Goal: Task Accomplishment & Management: Use online tool/utility

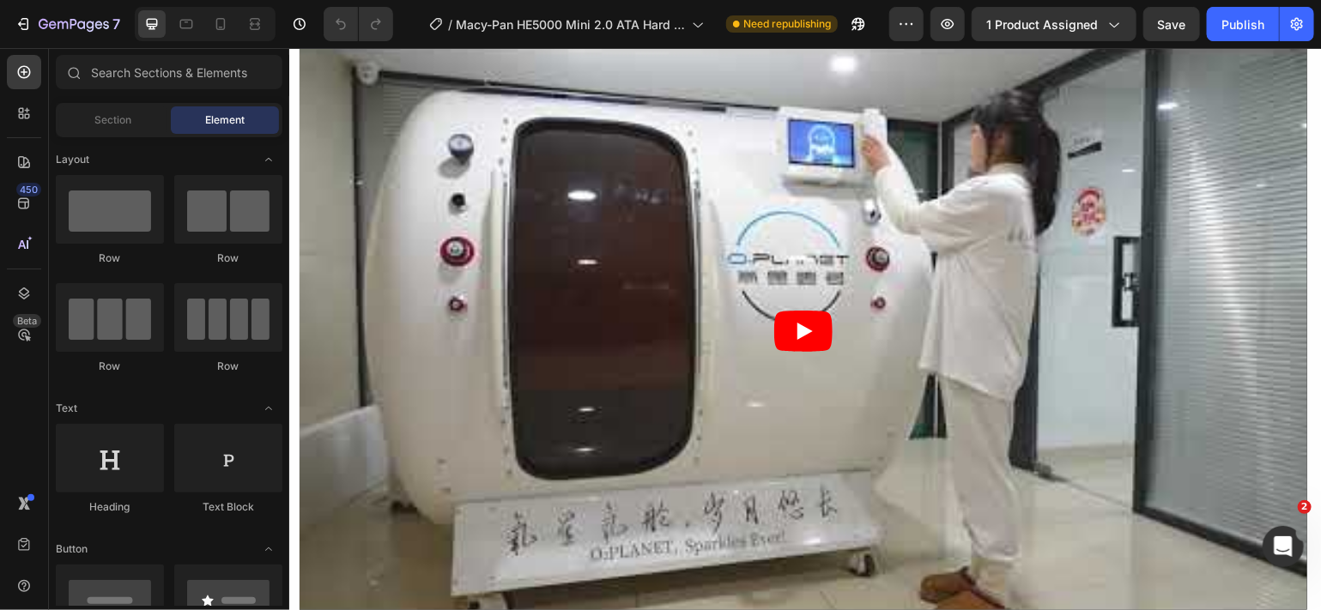
scroll to position [3477, 0]
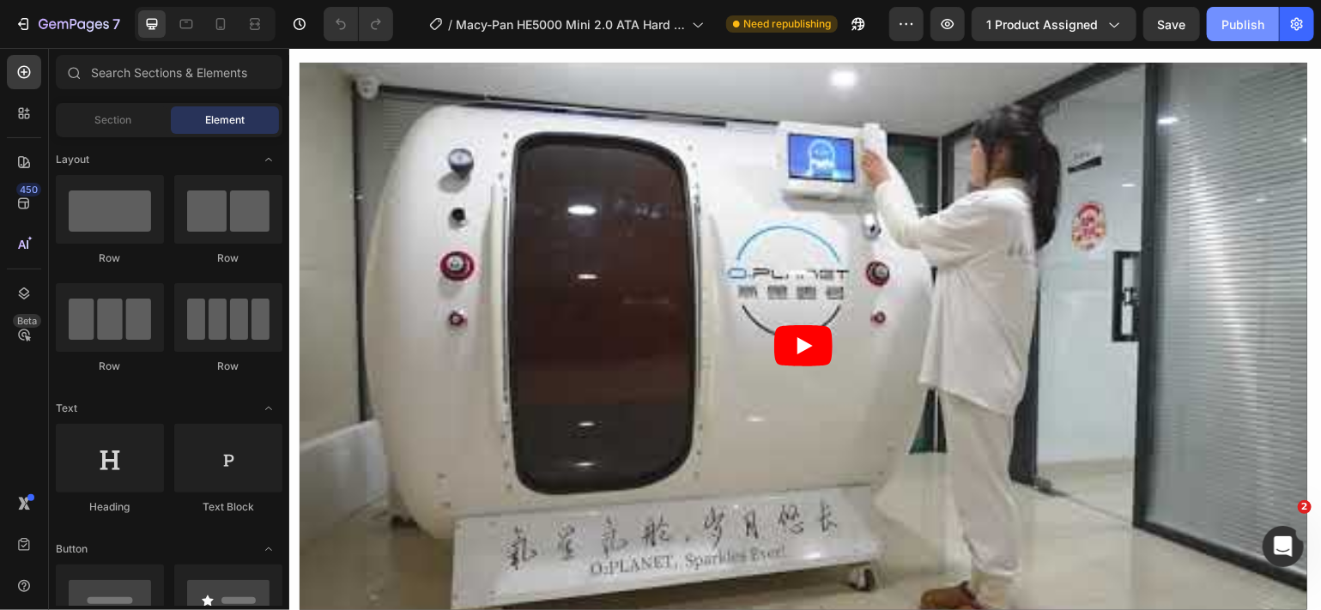
click at [1251, 27] on div "Publish" at bounding box center [1243, 24] width 43 height 18
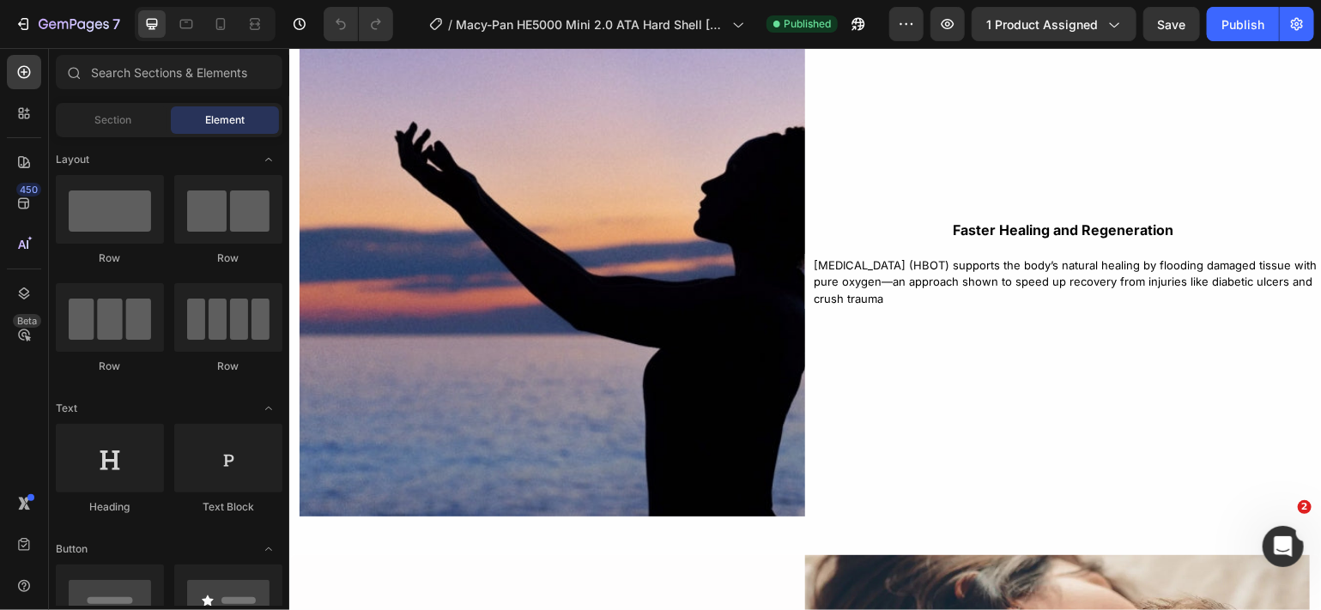
scroll to position [4204, 0]
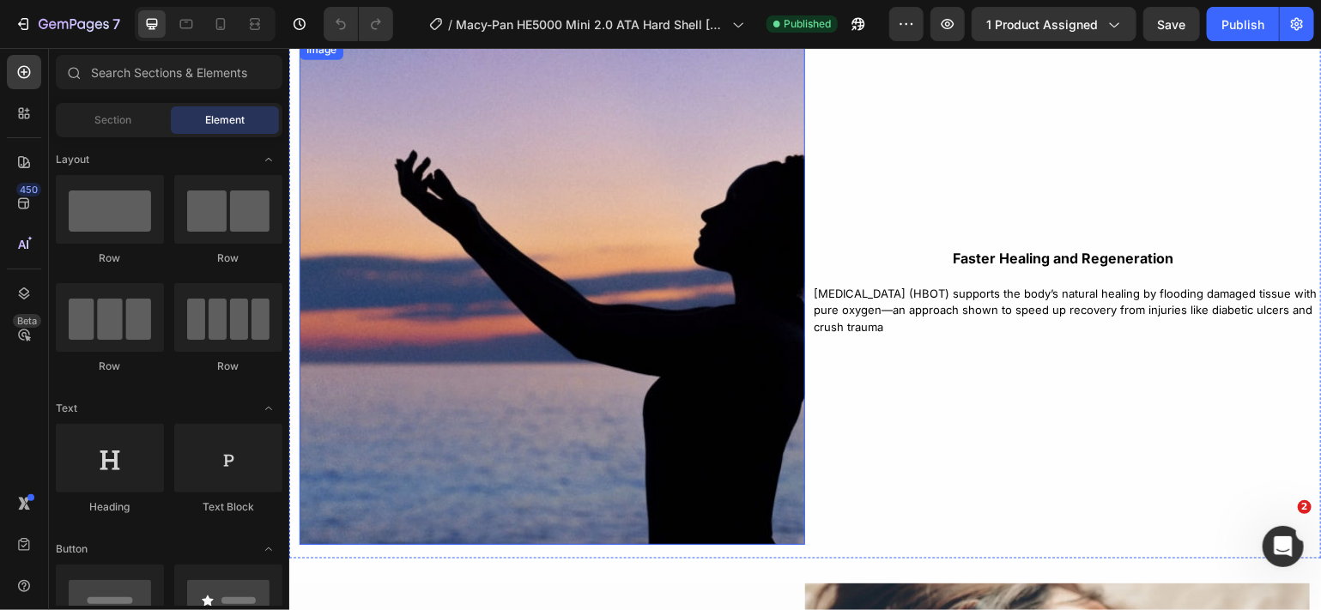
click at [657, 374] on img at bounding box center [552, 292] width 506 height 506
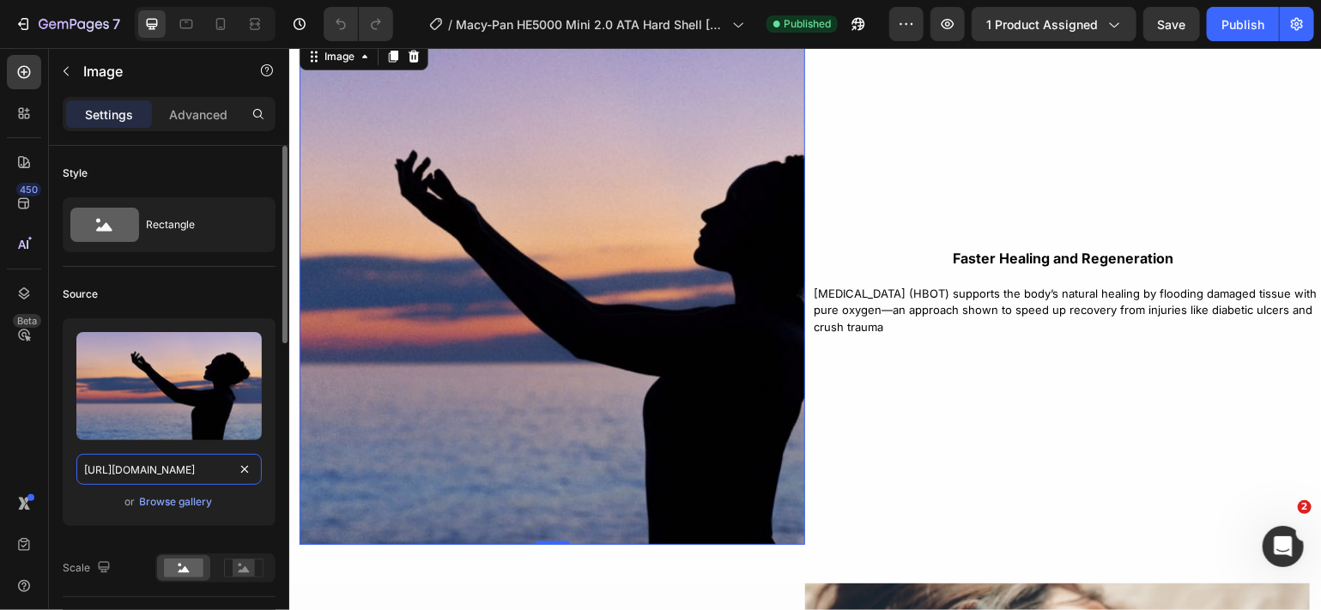
click at [183, 470] on input "https://cdn.shopify.com/s/files/1/0828/0598/1460/files/gempages_566187724348851…" at bounding box center [168, 469] width 185 height 31
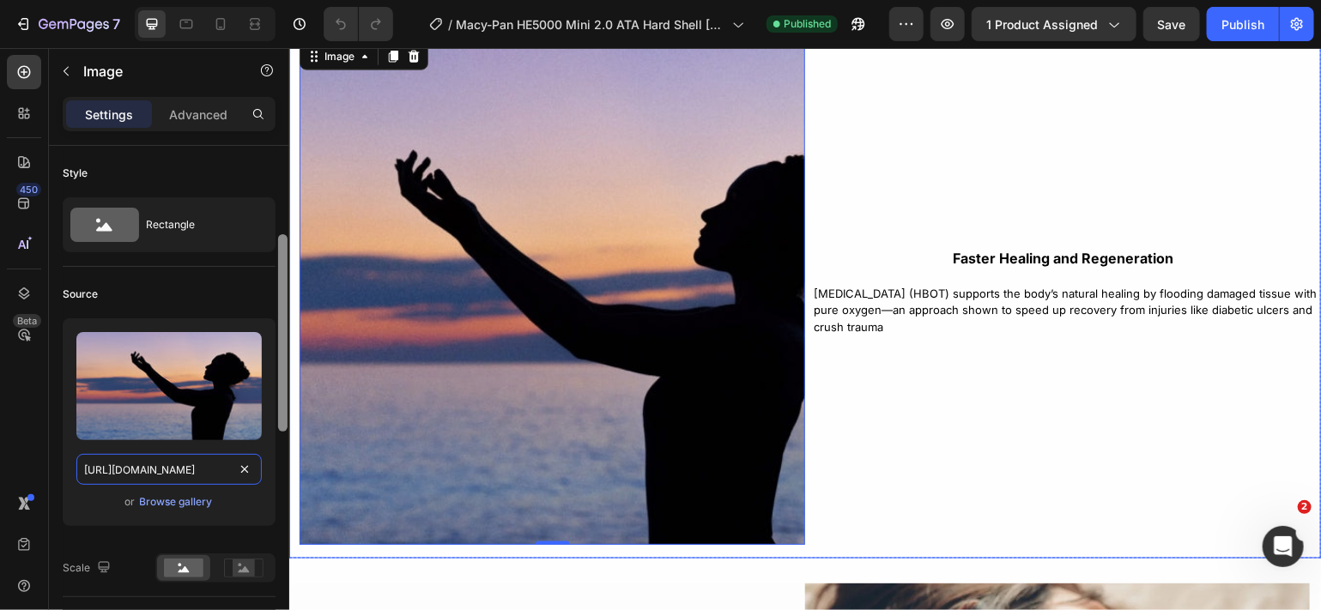
scroll to position [64, 0]
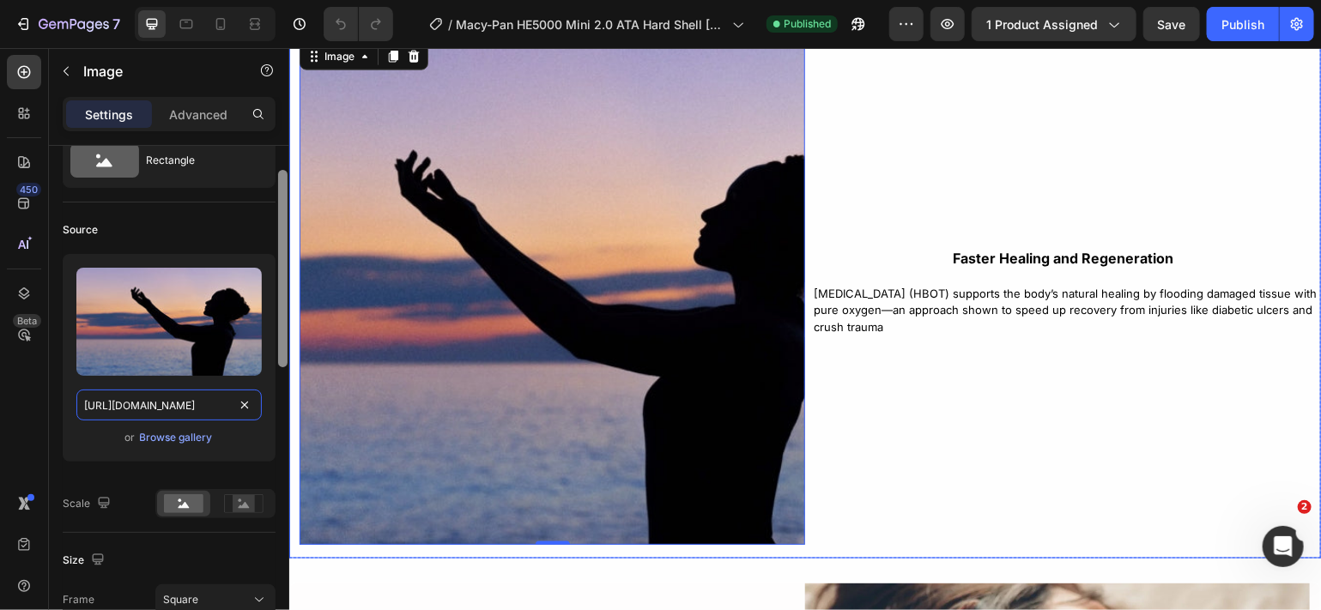
drag, startPoint x: 290, startPoint y: 361, endPoint x: 289, endPoint y: 382, distance: 21.5
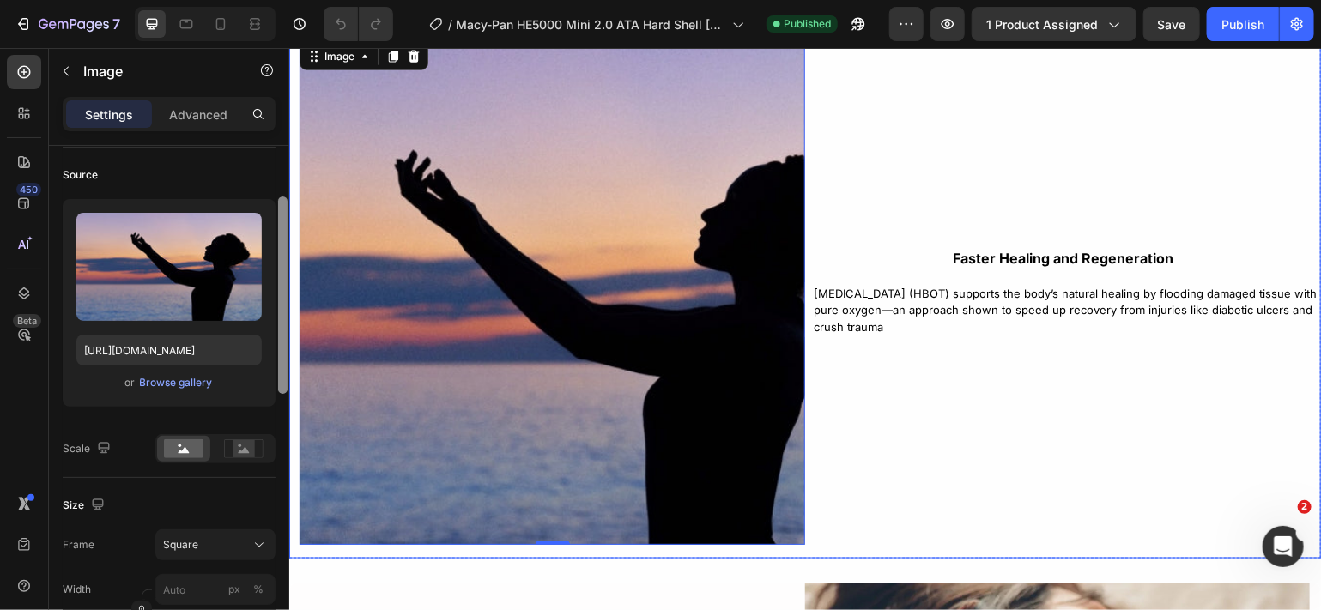
scroll to position [123, 0]
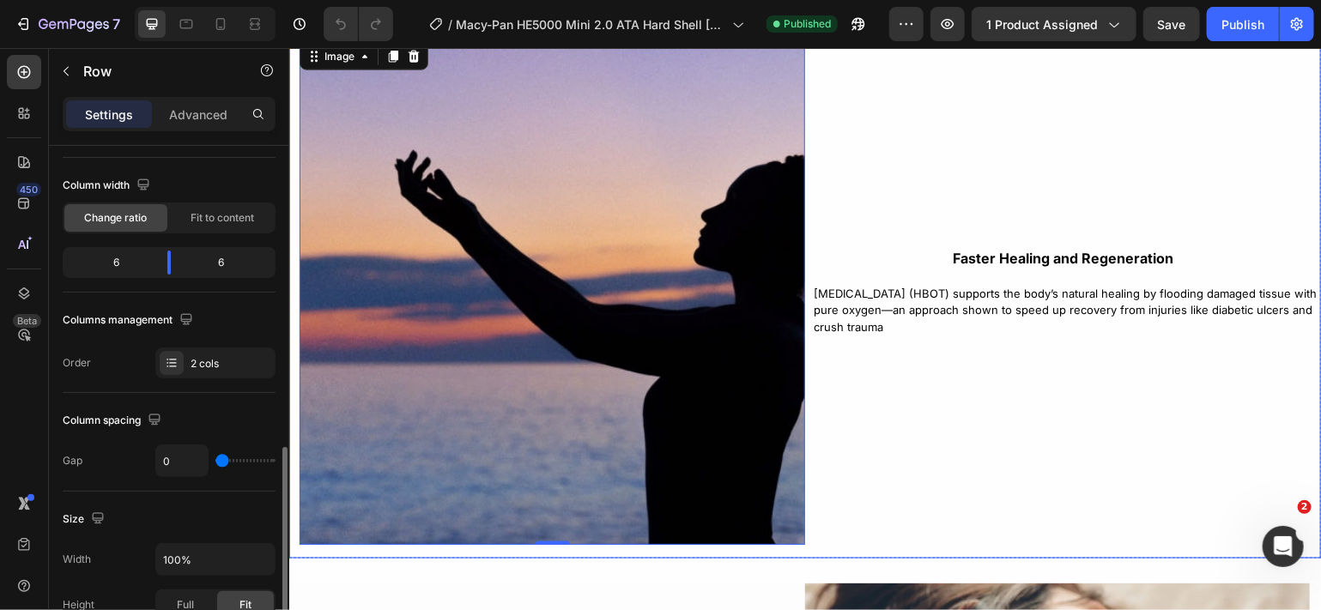
click at [93, 590] on div "Height Full Fit" at bounding box center [169, 605] width 213 height 31
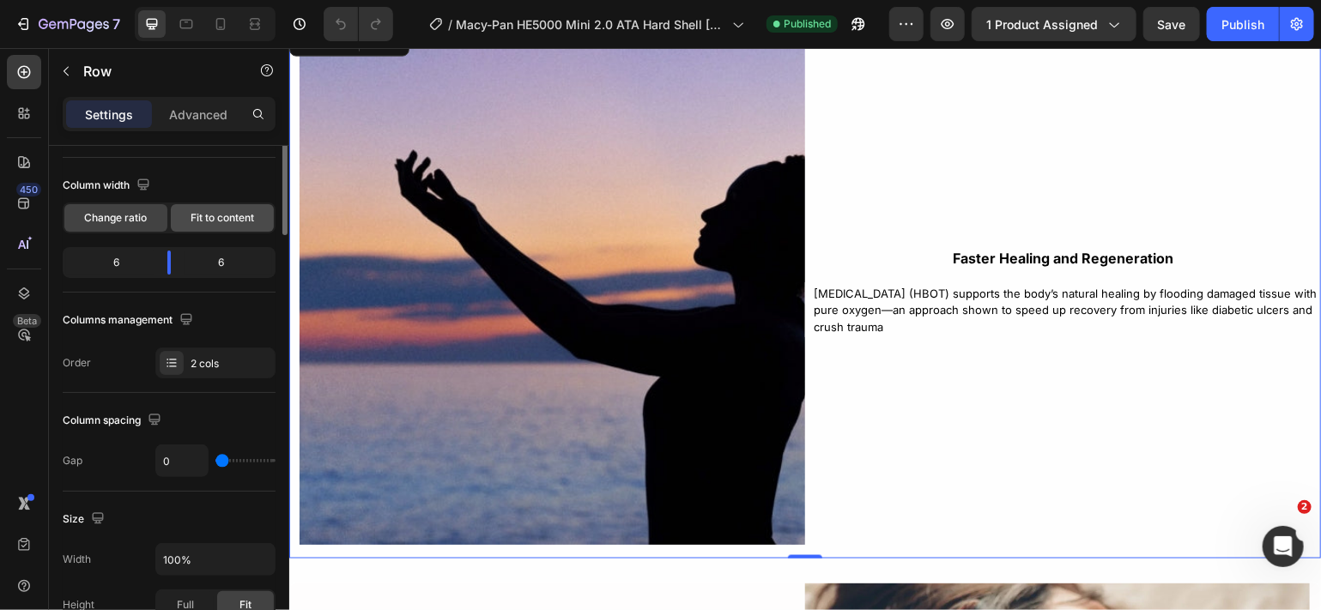
scroll to position [0, 0]
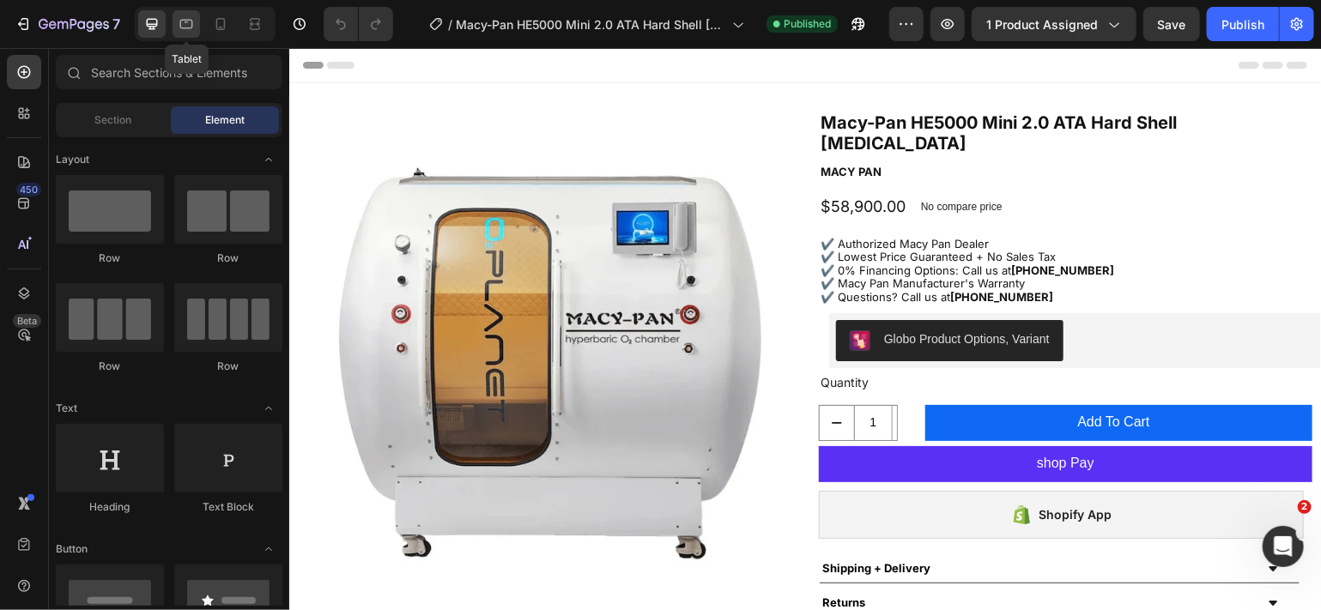
click at [193, 32] on icon at bounding box center [186, 23] width 17 height 17
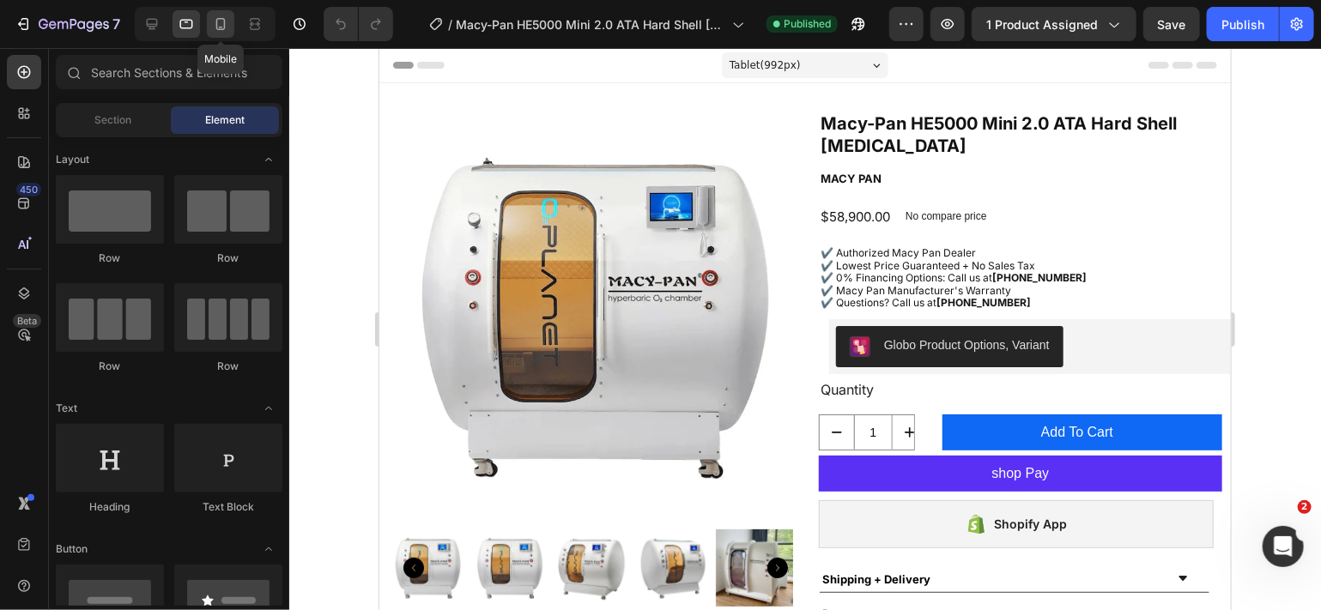
click at [212, 28] on icon at bounding box center [220, 23] width 17 height 17
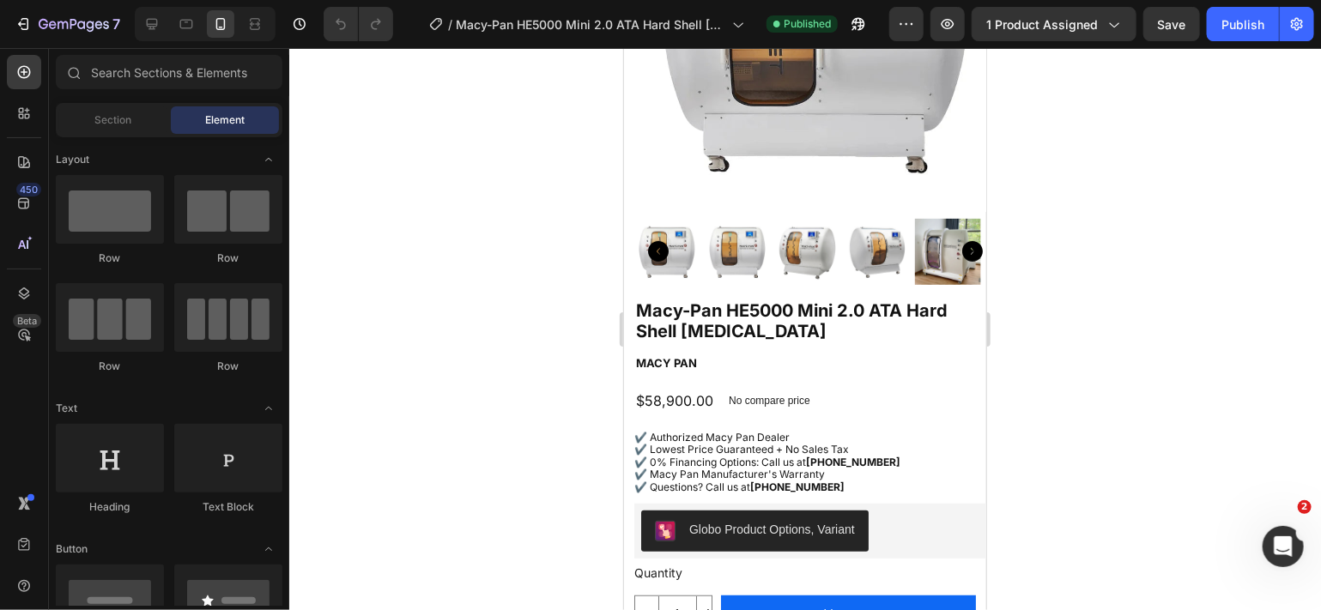
scroll to position [409, 0]
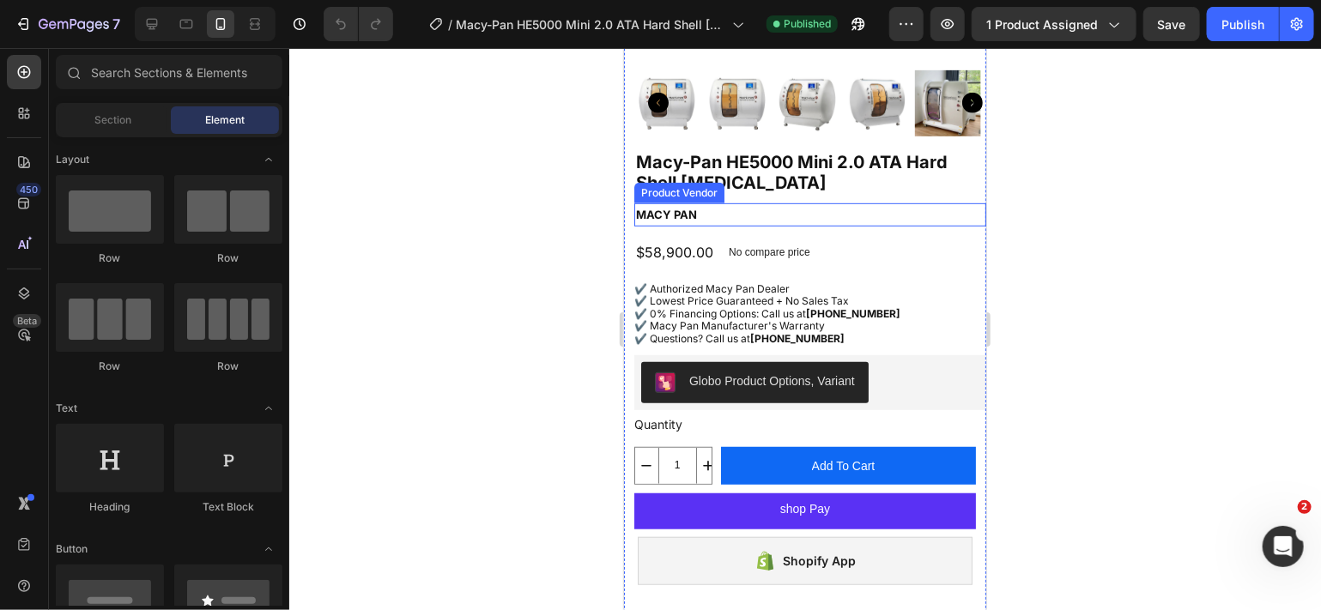
click at [700, 203] on h2 "Macy Pan" at bounding box center [810, 214] width 352 height 23
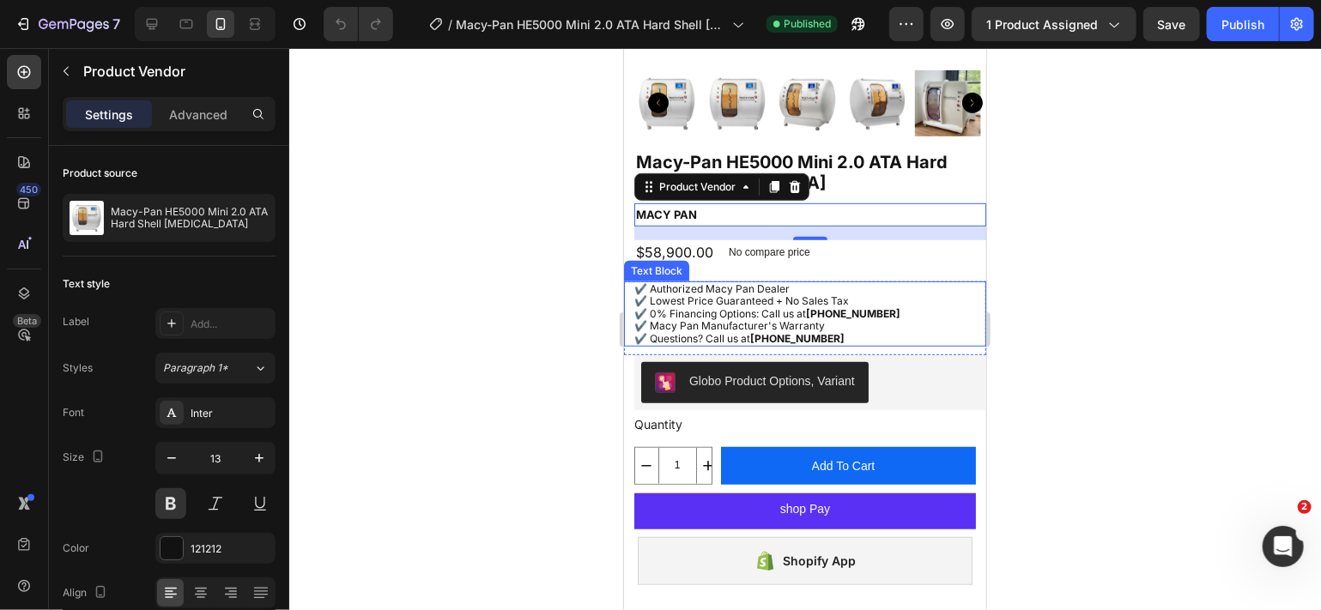
click at [679, 294] on p "✔️ Lowest Price Guaranteed + No Sales Tax" at bounding box center [809, 300] width 350 height 12
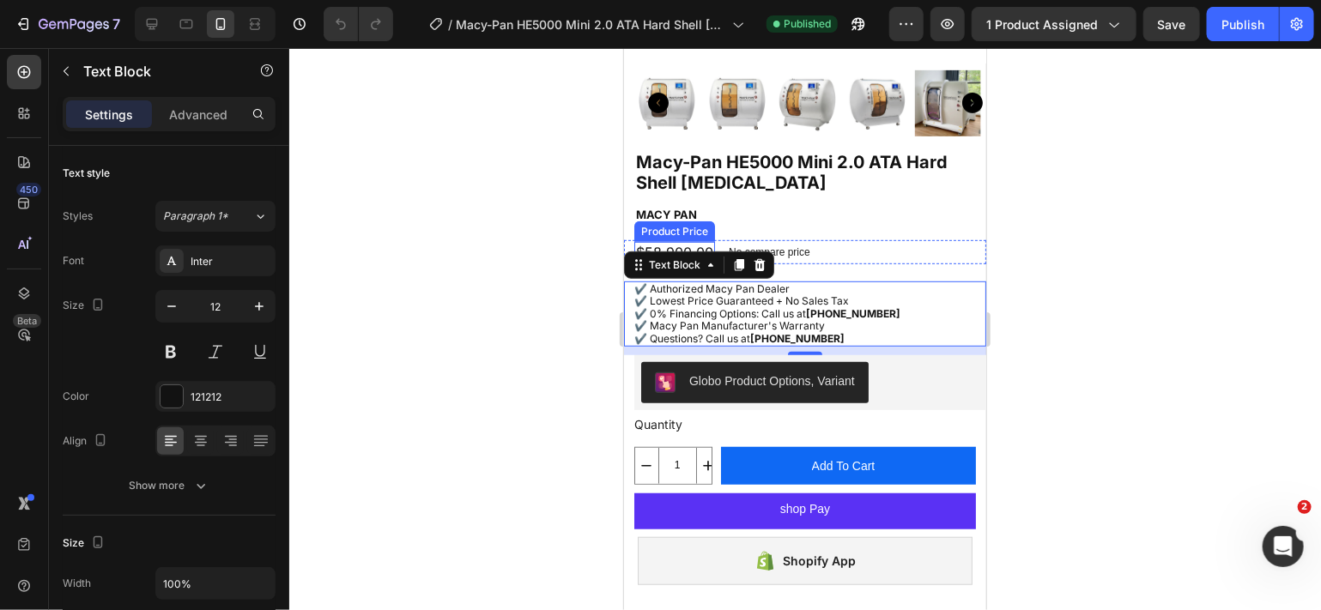
click at [684, 241] on div "$58,900.00" at bounding box center [674, 251] width 81 height 21
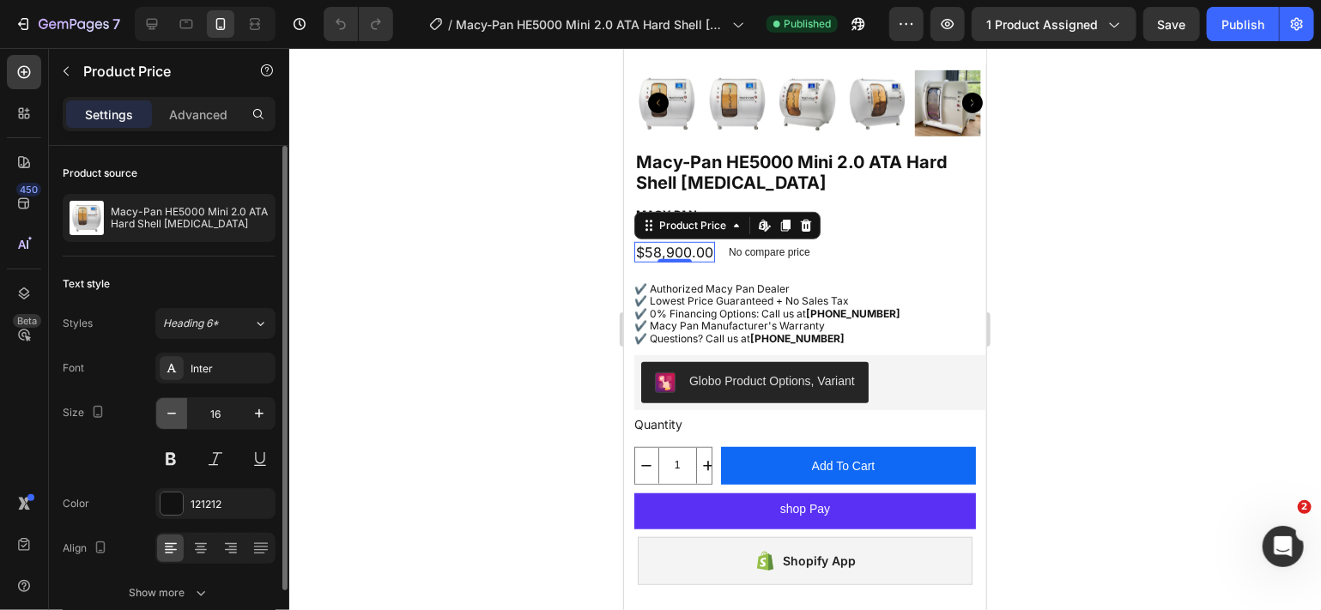
click at [177, 413] on icon "button" at bounding box center [171, 413] width 17 height 17
type input "15"
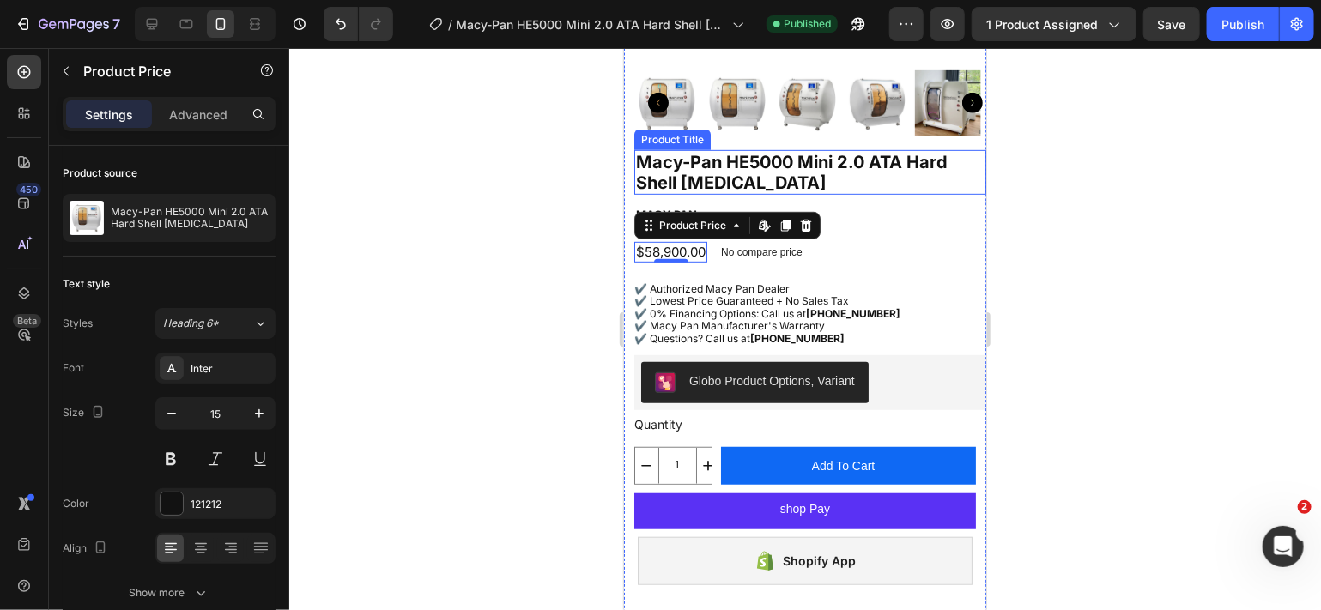
click at [745, 158] on h1 "Macy-Pan HE5000 Mini 2.0 ATA Hard Shell [MEDICAL_DATA]" at bounding box center [810, 171] width 352 height 45
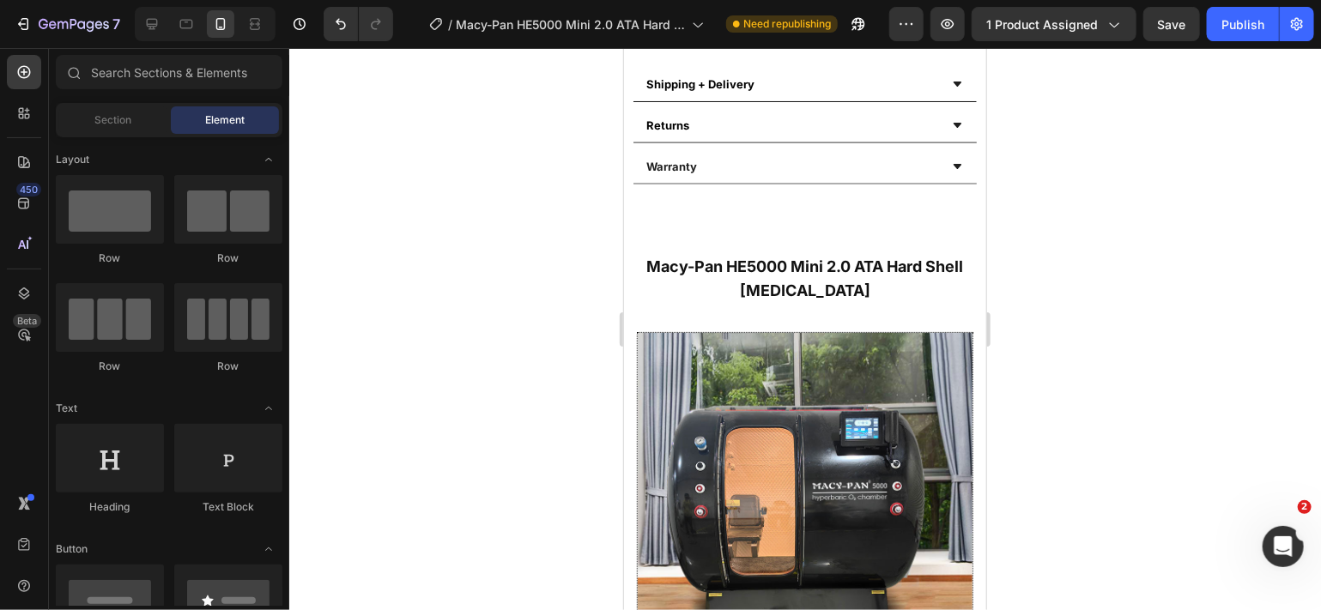
scroll to position [1043, 0]
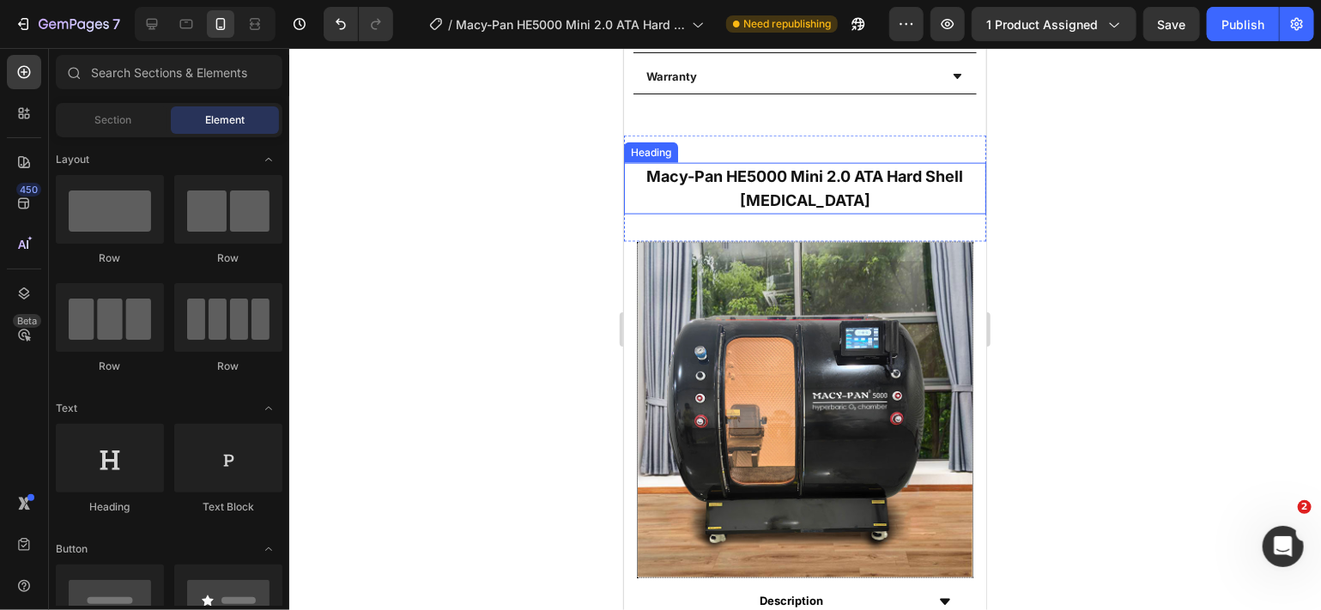
click at [893, 175] on h2 "Macy-Pan HE5000 Mini 2.0 ATA Hard Shell [MEDICAL_DATA]" at bounding box center [804, 188] width 362 height 52
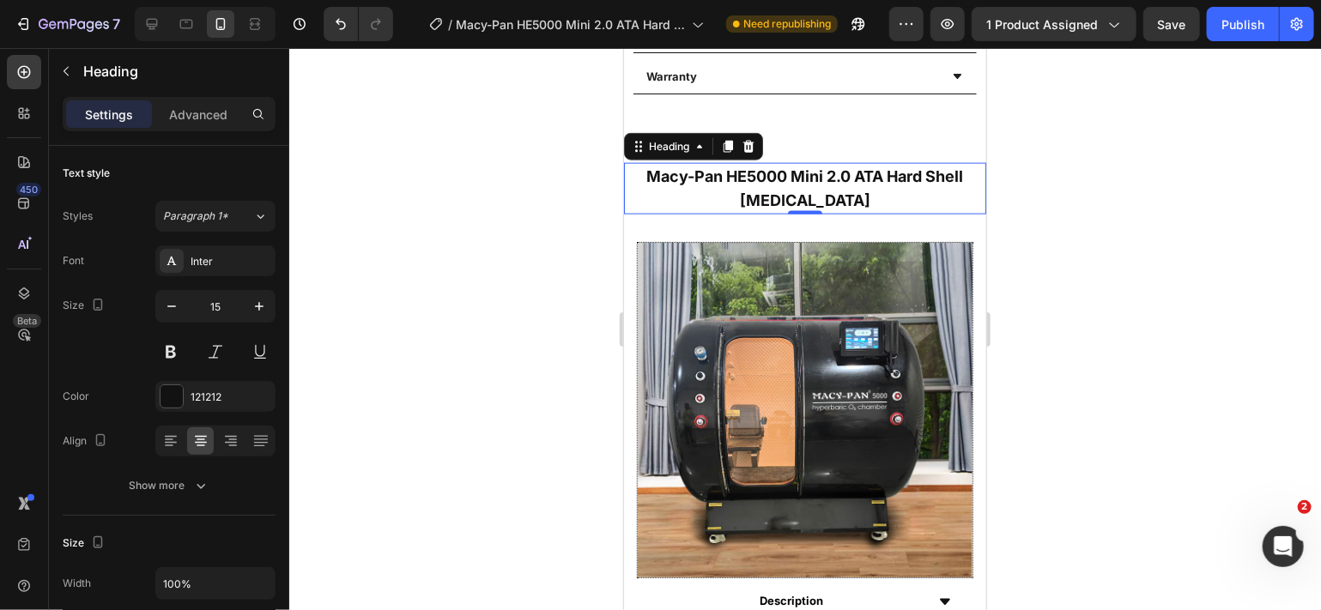
click at [882, 173] on h2 "Macy-Pan HE5000 Mini 2.0 ATA Hard Shell [MEDICAL_DATA]" at bounding box center [804, 188] width 362 height 52
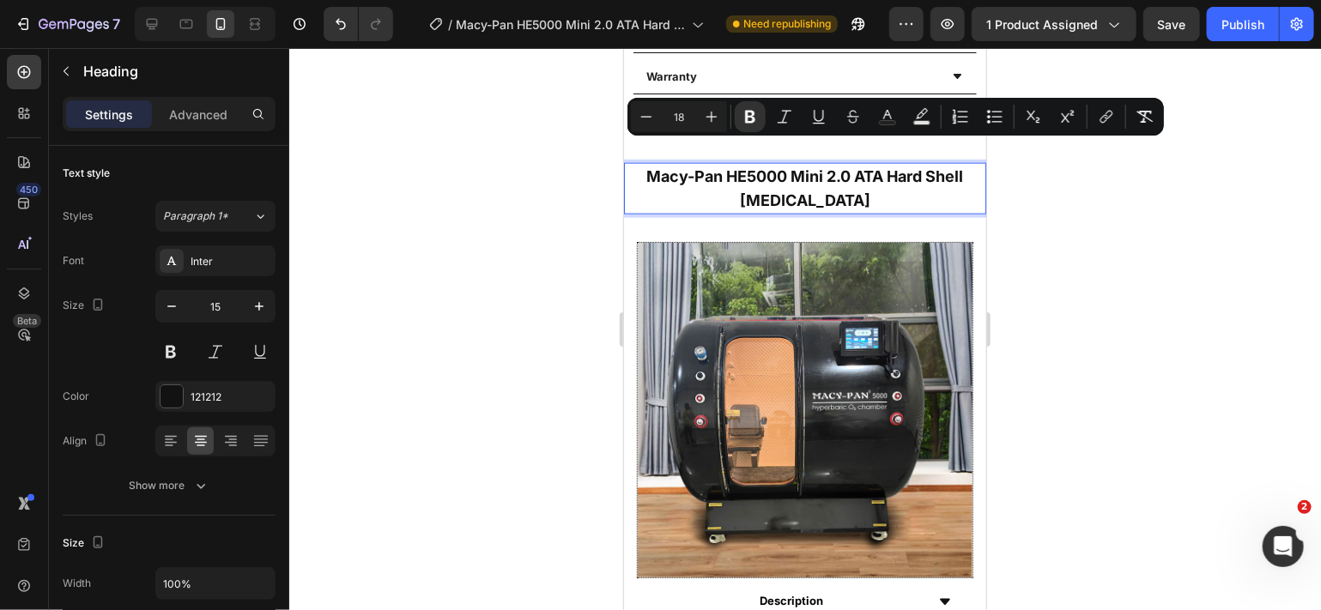
drag, startPoint x: 882, startPoint y: 173, endPoint x: 836, endPoint y: 155, distance: 49.7
click at [836, 164] on p "Macy-Pan HE5000 Mini 2.0 ATA Hard Shell [MEDICAL_DATA]" at bounding box center [804, 188] width 359 height 48
click at [884, 168] on p "Macy-Pan HE5000 Mini 2.0 ATA Hard Shell [MEDICAL_DATA]" at bounding box center [804, 188] width 359 height 48
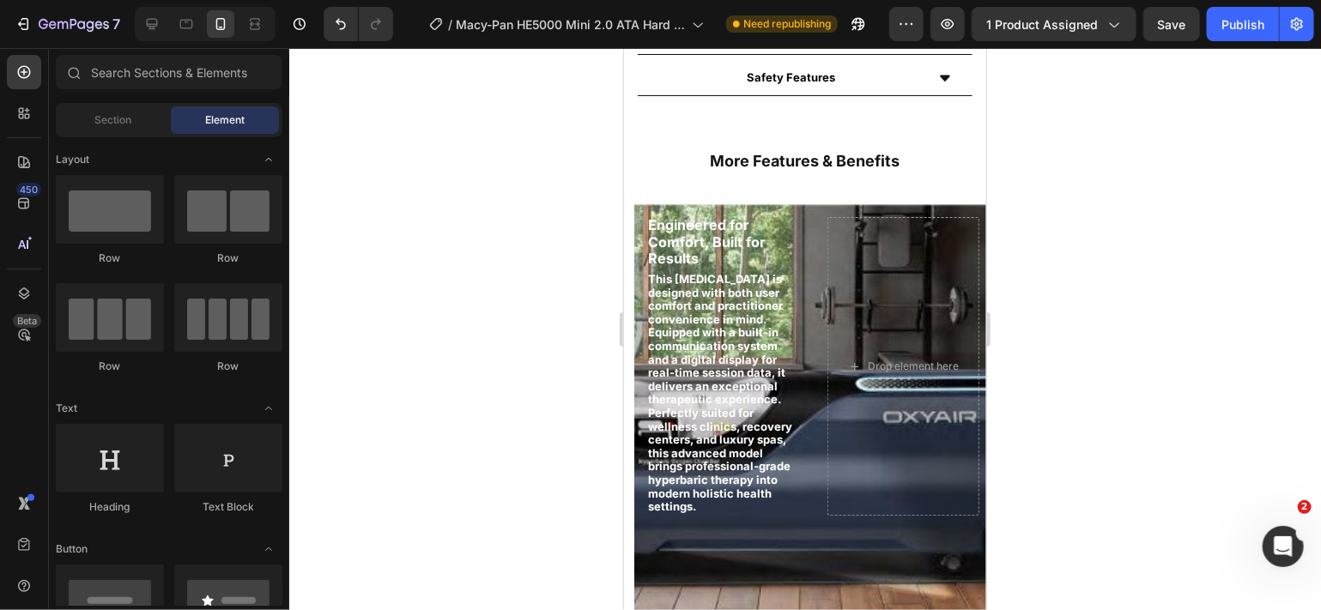
scroll to position [1651, 0]
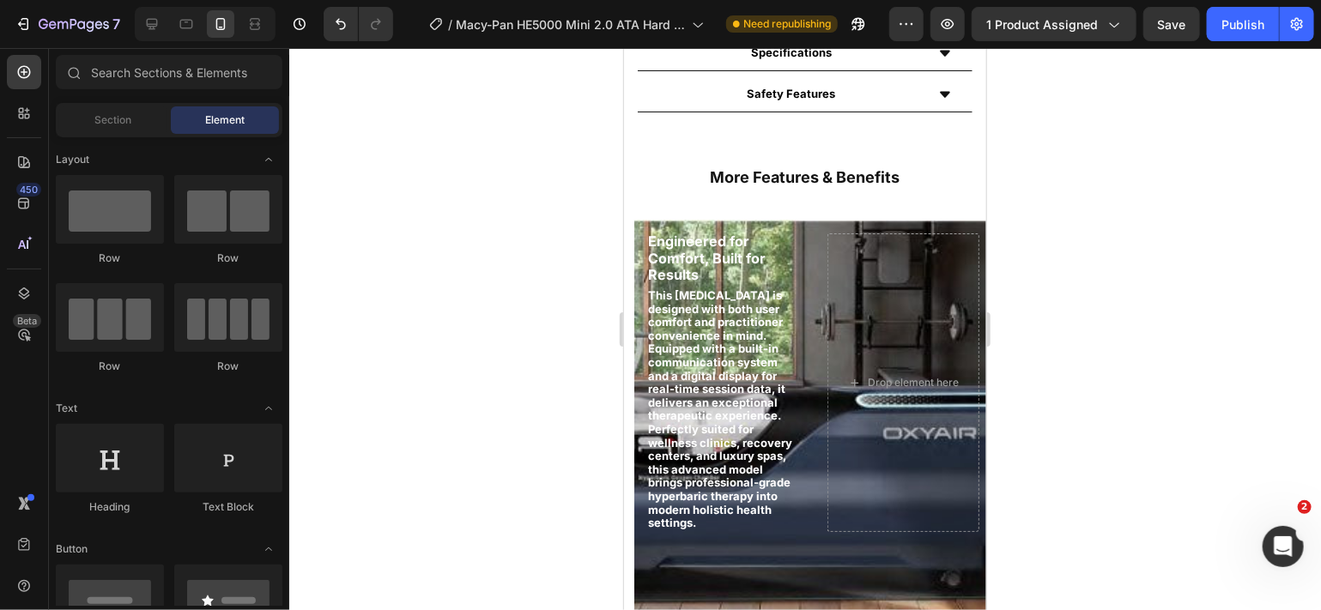
drag, startPoint x: 977, startPoint y: 150, endPoint x: 1618, endPoint y: 237, distance: 647.1
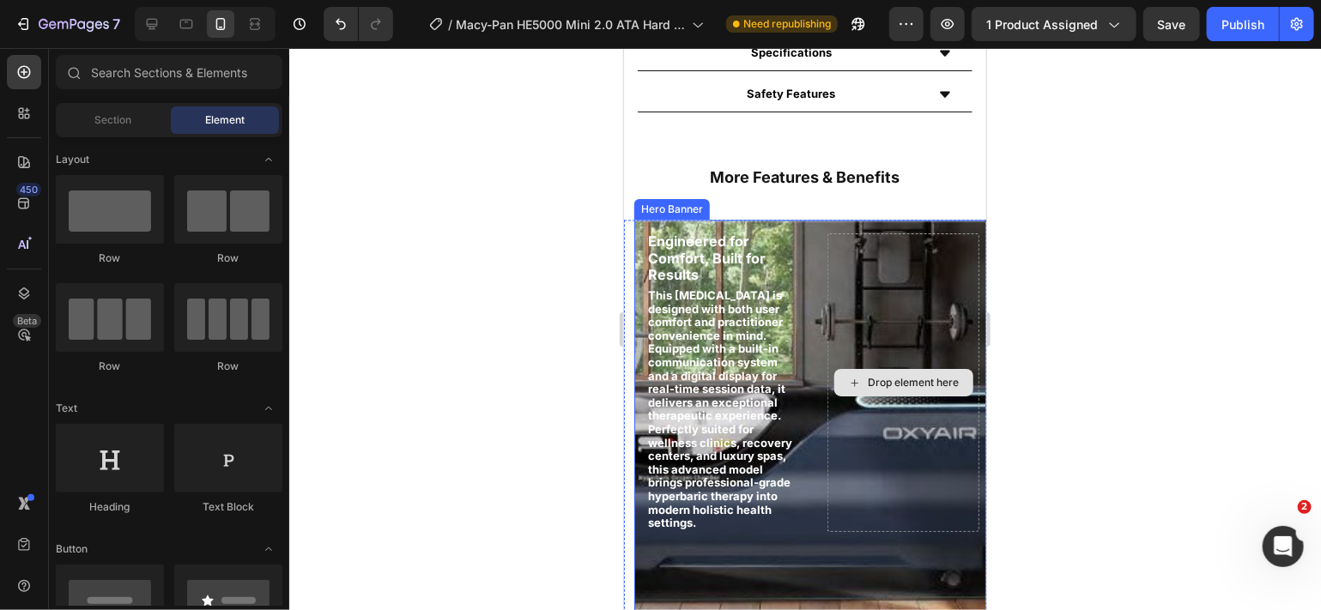
click at [870, 276] on div "Drop element here" at bounding box center [903, 382] width 152 height 298
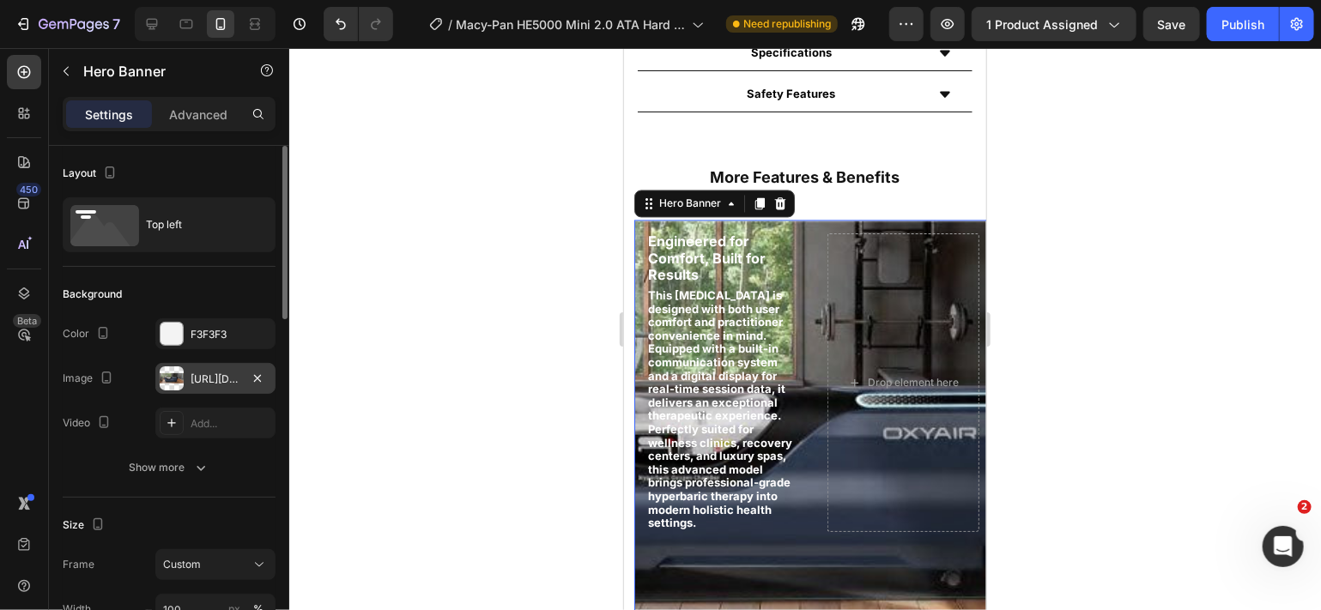
click at [236, 382] on div "[URL][DOMAIN_NAME]" at bounding box center [216, 379] width 50 height 15
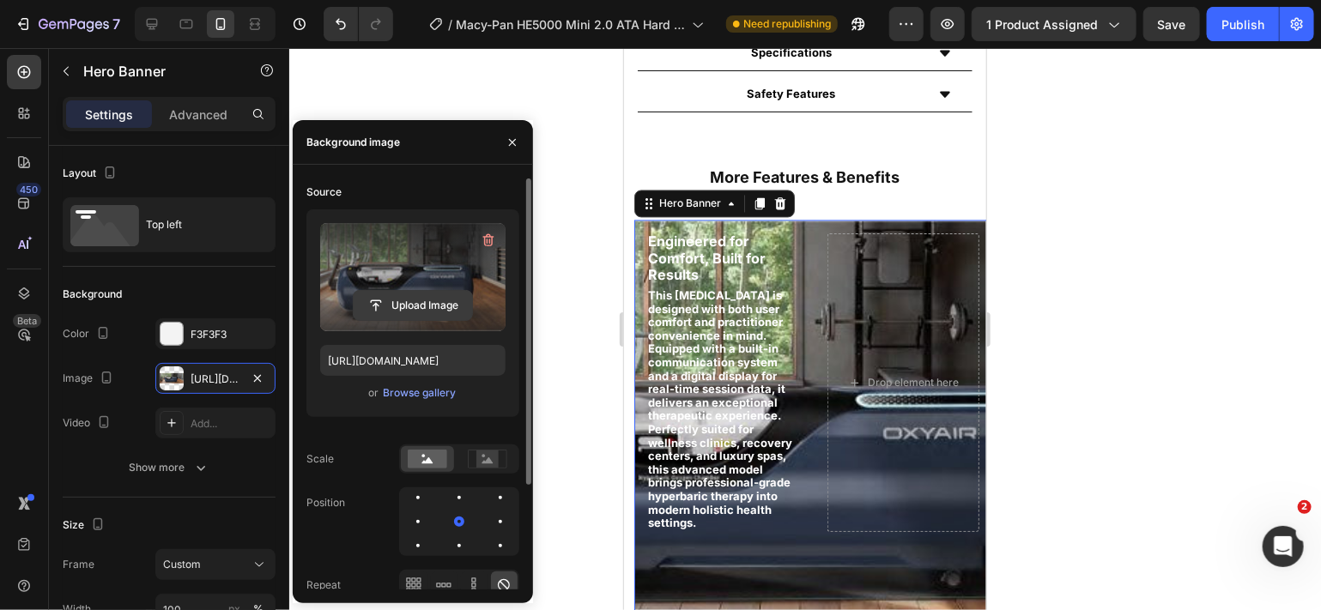
click at [408, 308] on input "file" at bounding box center [413, 305] width 118 height 29
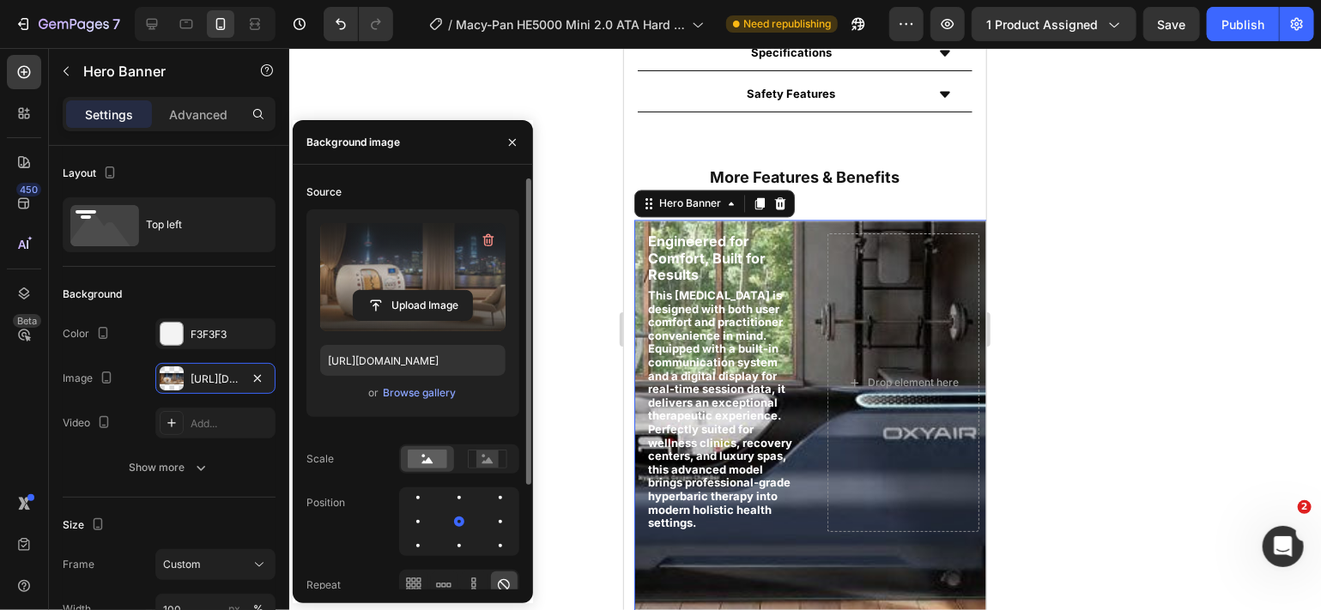
type input "[URL][DOMAIN_NAME]"
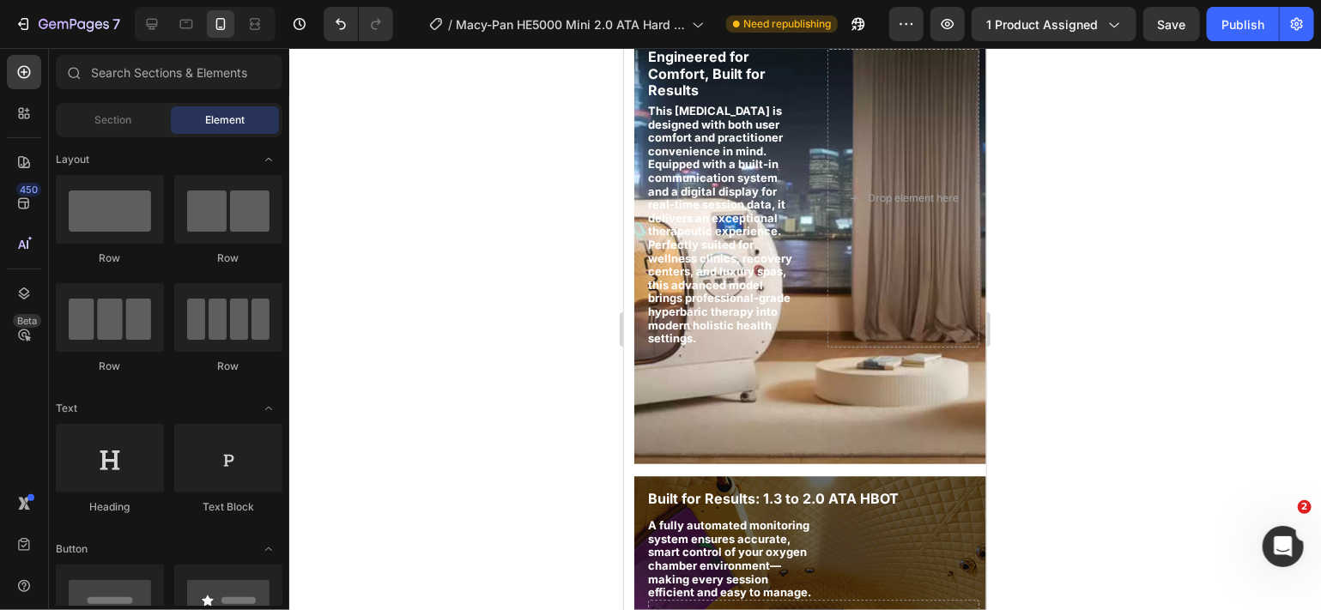
scroll to position [1803, 0]
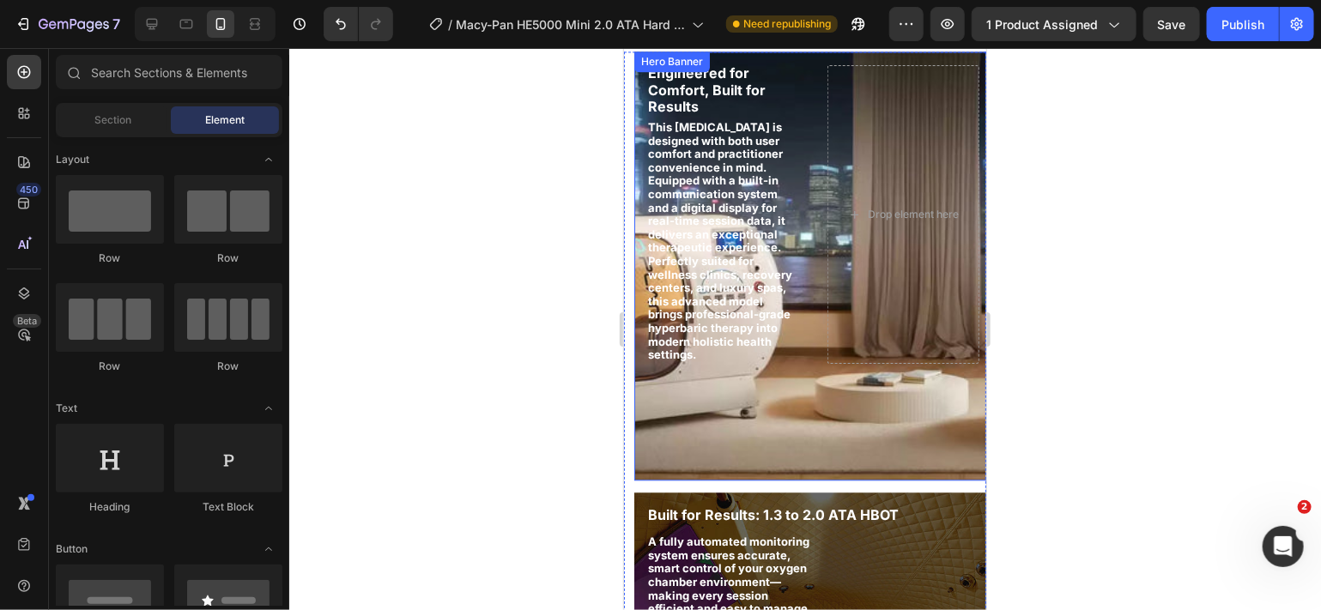
click at [794, 316] on div "Engineered for Comfort, Built for Results Heading This [MEDICAL_DATA] is design…" at bounding box center [813, 213] width 359 height 325
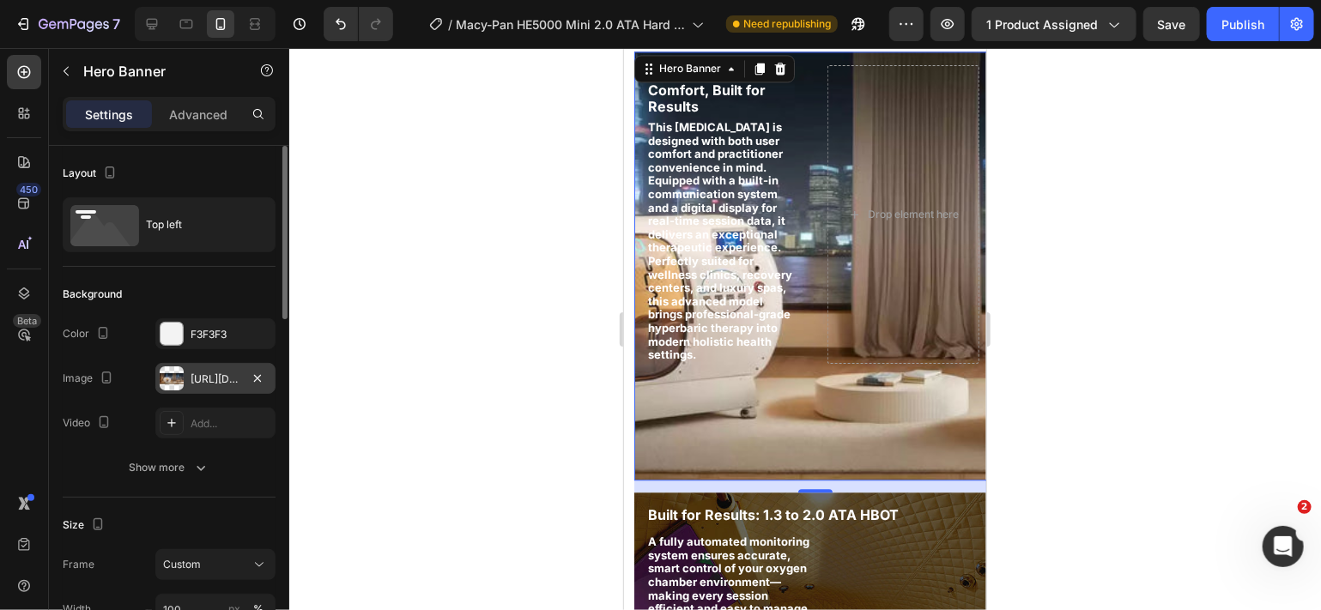
click at [230, 383] on div "[URL][DOMAIN_NAME]" at bounding box center [216, 379] width 50 height 15
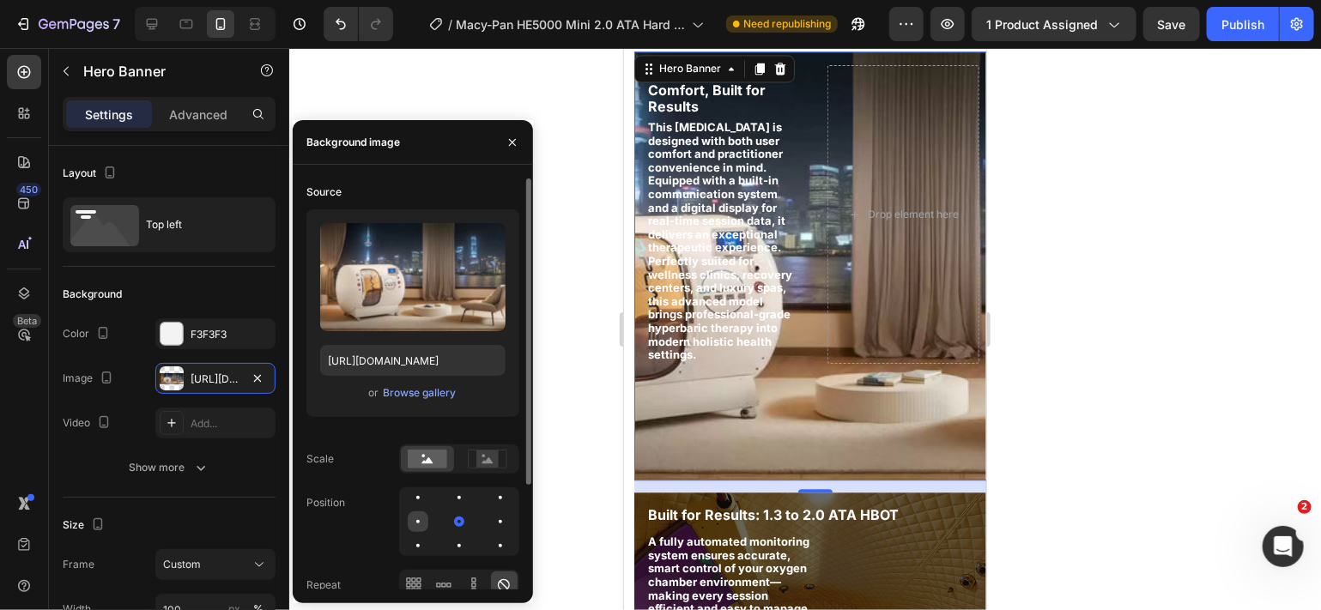
click at [449, 515] on div at bounding box center [459, 522] width 21 height 21
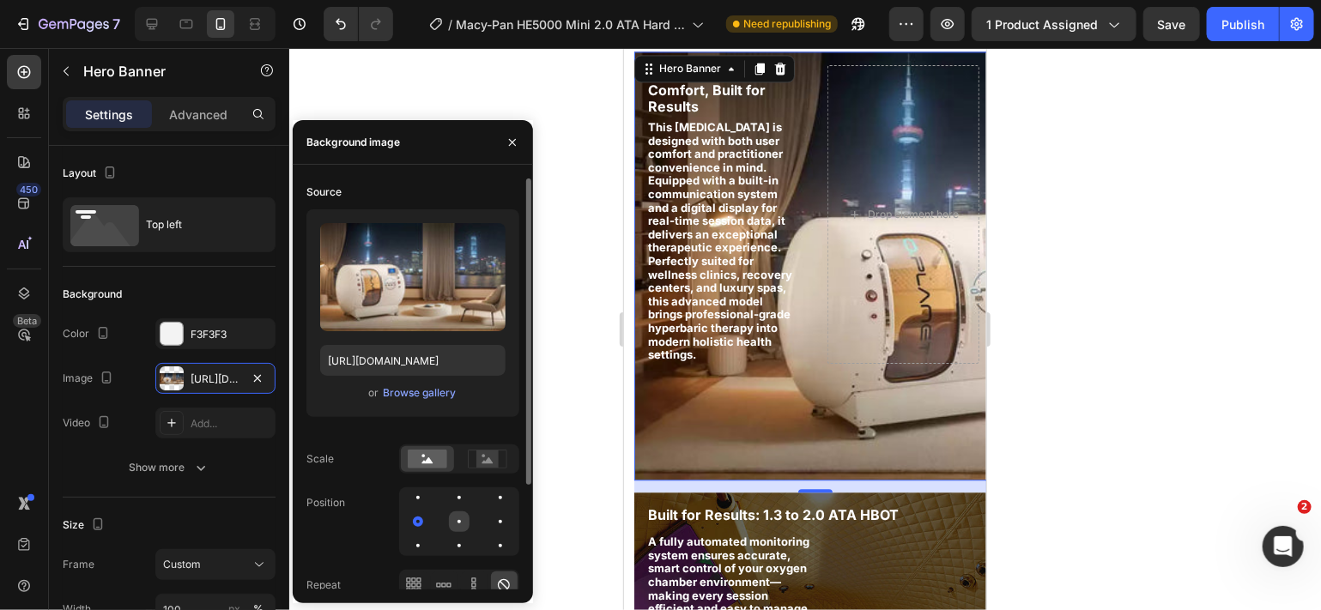
click at [490, 521] on div at bounding box center [500, 522] width 21 height 21
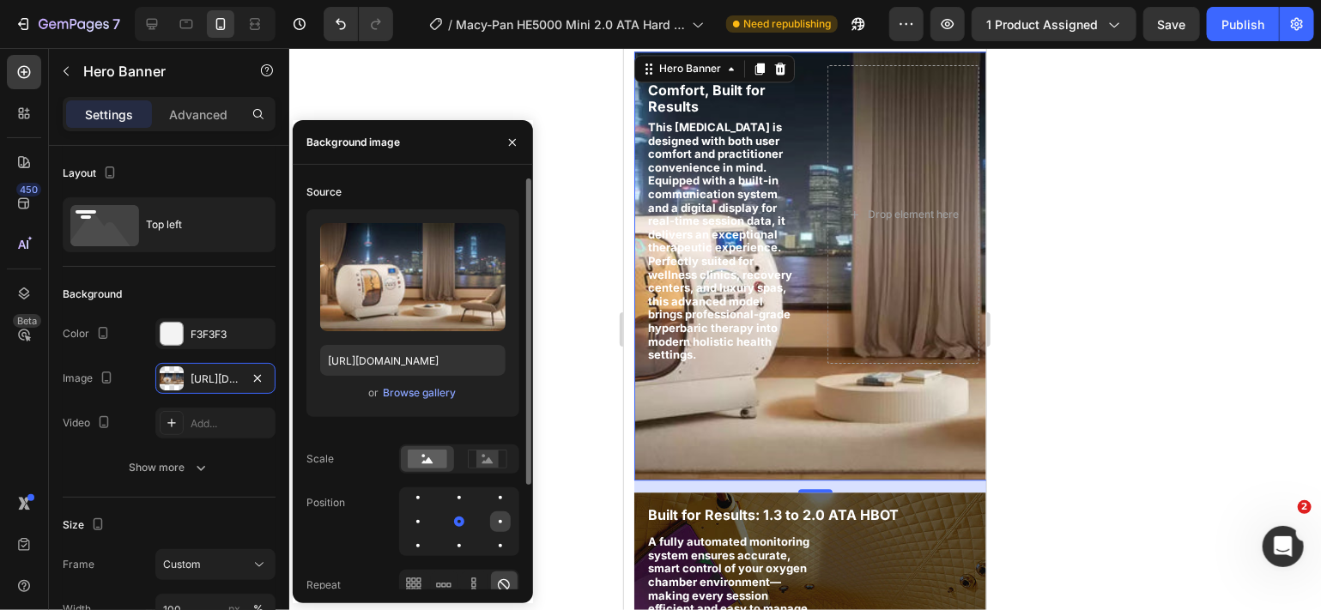
click at [428, 536] on div at bounding box center [418, 546] width 21 height 21
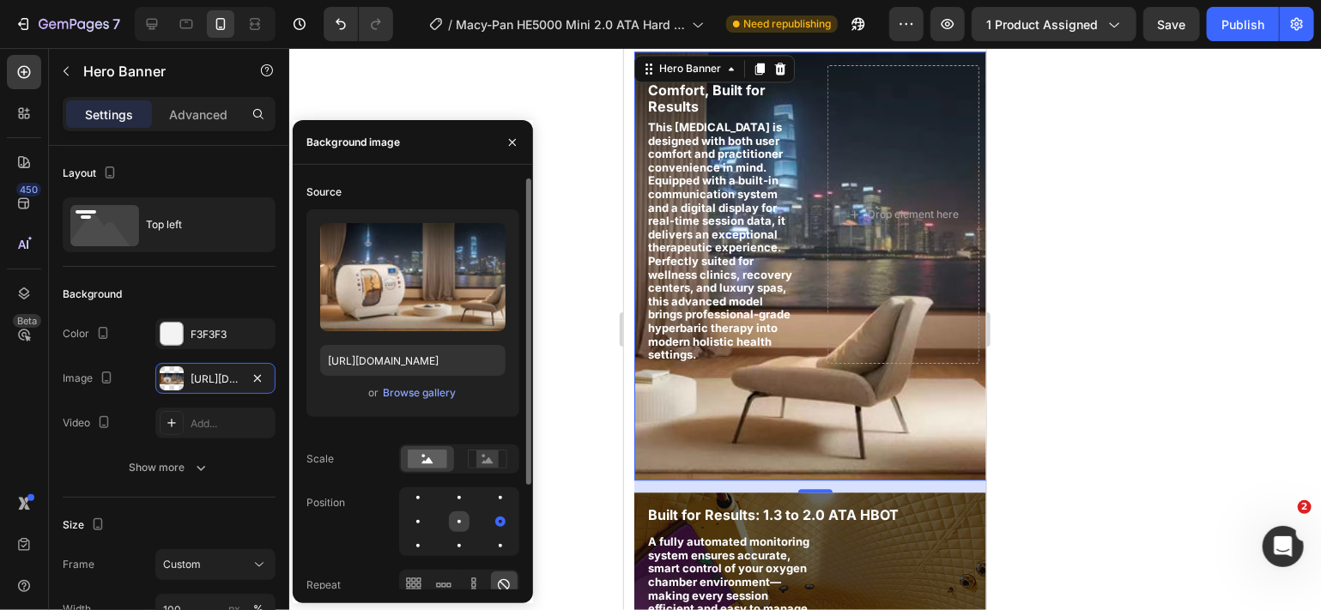
click at [490, 515] on div at bounding box center [500, 522] width 21 height 21
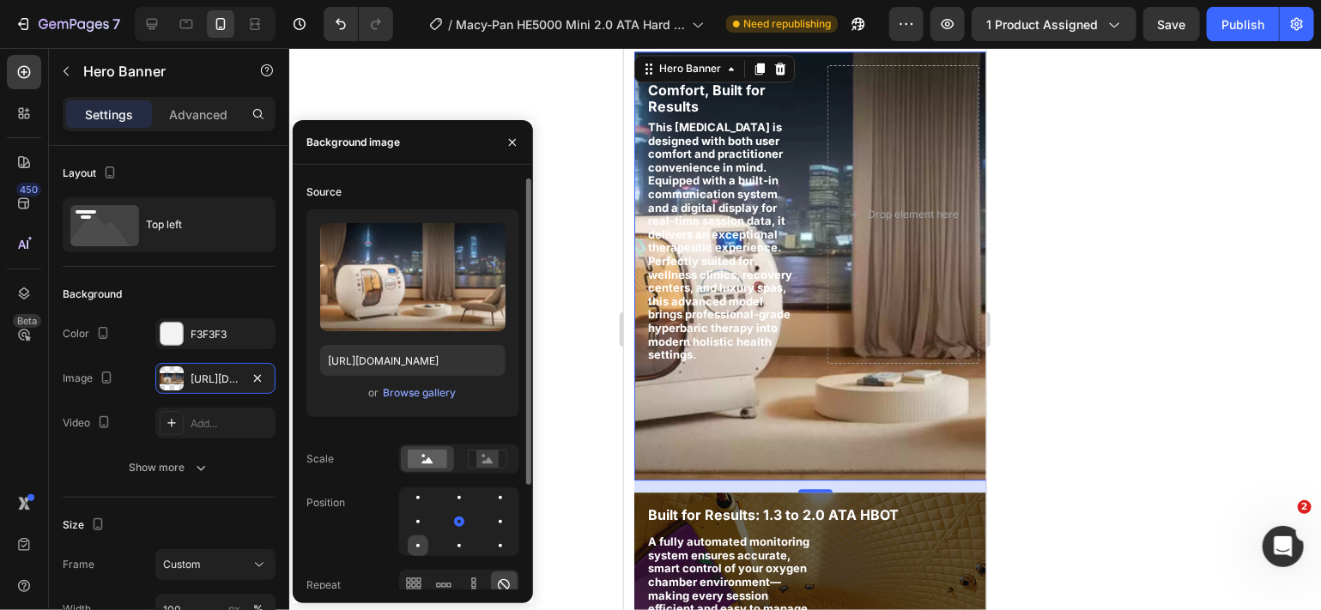
click at [449, 548] on div at bounding box center [459, 546] width 21 height 21
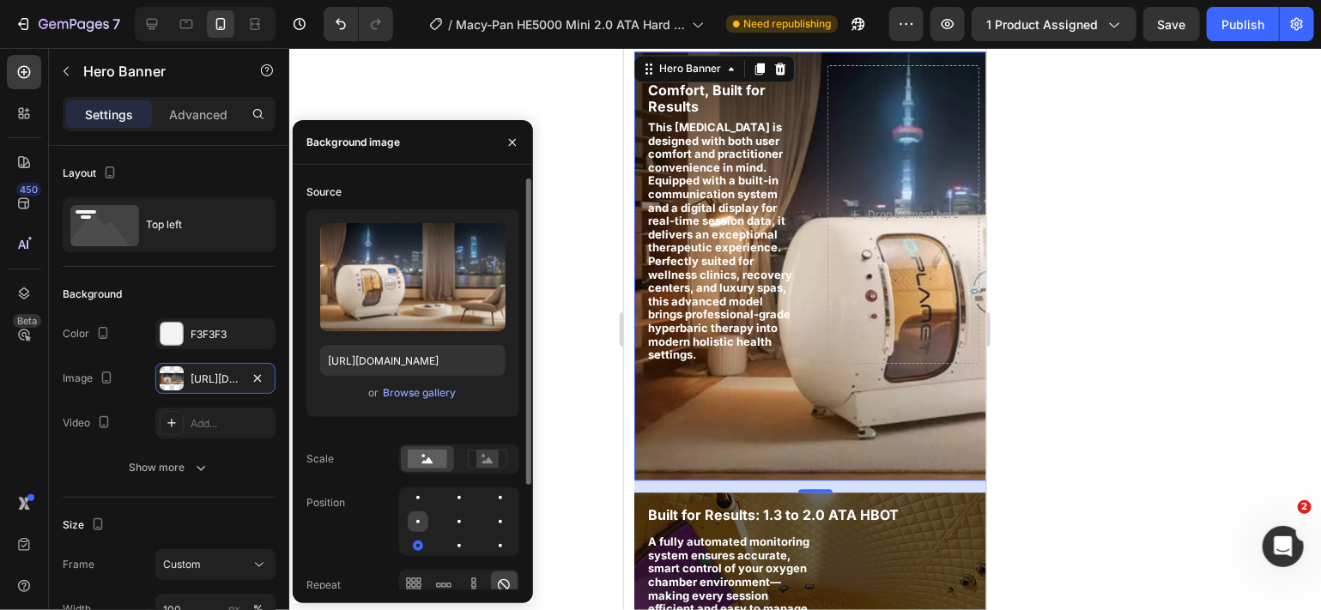
click at [449, 518] on div at bounding box center [459, 522] width 21 height 21
click at [416, 496] on div at bounding box center [417, 497] width 3 height 3
click at [458, 520] on div at bounding box center [459, 521] width 3 height 3
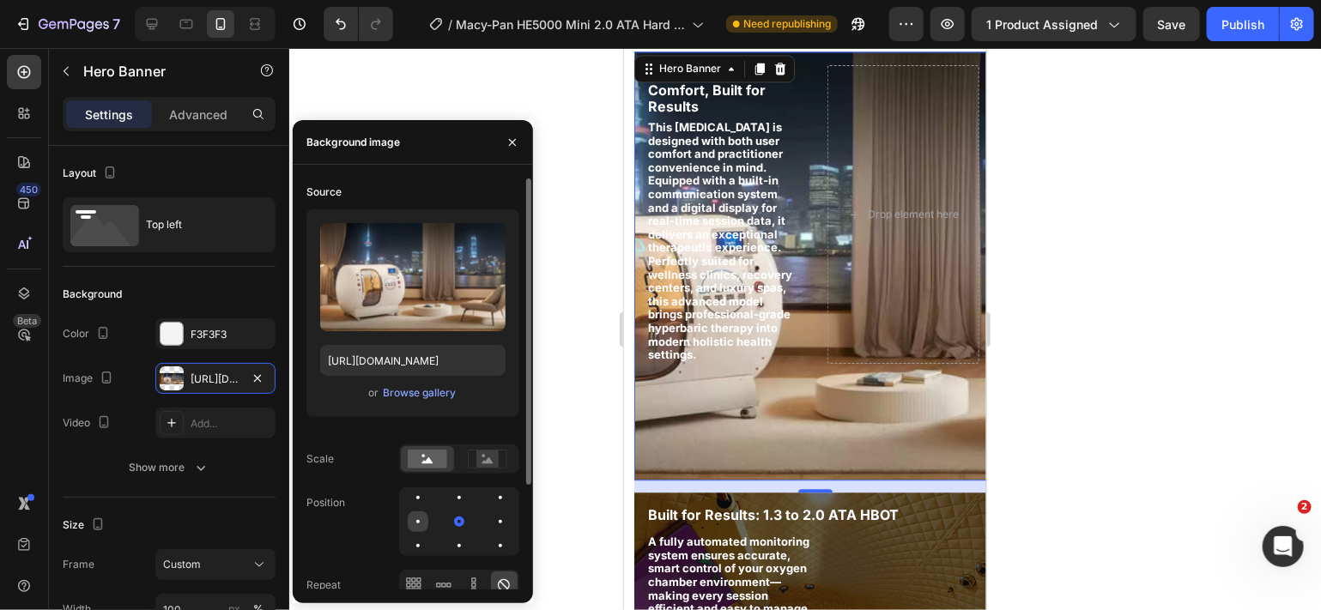
click at [417, 520] on div at bounding box center [417, 521] width 3 height 3
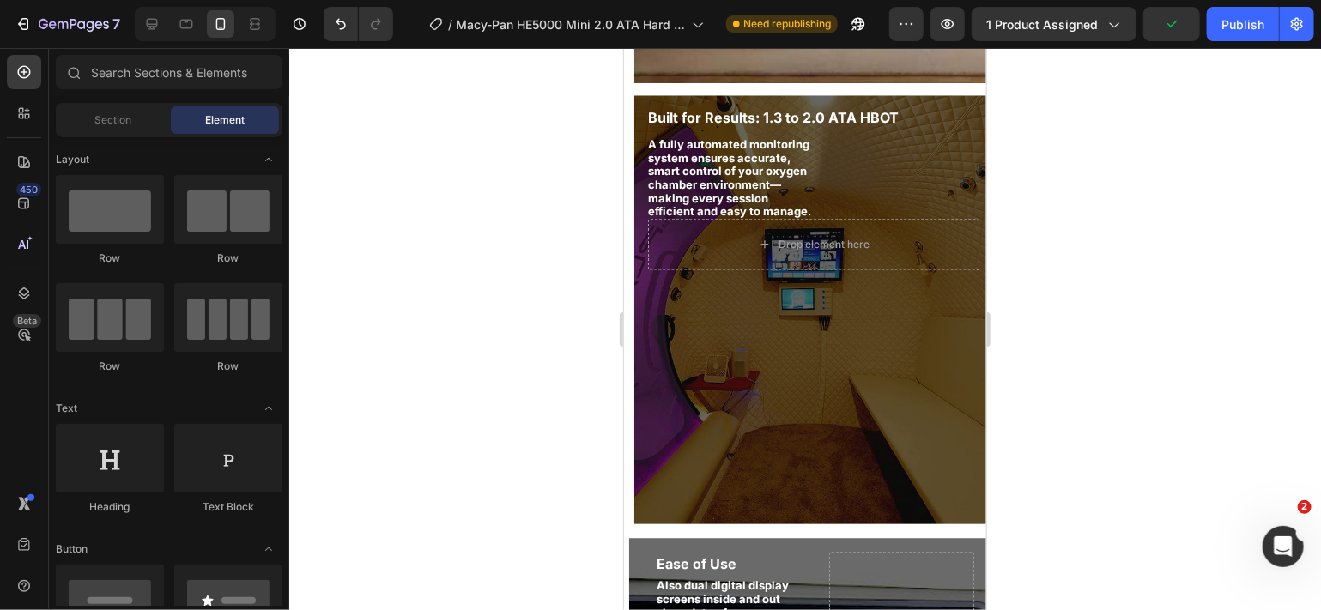
scroll to position [2217, 0]
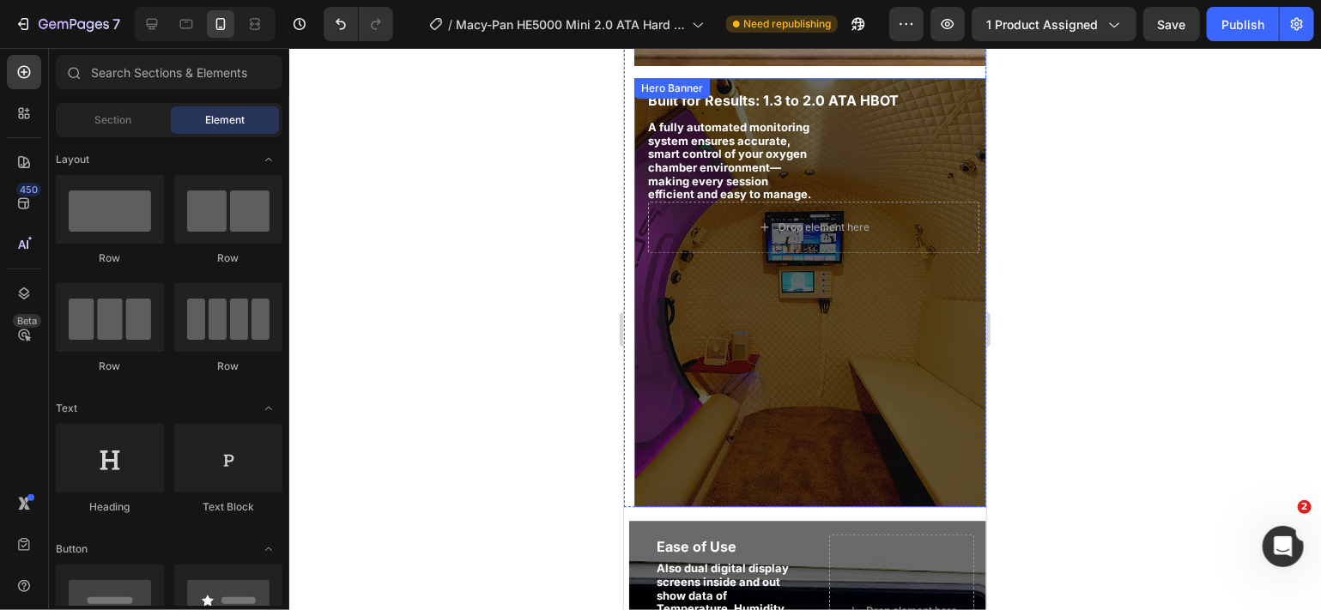
click at [841, 306] on div "Background Image" at bounding box center [813, 291] width 359 height 429
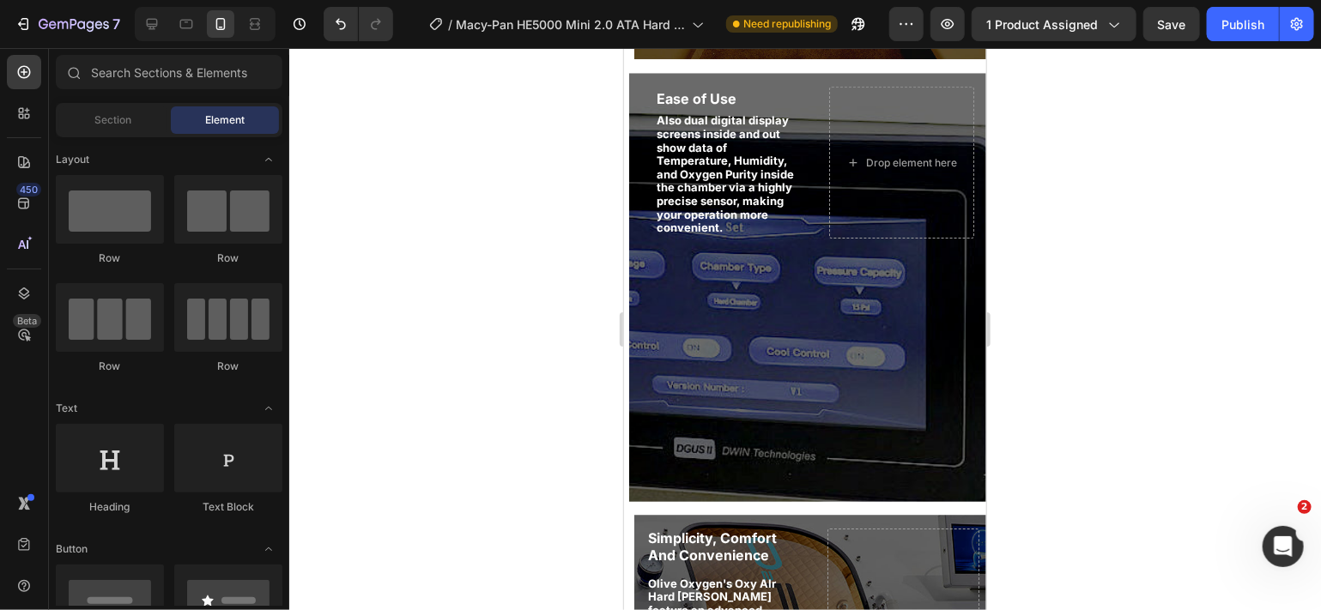
scroll to position [2700, 0]
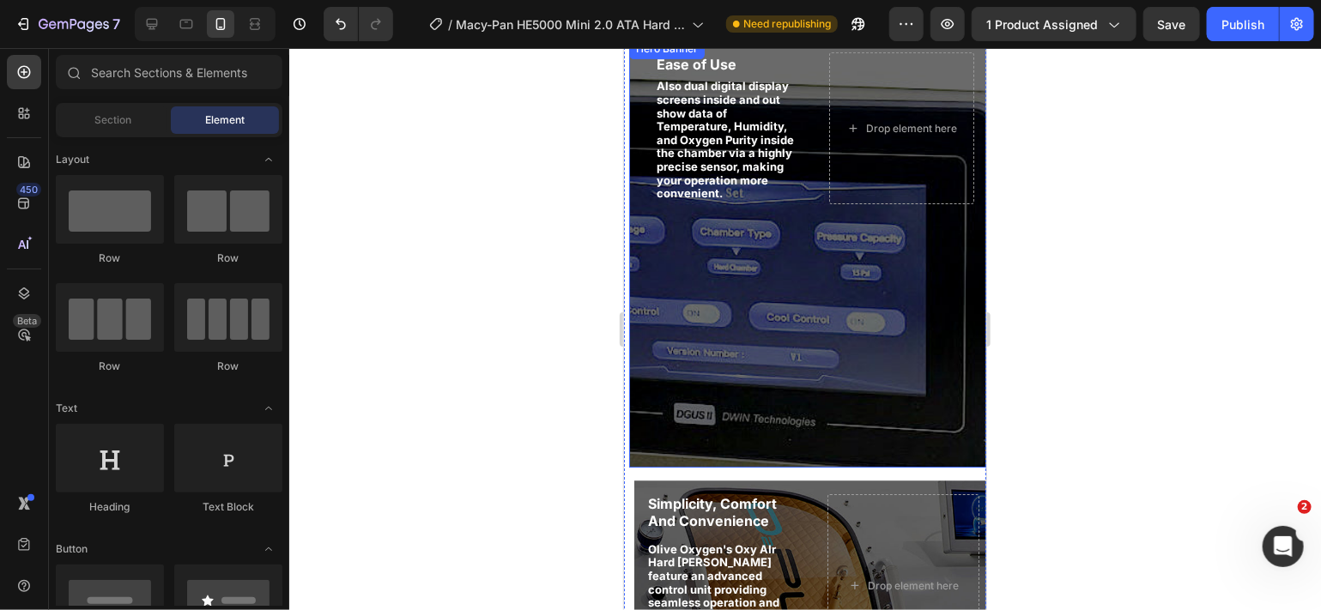
click at [828, 318] on div "Background Image" at bounding box center [807, 252] width 359 height 429
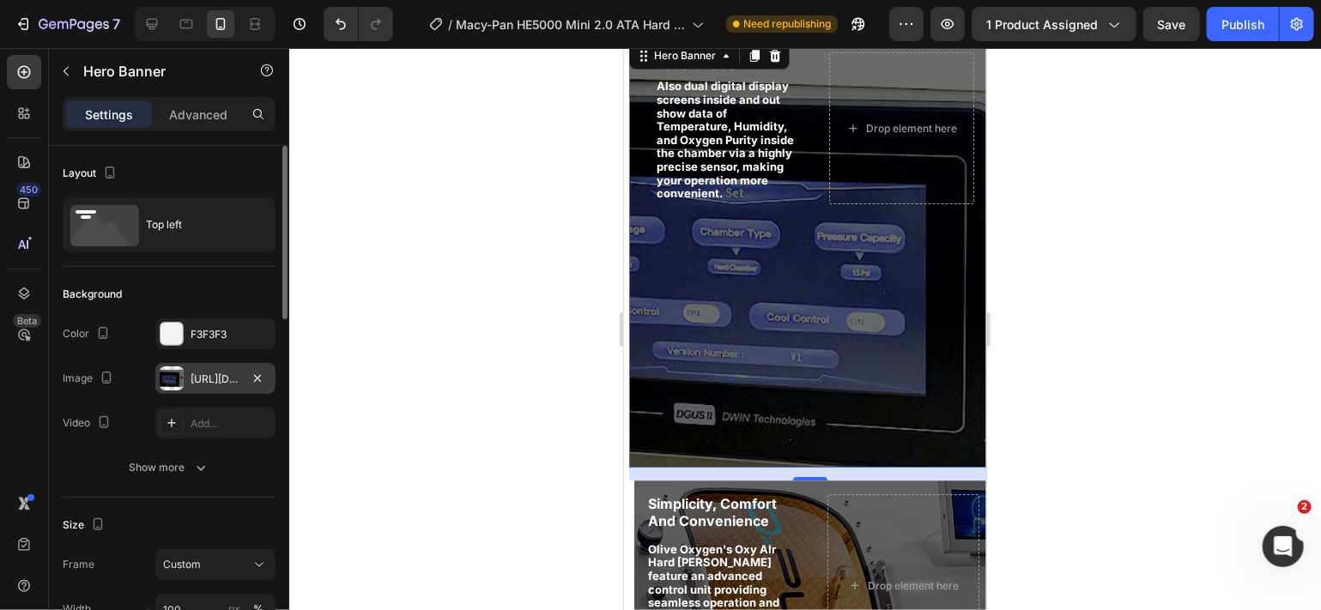
click at [219, 380] on div "[URL][DOMAIN_NAME]" at bounding box center [216, 379] width 50 height 15
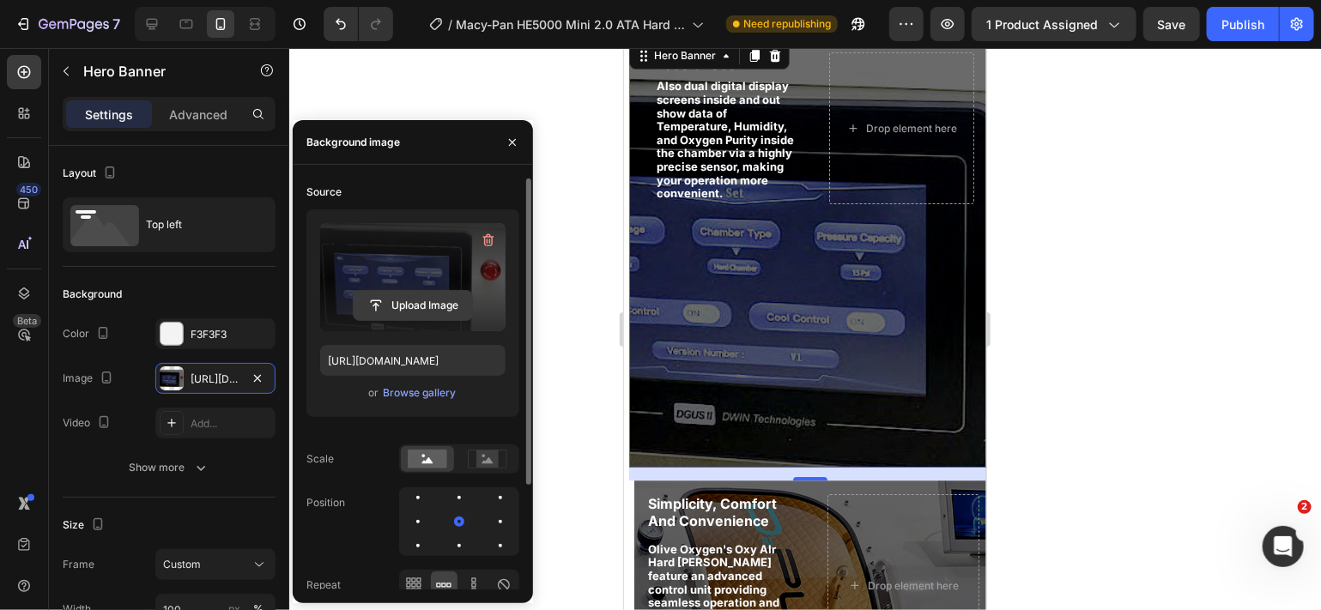
click at [394, 302] on input "file" at bounding box center [413, 305] width 118 height 29
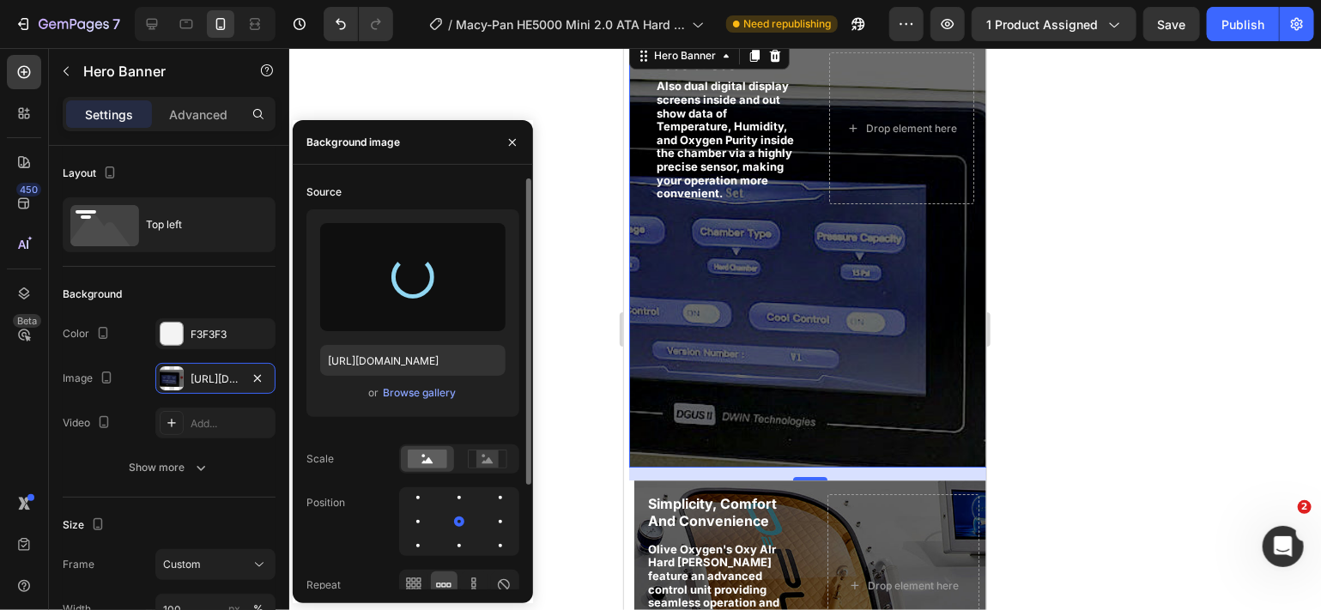
type input "[URL][DOMAIN_NAME]"
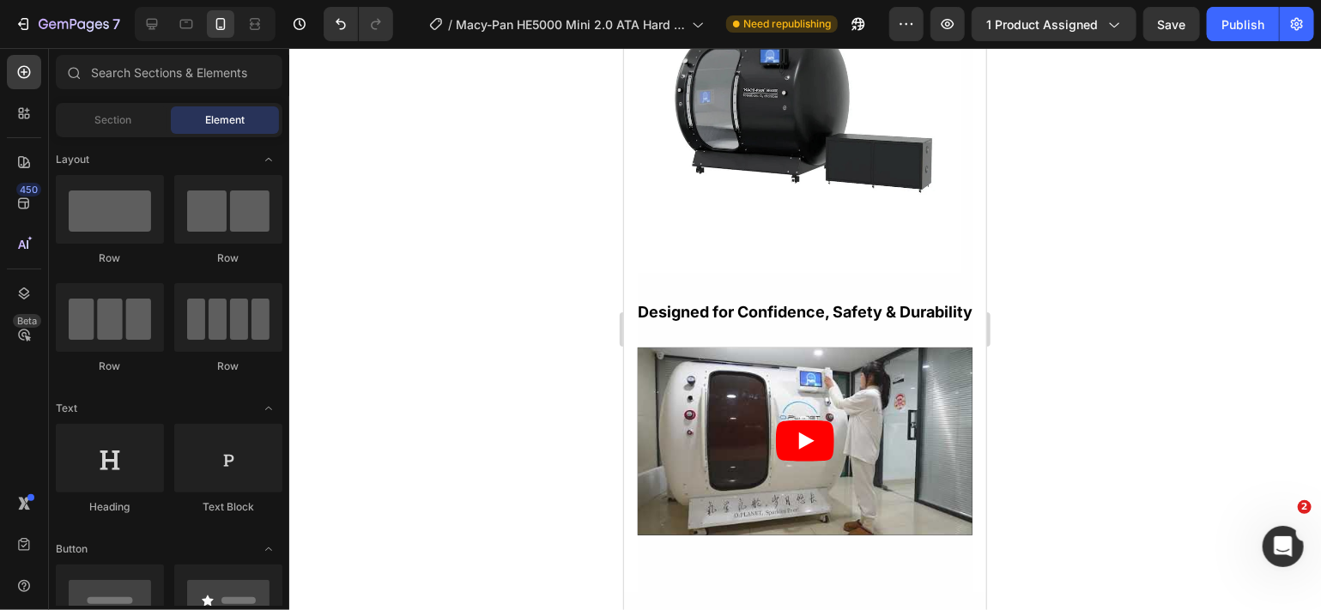
scroll to position [5098, 0]
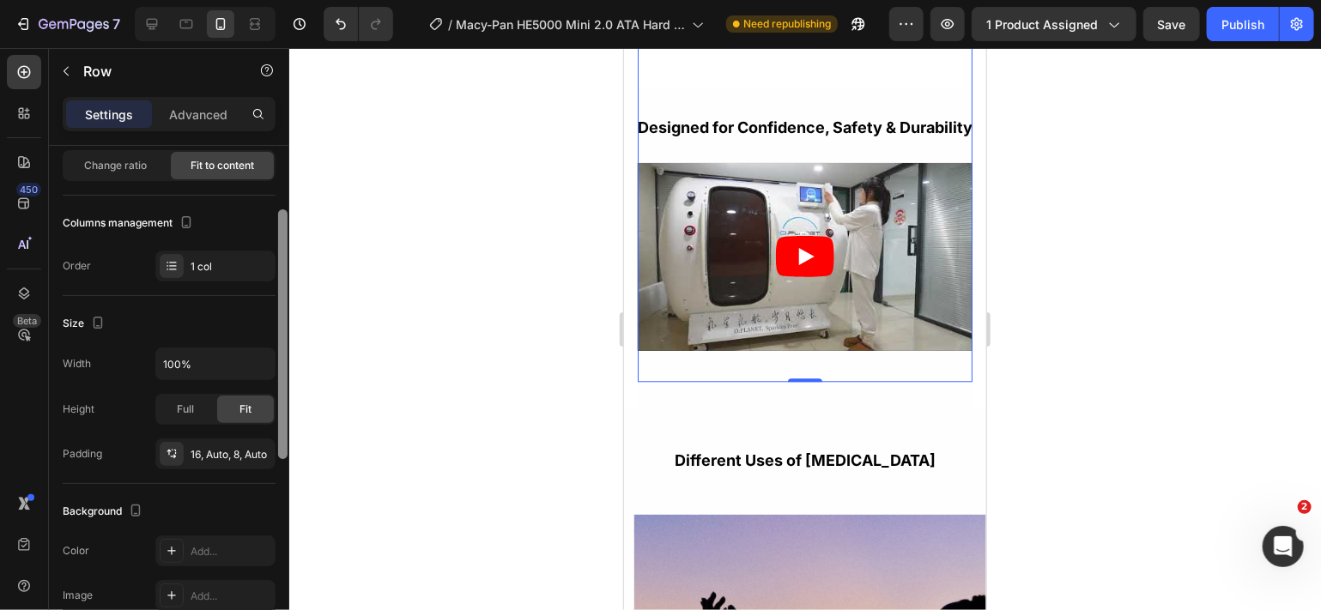
drag, startPoint x: 282, startPoint y: 286, endPoint x: 280, endPoint y: 350, distance: 64.4
click at [281, 350] on div at bounding box center [282, 334] width 9 height 250
click at [226, 446] on div "16, Auto, 8, Auto" at bounding box center [216, 453] width 50 height 15
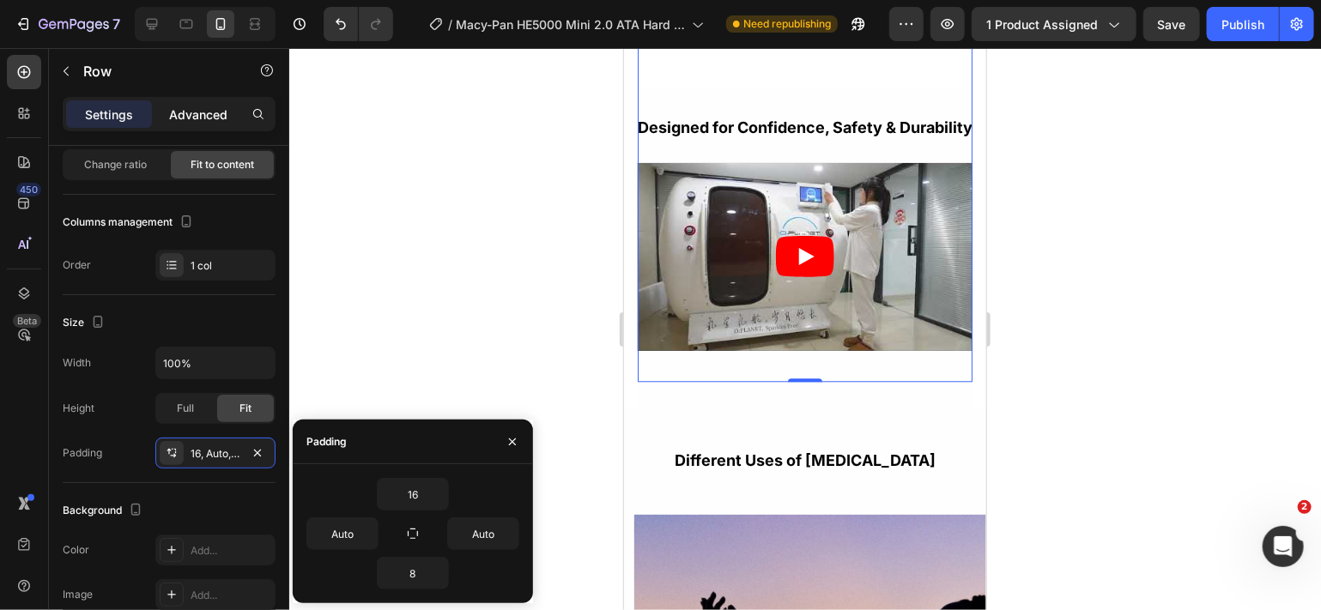
click at [210, 109] on p "Advanced" at bounding box center [198, 115] width 58 height 18
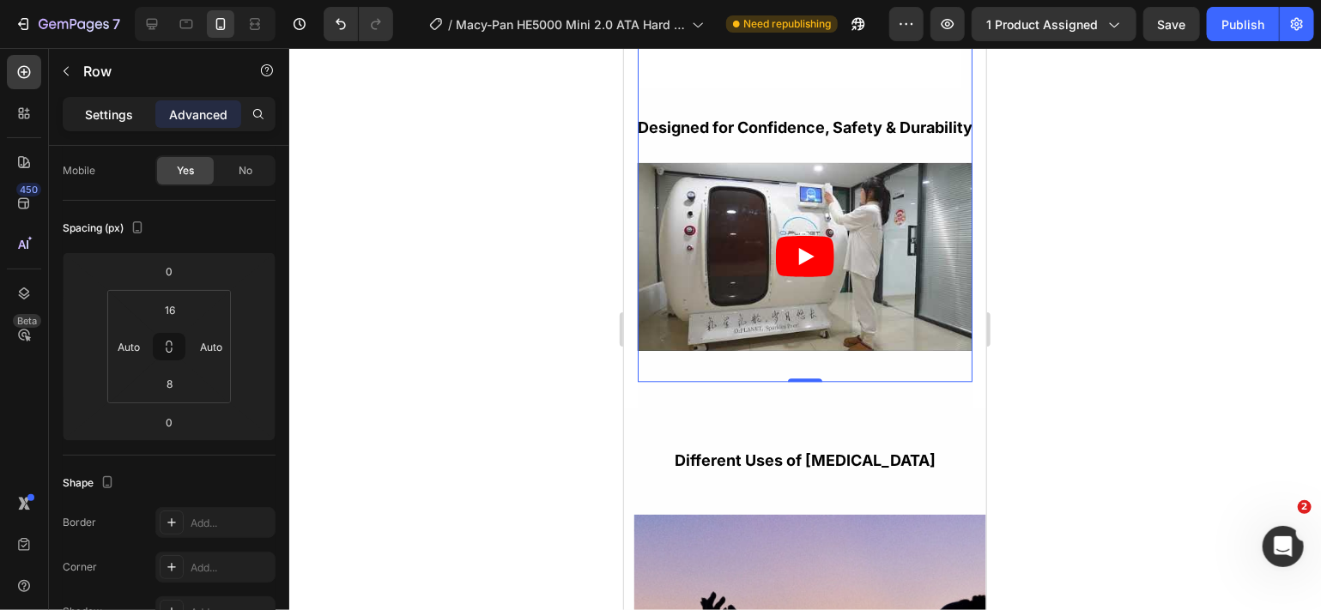
click at [119, 122] on p "Settings" at bounding box center [109, 115] width 48 height 18
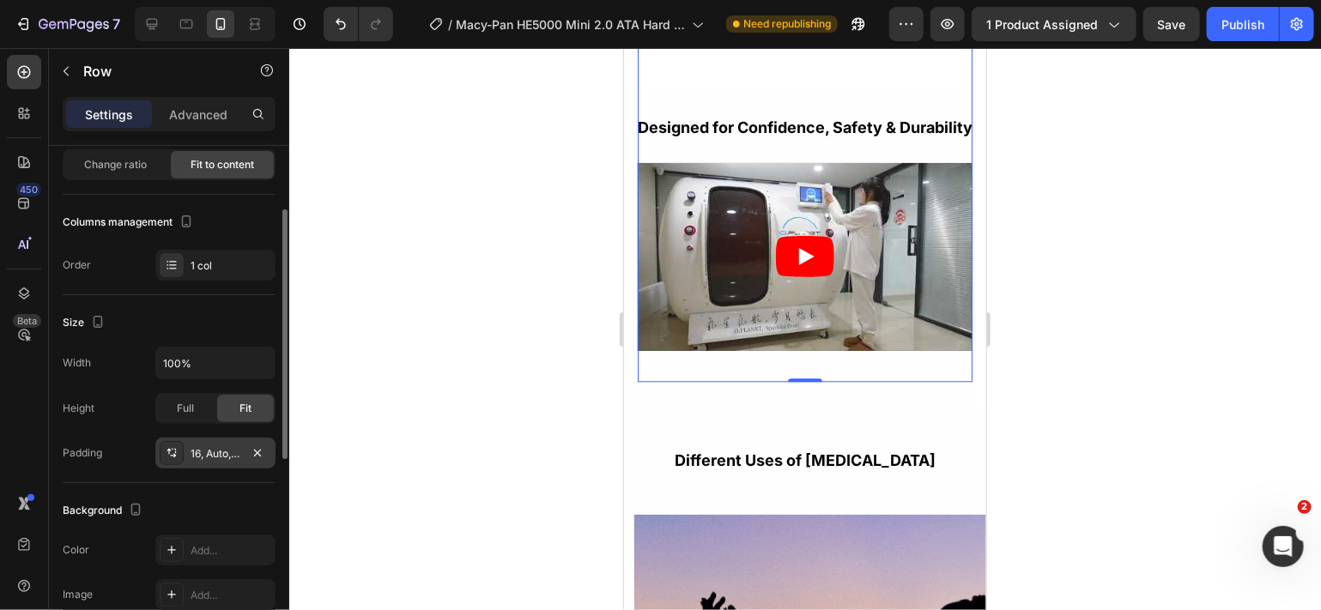
click at [215, 454] on div "16, Auto, 8, Auto" at bounding box center [216, 453] width 50 height 15
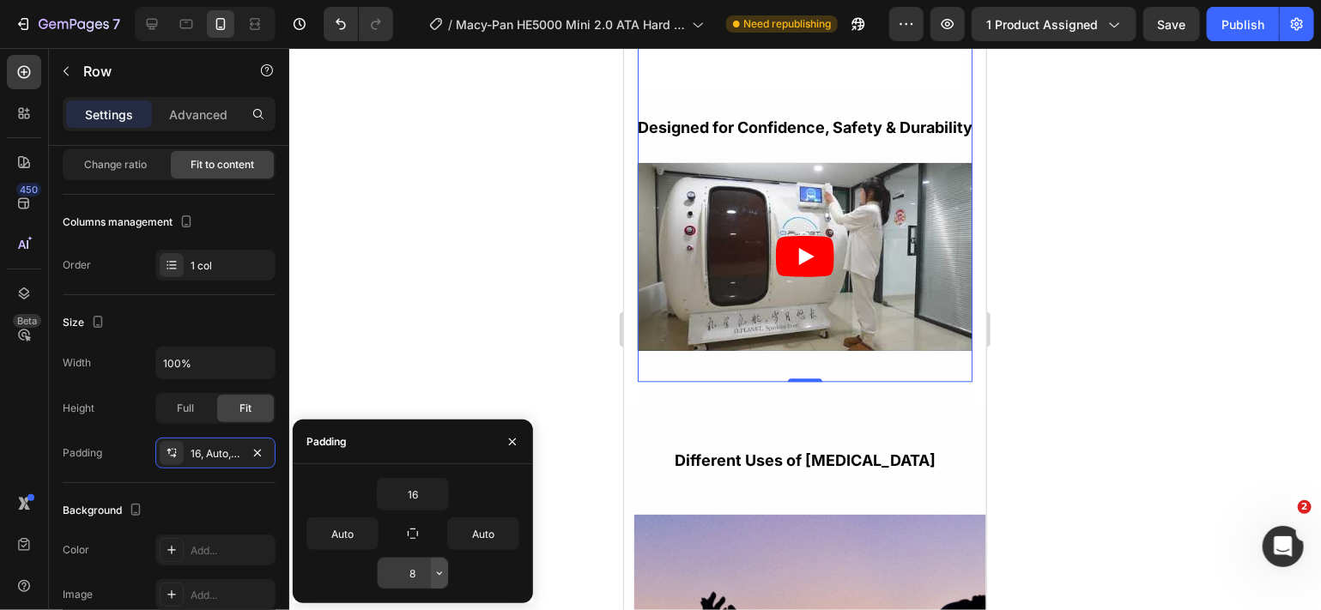
click at [440, 579] on icon "button" at bounding box center [440, 574] width 14 height 14
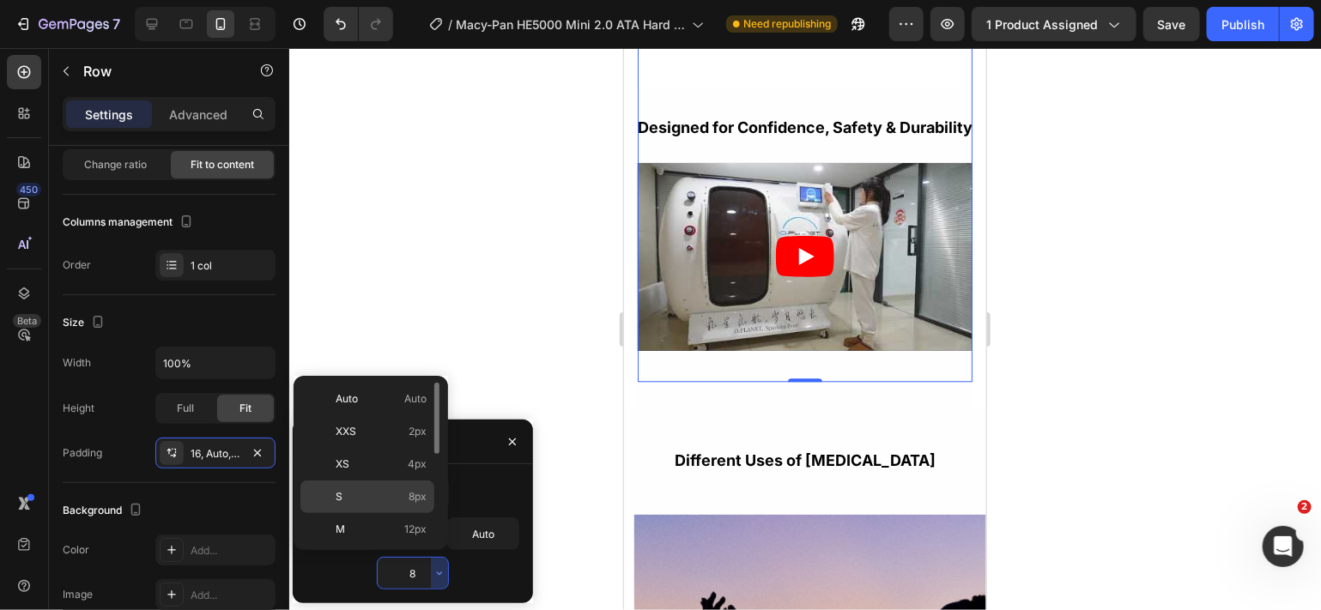
click at [419, 499] on span "8px" at bounding box center [418, 496] width 18 height 15
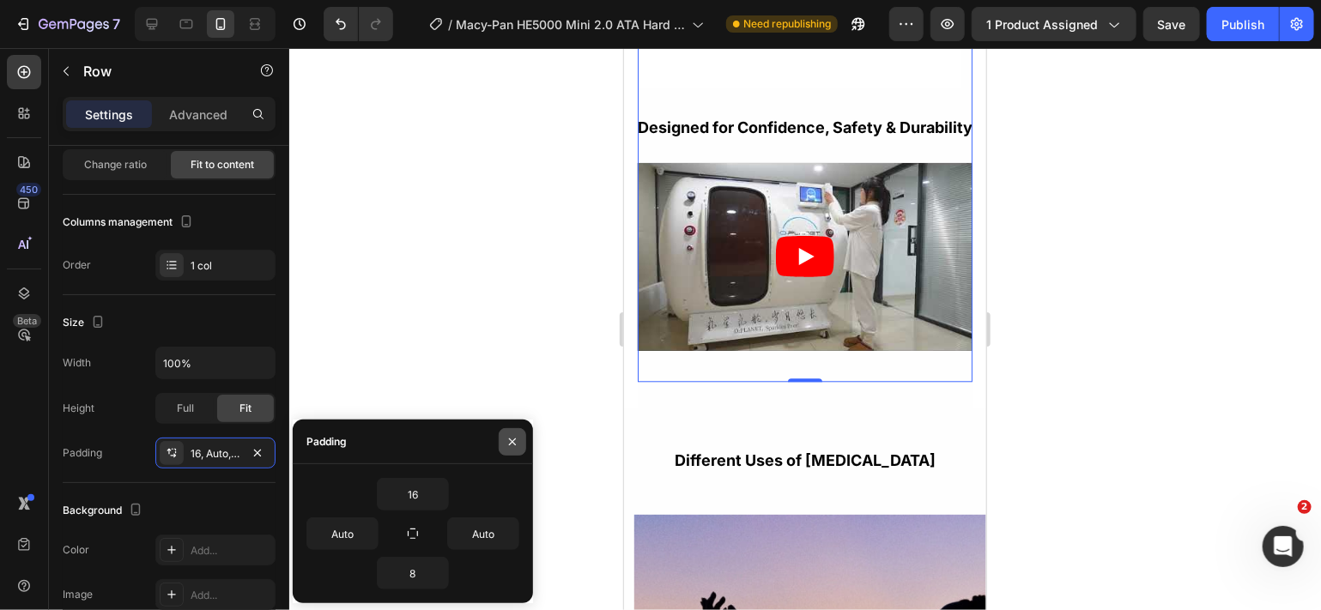
click at [512, 443] on icon "button" at bounding box center [512, 441] width 7 height 7
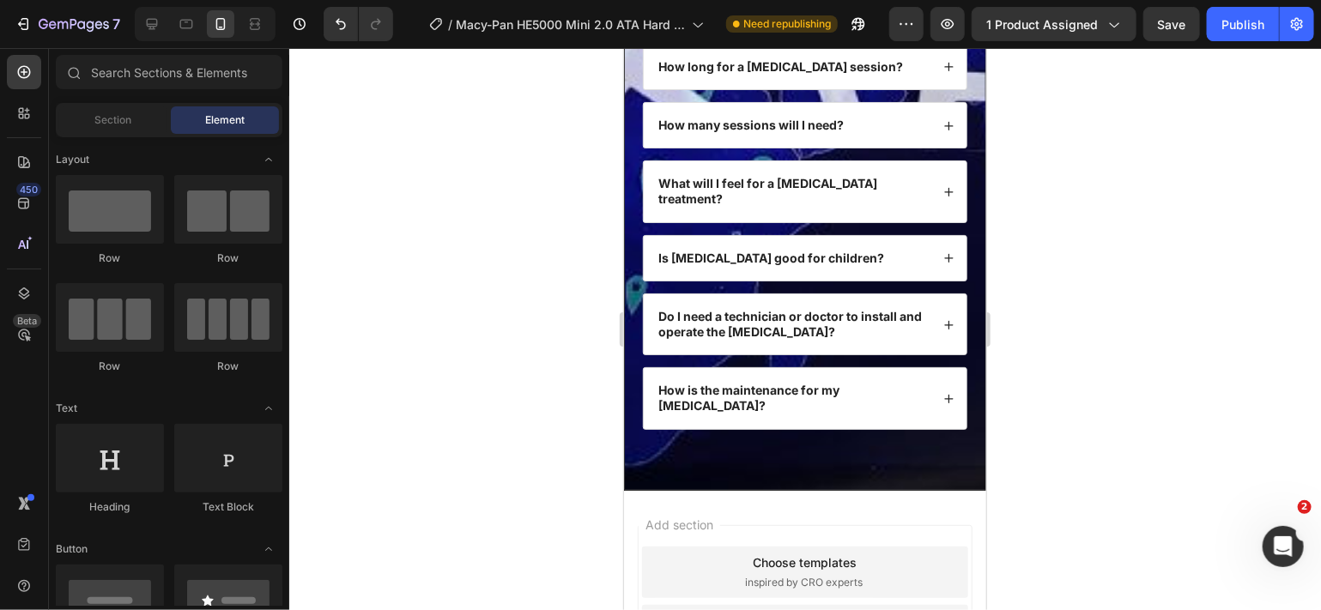
scroll to position [8298, 0]
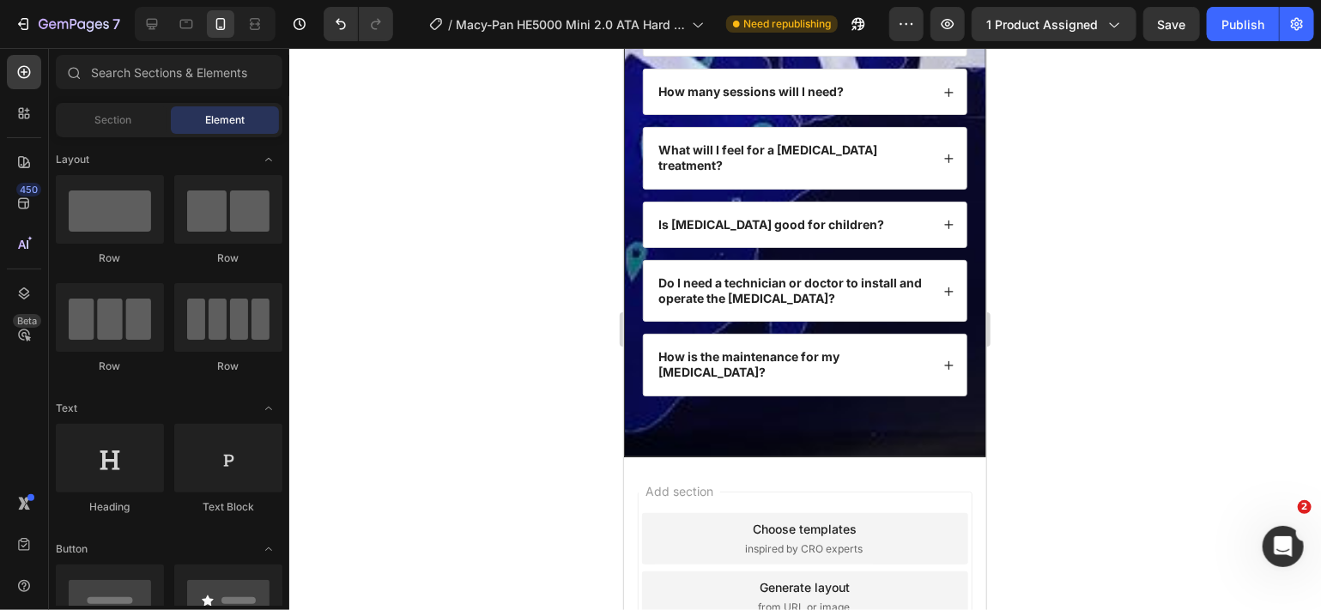
drag, startPoint x: 979, startPoint y: 372, endPoint x: 1682, endPoint y: 607, distance: 742.1
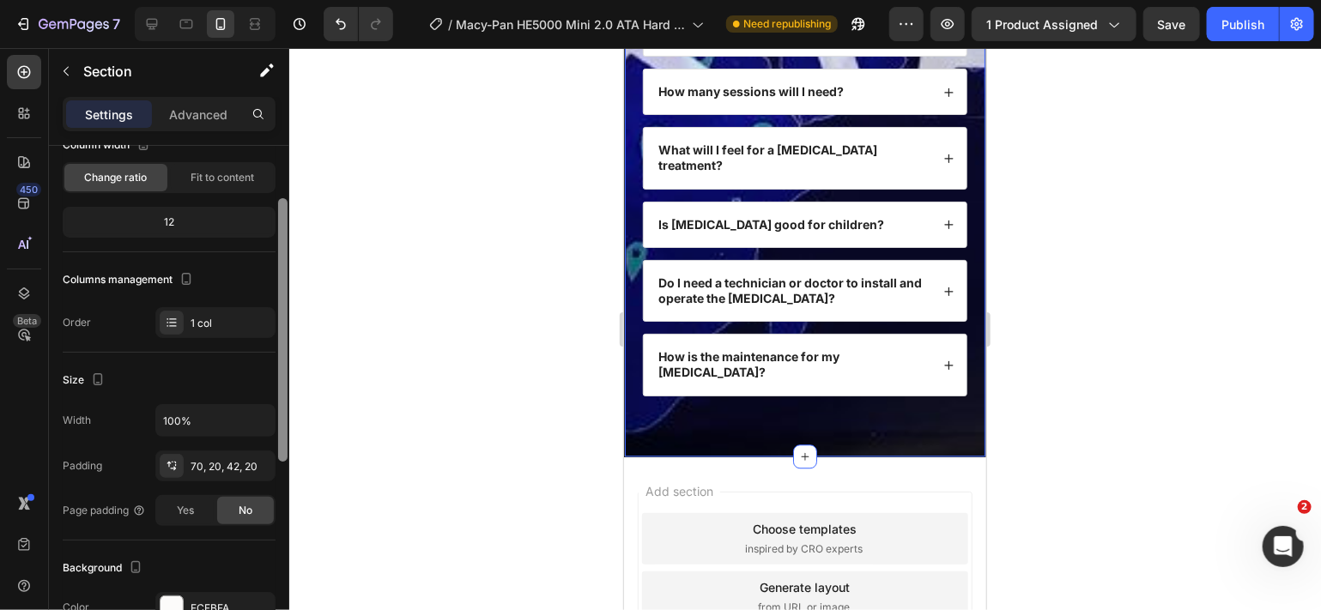
drag, startPoint x: 282, startPoint y: 393, endPoint x: 286, endPoint y: 457, distance: 63.7
click at [286, 457] on div at bounding box center [282, 330] width 9 height 264
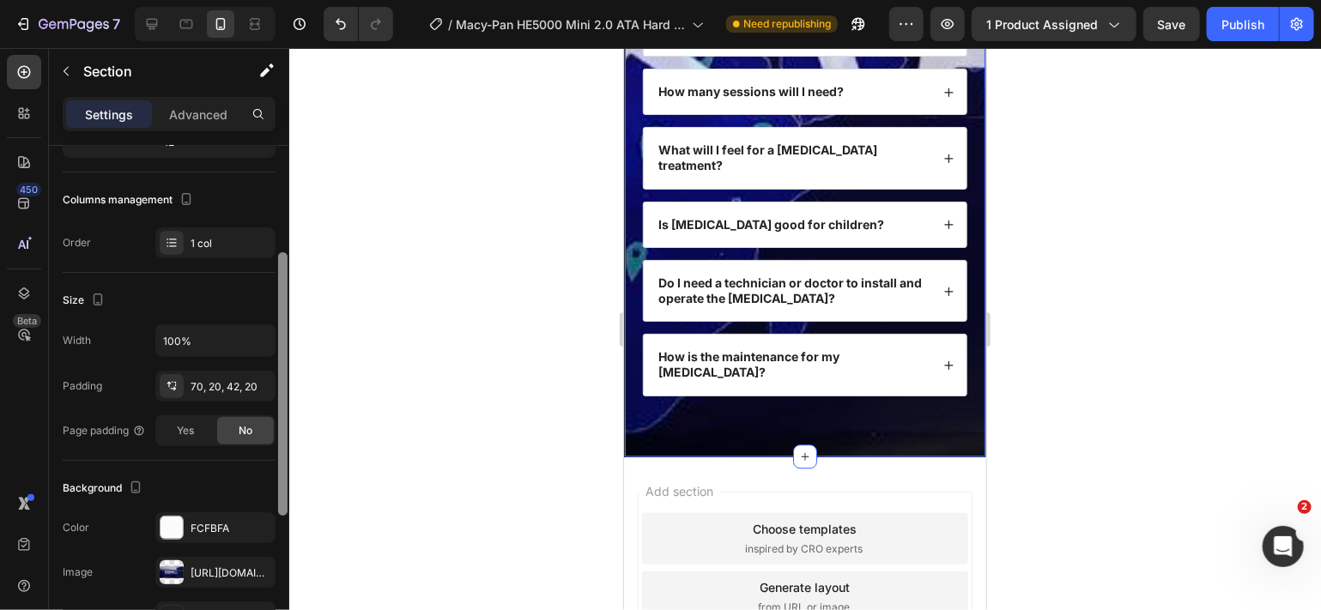
scroll to position [203, 0]
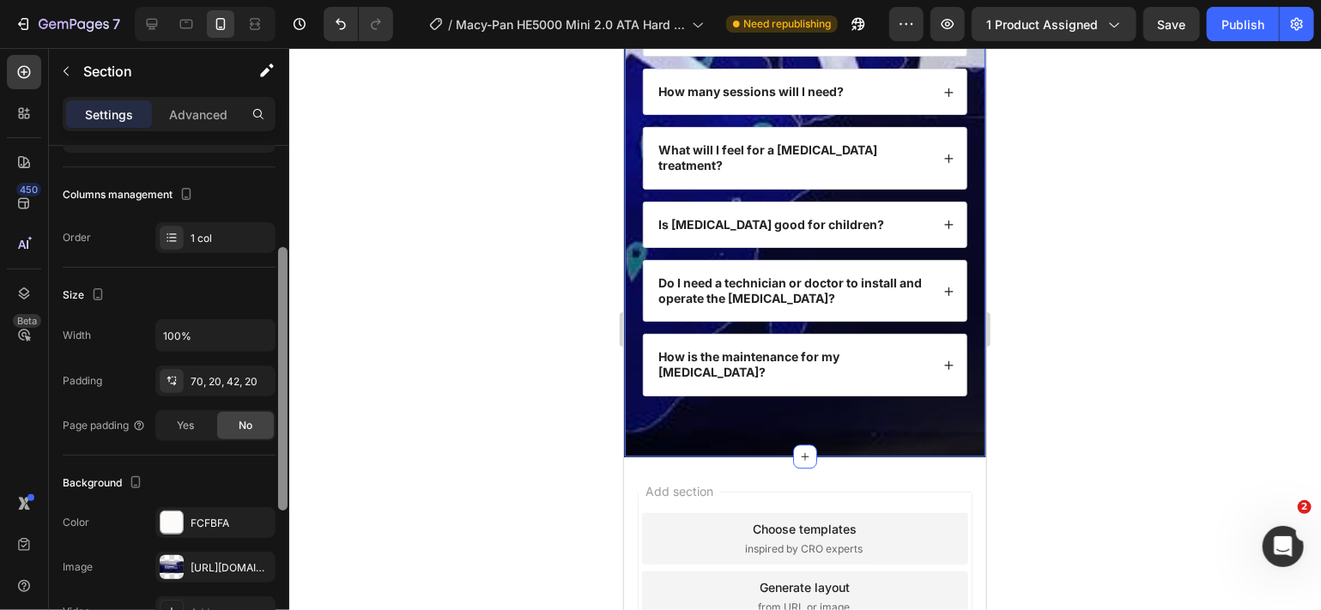
drag, startPoint x: 286, startPoint y: 457, endPoint x: 288, endPoint y: 499, distance: 42.1
click at [288, 499] on div at bounding box center [282, 401] width 13 height 514
click at [235, 569] on div "[URL][DOMAIN_NAME]" at bounding box center [216, 568] width 50 height 15
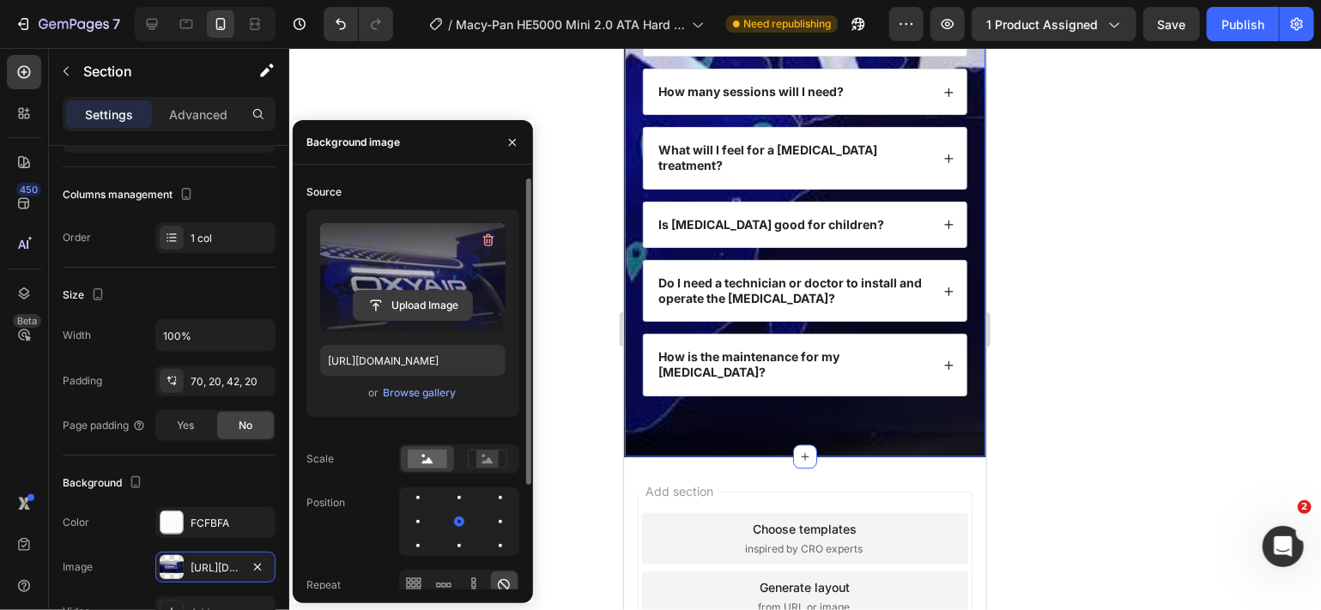
click at [401, 309] on input "file" at bounding box center [413, 305] width 118 height 29
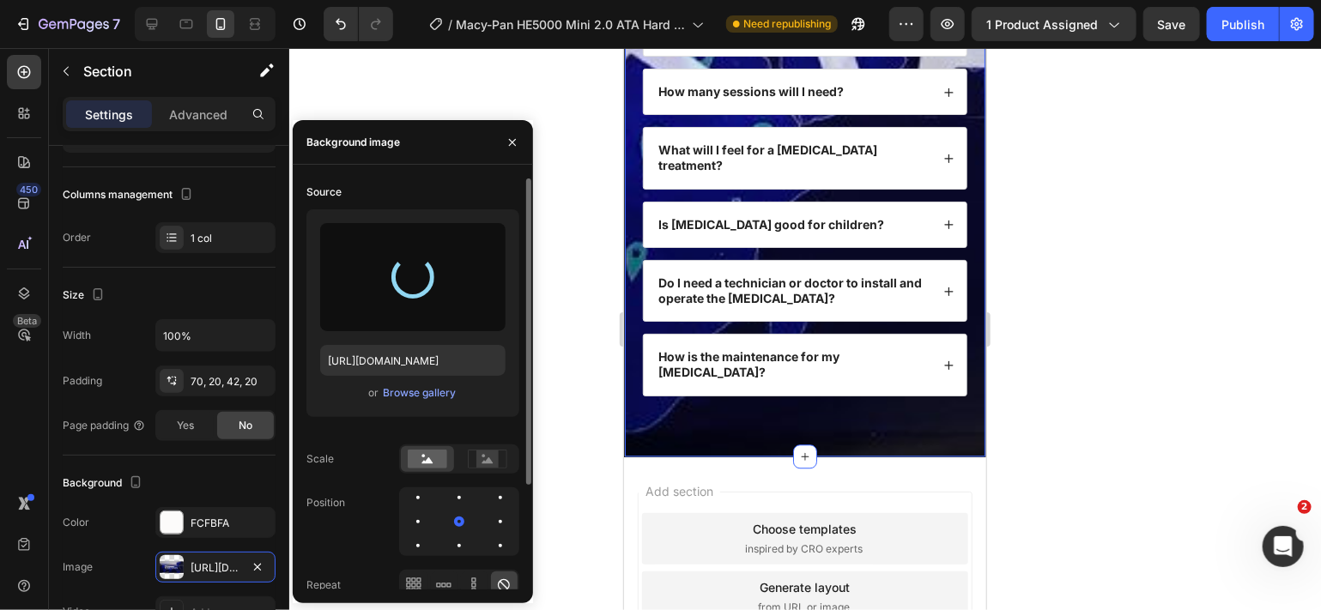
type input "[URL][DOMAIN_NAME]"
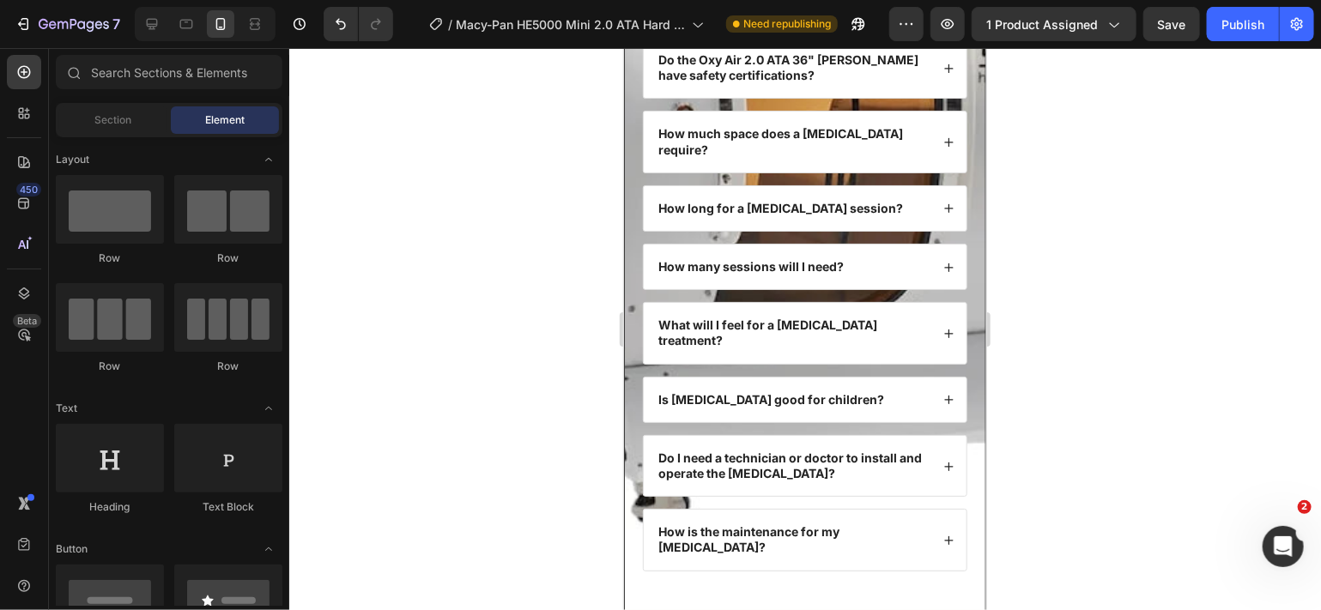
scroll to position [8224, 0]
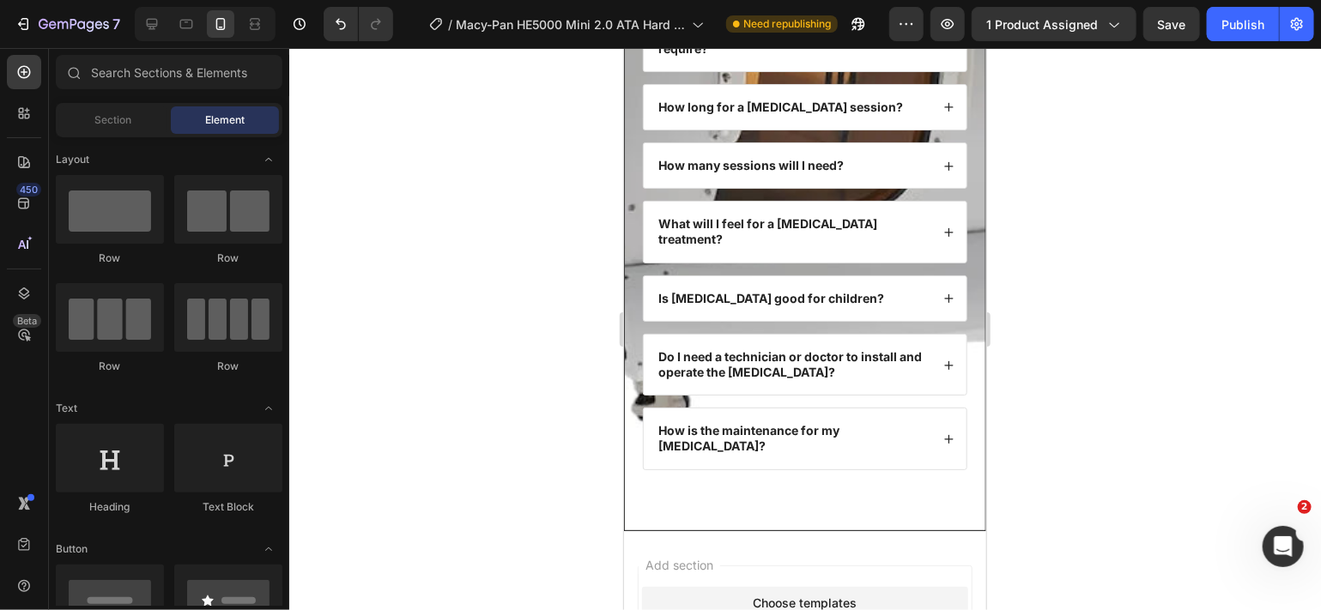
drag, startPoint x: 977, startPoint y: 560, endPoint x: 1613, endPoint y: 605, distance: 637.7
click at [923, 530] on div "FAQs Heading What makes the Oxy Air 2.0 ATA 36" Hard Shell stand out compared t…" at bounding box center [804, 30] width 362 height 1000
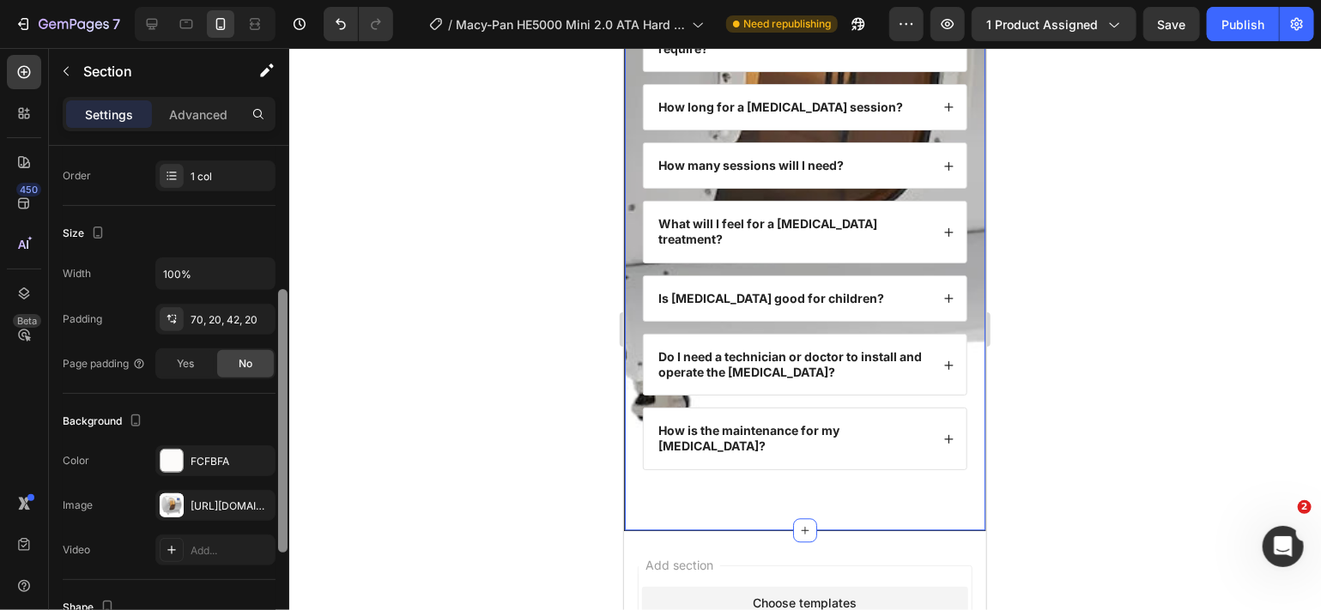
drag, startPoint x: 279, startPoint y: 399, endPoint x: 295, endPoint y: 538, distance: 140.0
click at [295, 0] on div "7 Version history / Macy-Pan HE5000 Mini 2.0 ATA Hard Shell [MEDICAL_DATA] Need…" at bounding box center [660, 0] width 1321 height 0
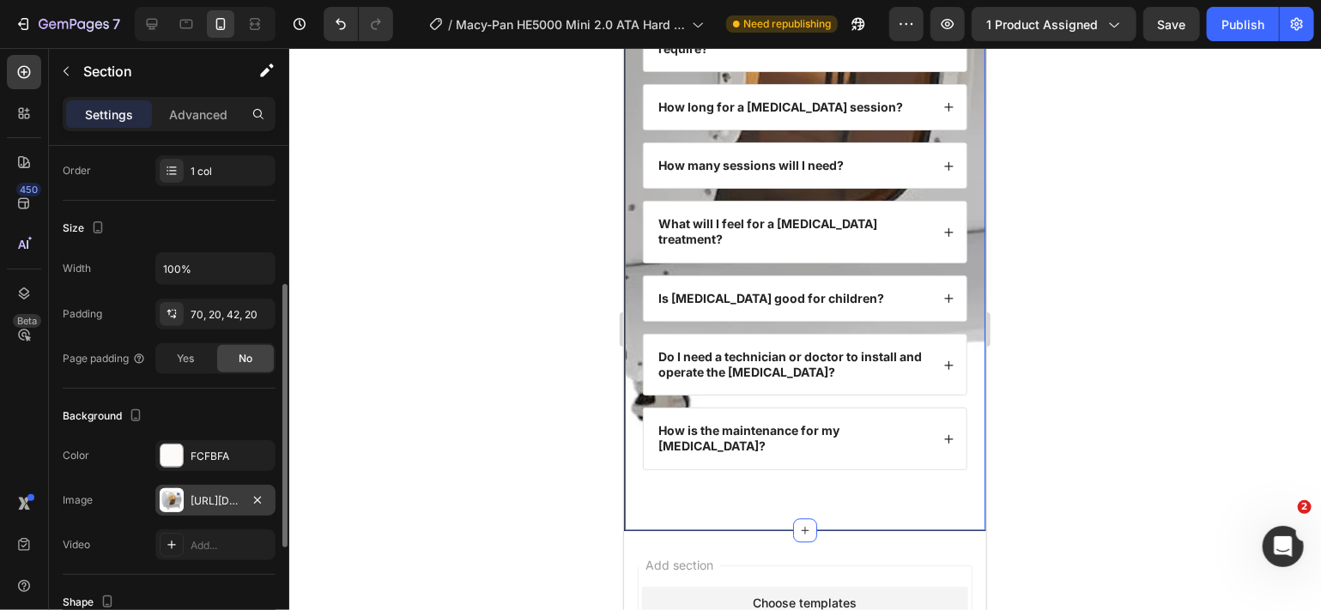
click at [236, 508] on div "[URL][DOMAIN_NAME]" at bounding box center [215, 500] width 120 height 31
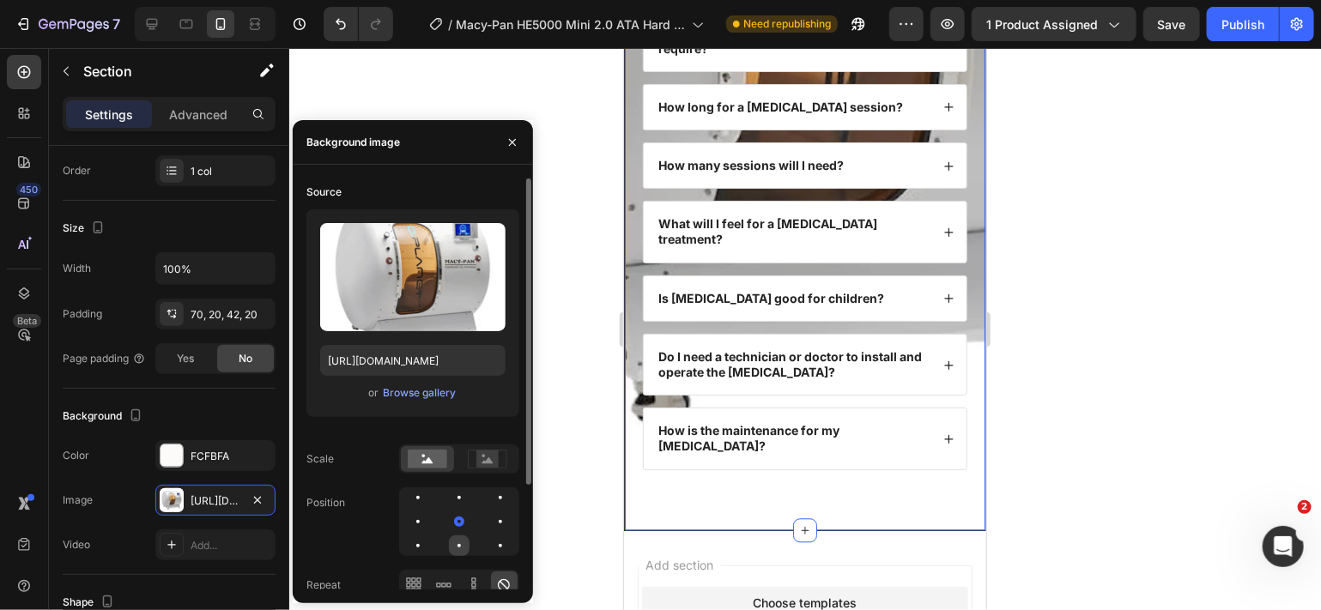
click at [490, 537] on div at bounding box center [500, 546] width 21 height 21
click at [490, 497] on div at bounding box center [500, 498] width 21 height 21
click at [428, 536] on div at bounding box center [418, 546] width 21 height 21
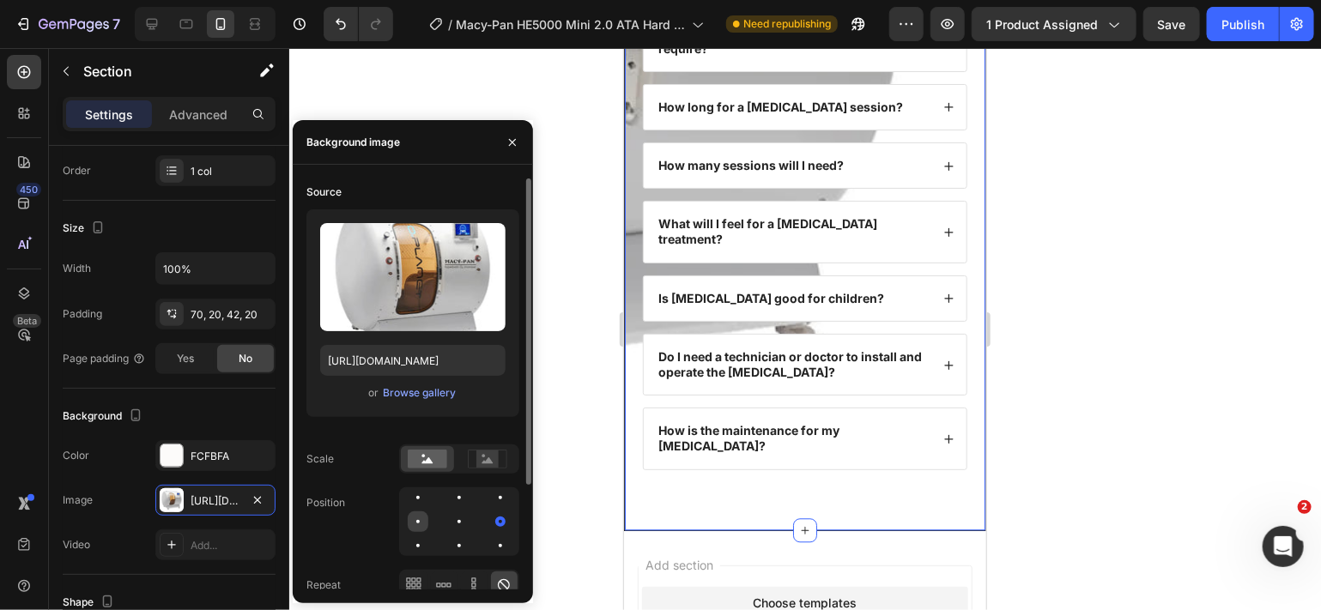
click at [449, 520] on div at bounding box center [459, 522] width 21 height 21
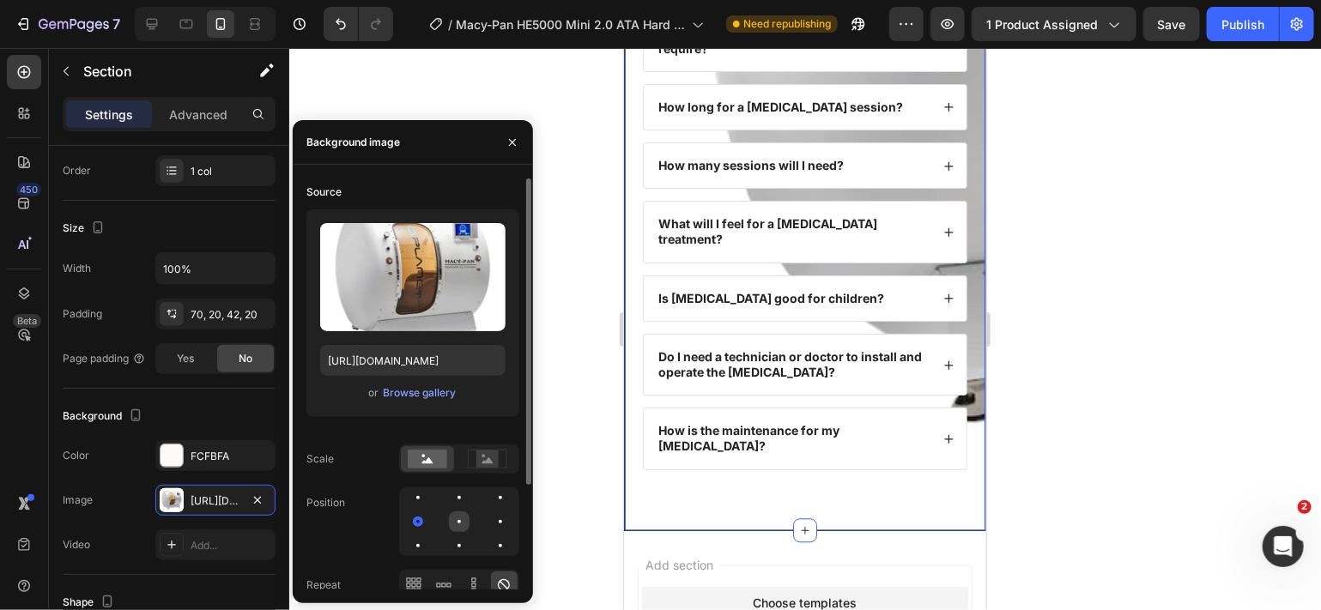
click at [490, 519] on div at bounding box center [500, 522] width 21 height 21
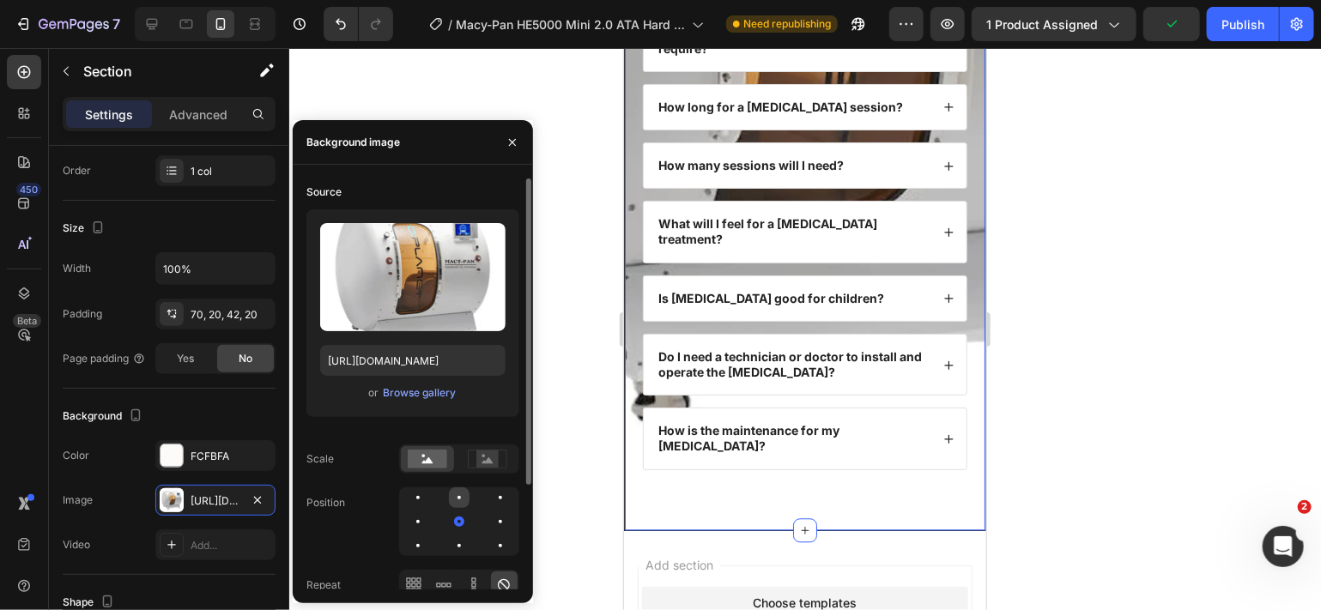
click at [490, 491] on div at bounding box center [500, 498] width 21 height 21
click at [565, 440] on div at bounding box center [805, 329] width 1032 height 562
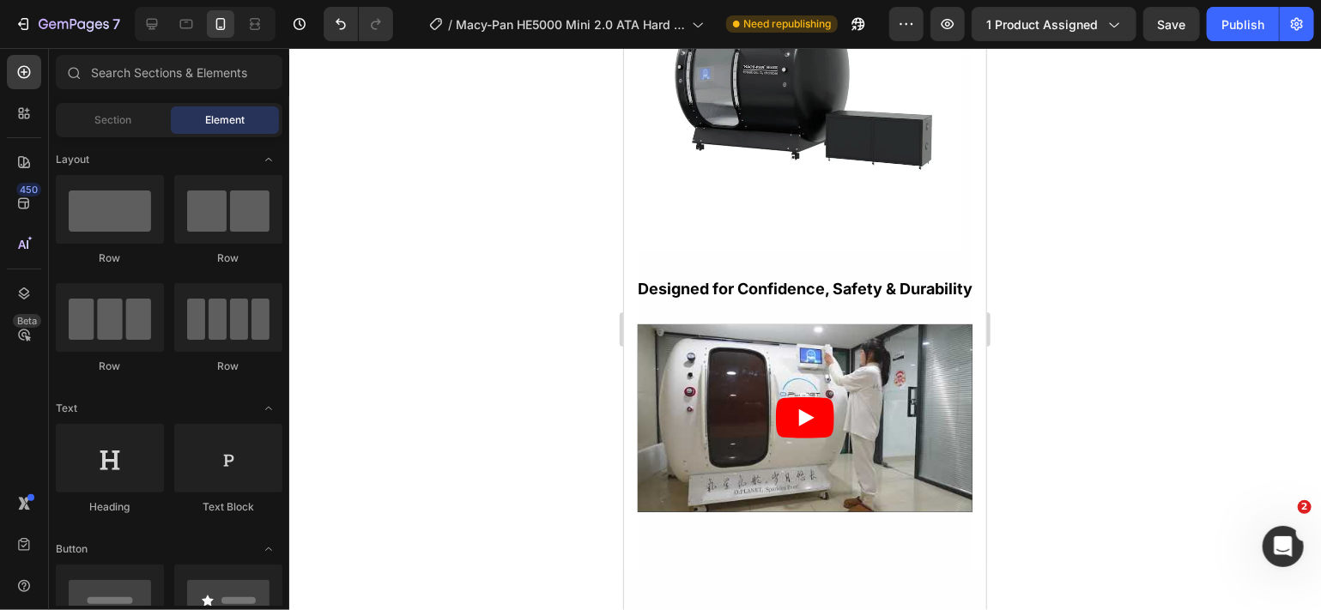
scroll to position [4920, 0]
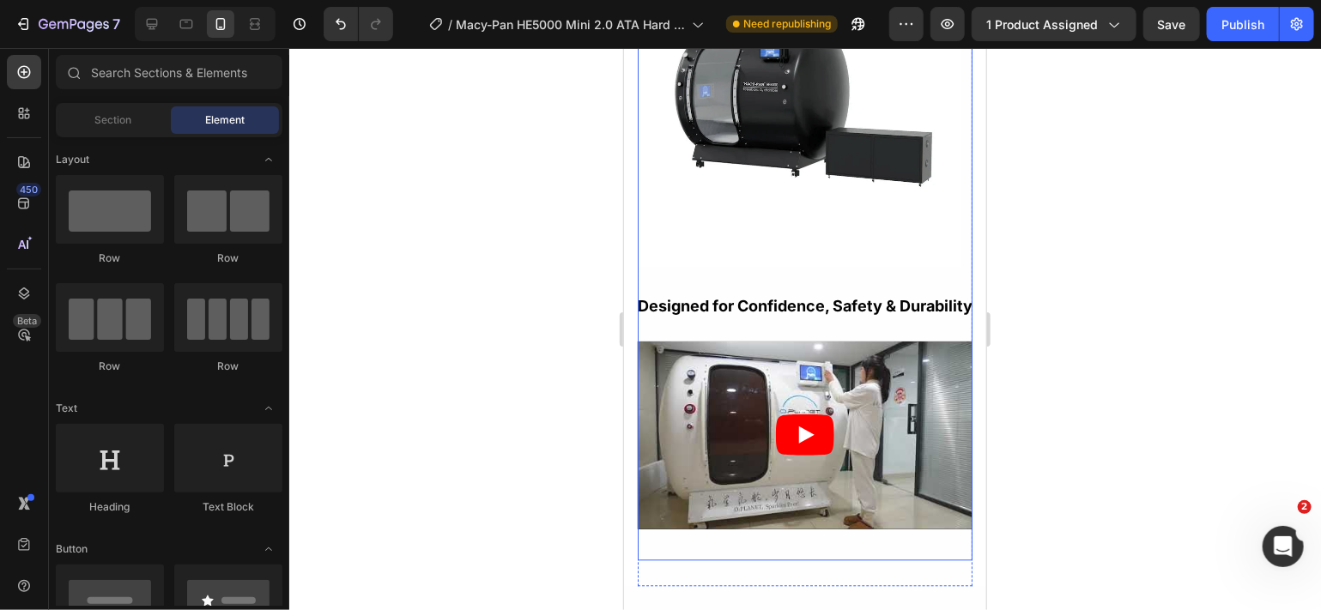
click at [942, 537] on div "Chamber Cabin Dimensions (L x W x H): 82" x 47" x 69" (2070 x 1200 x 1753 mm) D…" at bounding box center [804, 6] width 335 height 1093
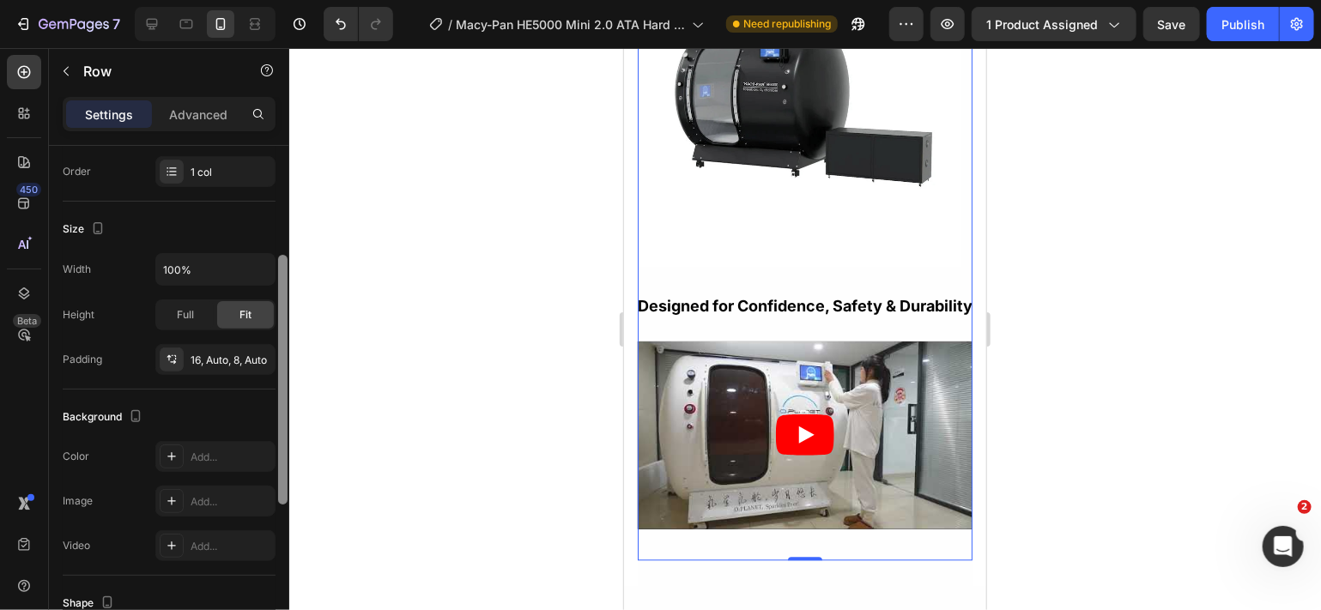
scroll to position [227, 0]
drag, startPoint x: 284, startPoint y: 382, endPoint x: 292, endPoint y: 493, distance: 111.0
click at [292, 0] on div "7 Version history / Macy-Pan HE5000 Mini 2.0 ATA Hard Shell [MEDICAL_DATA] Need…" at bounding box center [660, 0] width 1321 height 0
click at [196, 361] on div "16, Auto, 8, Auto" at bounding box center [216, 358] width 50 height 15
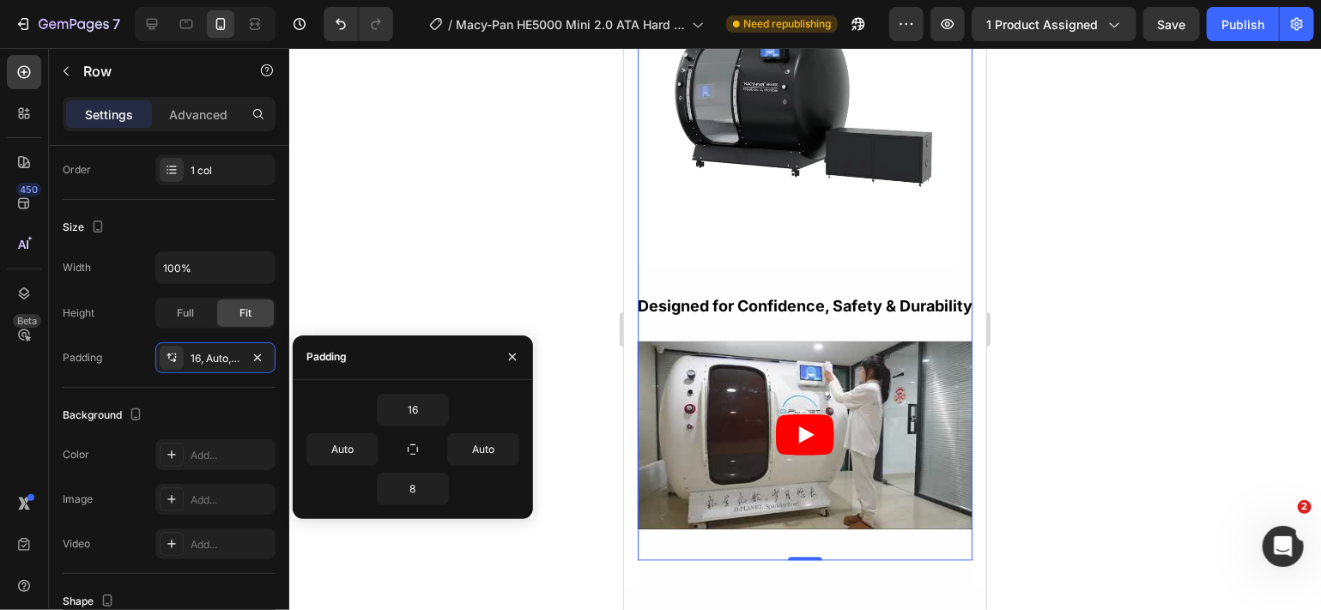
click at [670, 324] on div "Chamber Cabin Dimensions (L x W x H): 82" x 47" x 69" (2070 x 1200 x 1753 mm) D…" at bounding box center [804, 6] width 335 height 1093
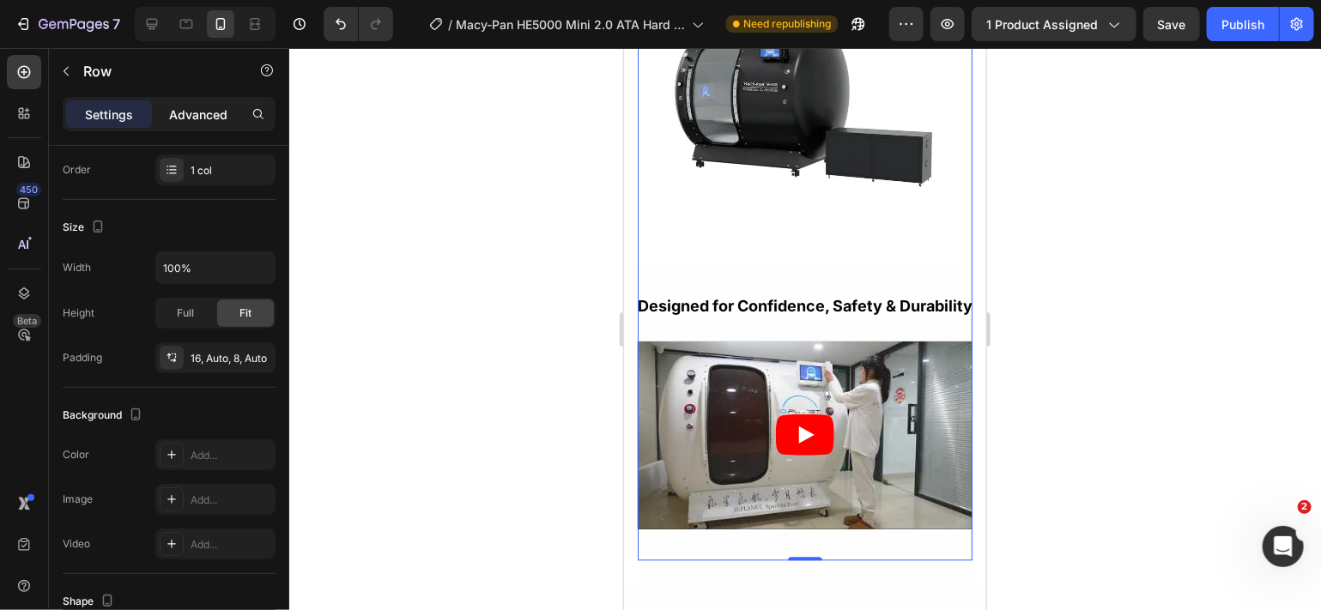
click at [190, 120] on p "Advanced" at bounding box center [198, 115] width 58 height 18
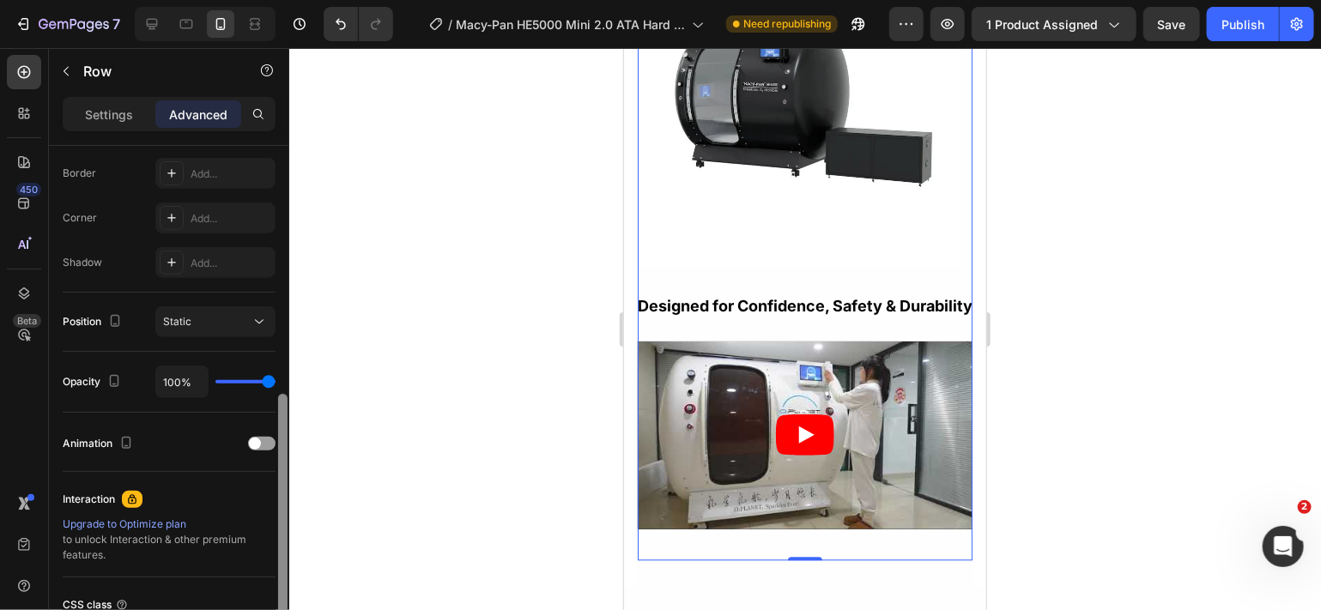
drag, startPoint x: 284, startPoint y: 421, endPoint x: 303, endPoint y: 550, distance: 130.1
click at [302, 0] on div "7 Version history / Macy-Pan HE5000 Mini 2.0 ATA Hard Shell [MEDICAL_DATA] Need…" at bounding box center [660, 0] width 1321 height 0
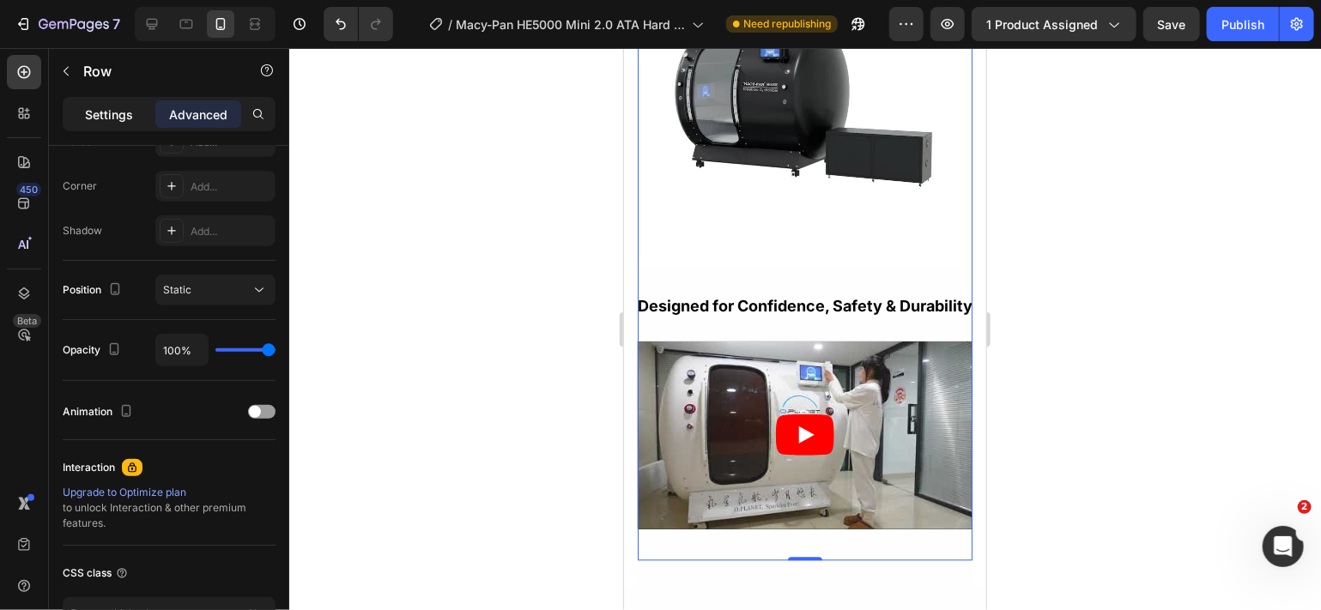
click at [117, 118] on p "Settings" at bounding box center [109, 115] width 48 height 18
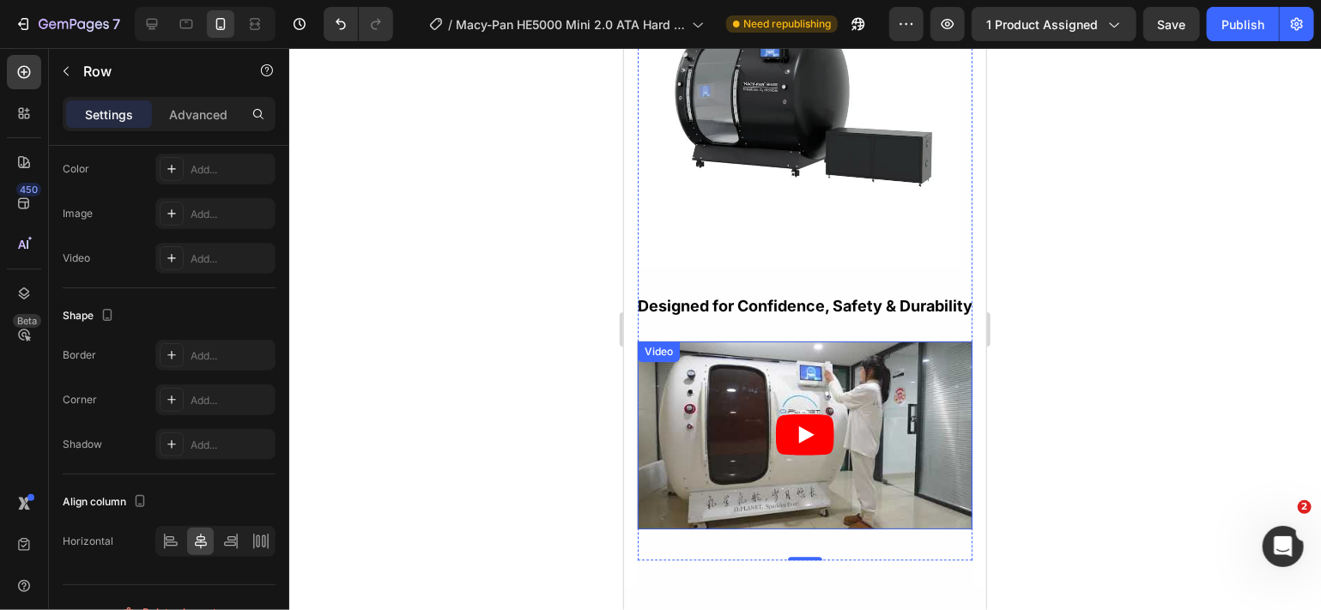
click at [664, 391] on article at bounding box center [804, 435] width 335 height 188
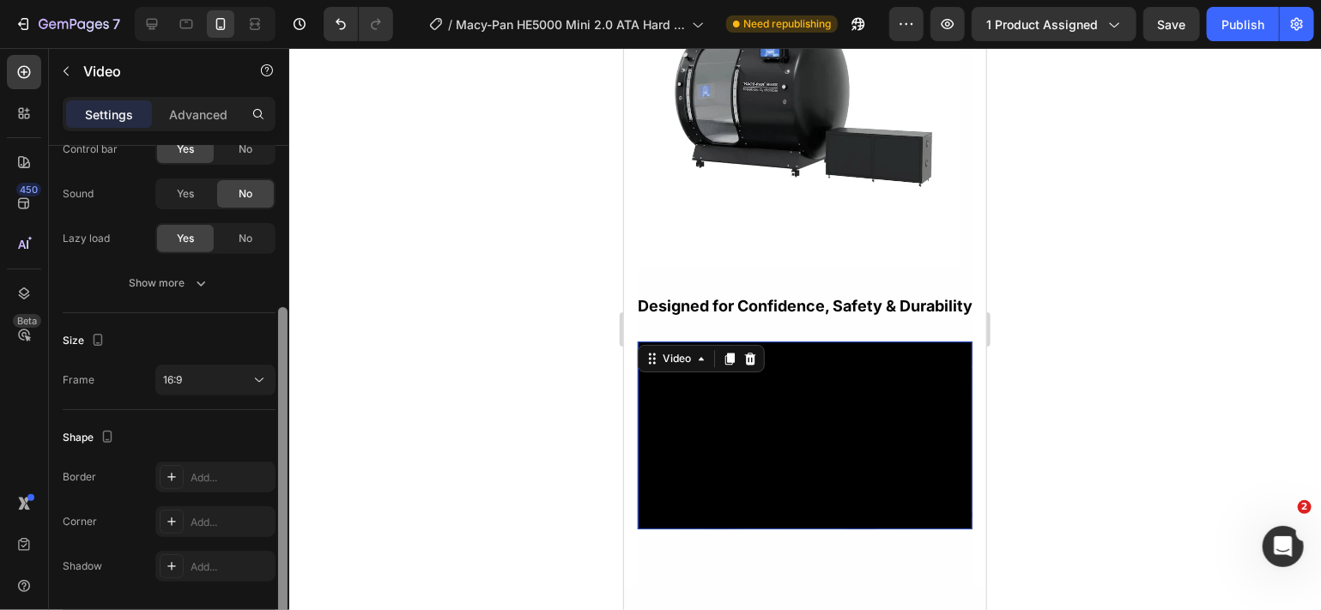
scroll to position [286, 0]
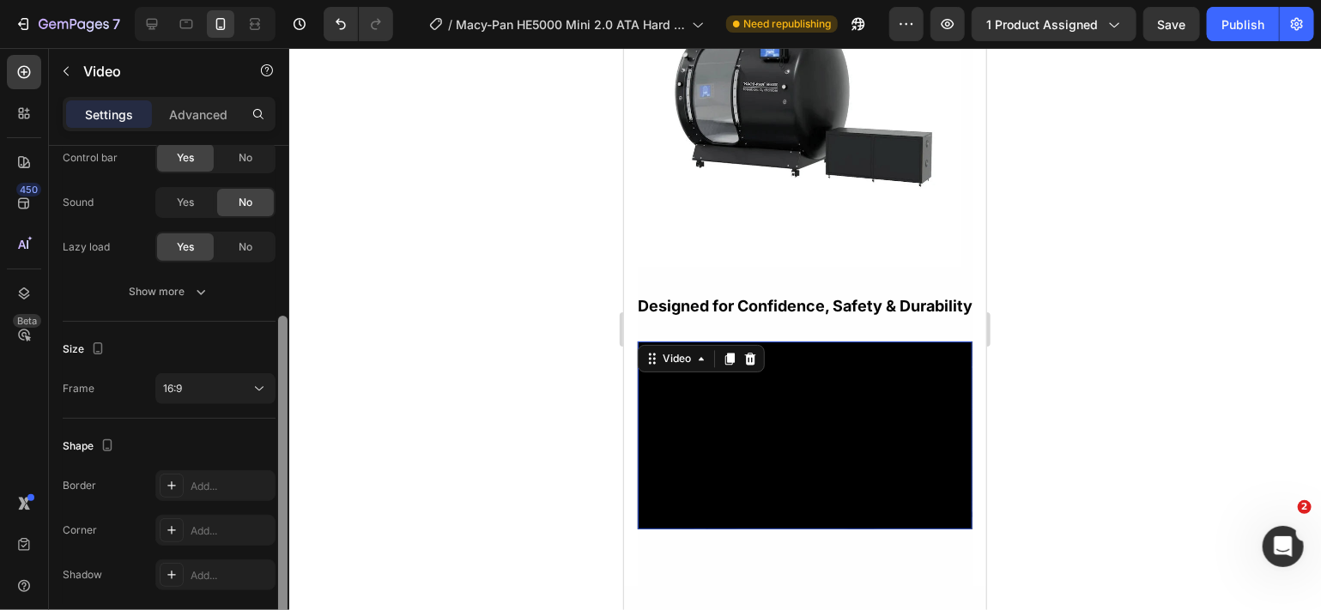
drag, startPoint x: 282, startPoint y: 306, endPoint x: 281, endPoint y: 477, distance: 171.7
click at [281, 477] on div at bounding box center [282, 469] width 9 height 306
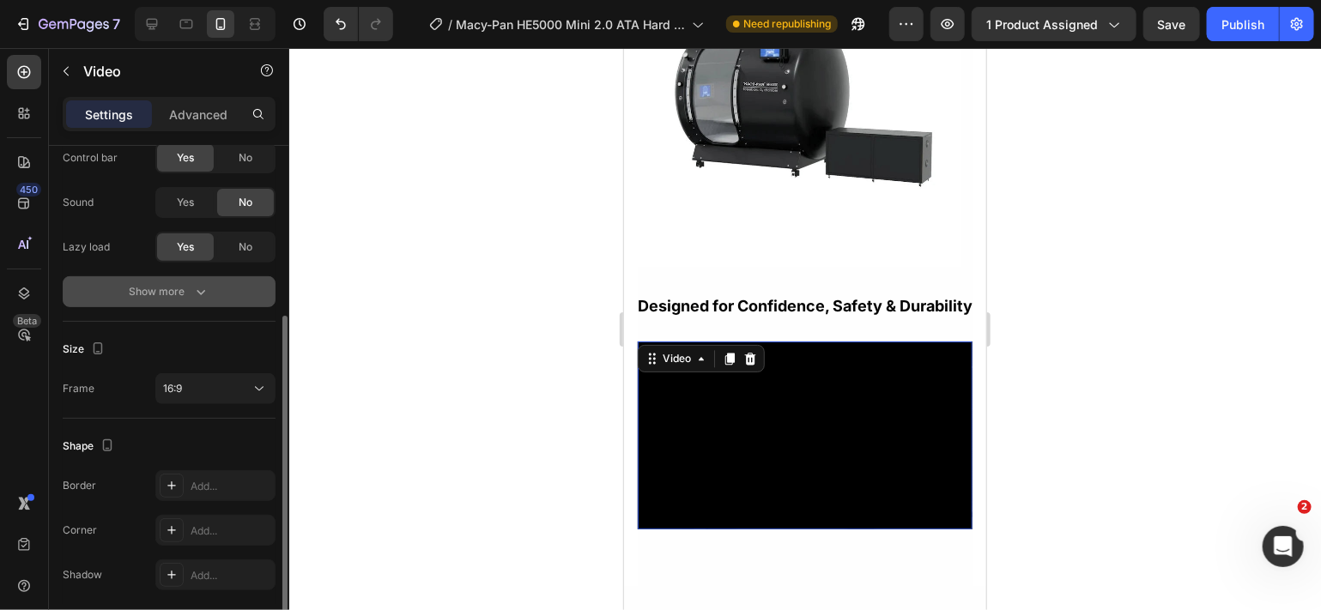
click at [200, 293] on icon "button" at bounding box center [200, 291] width 17 height 17
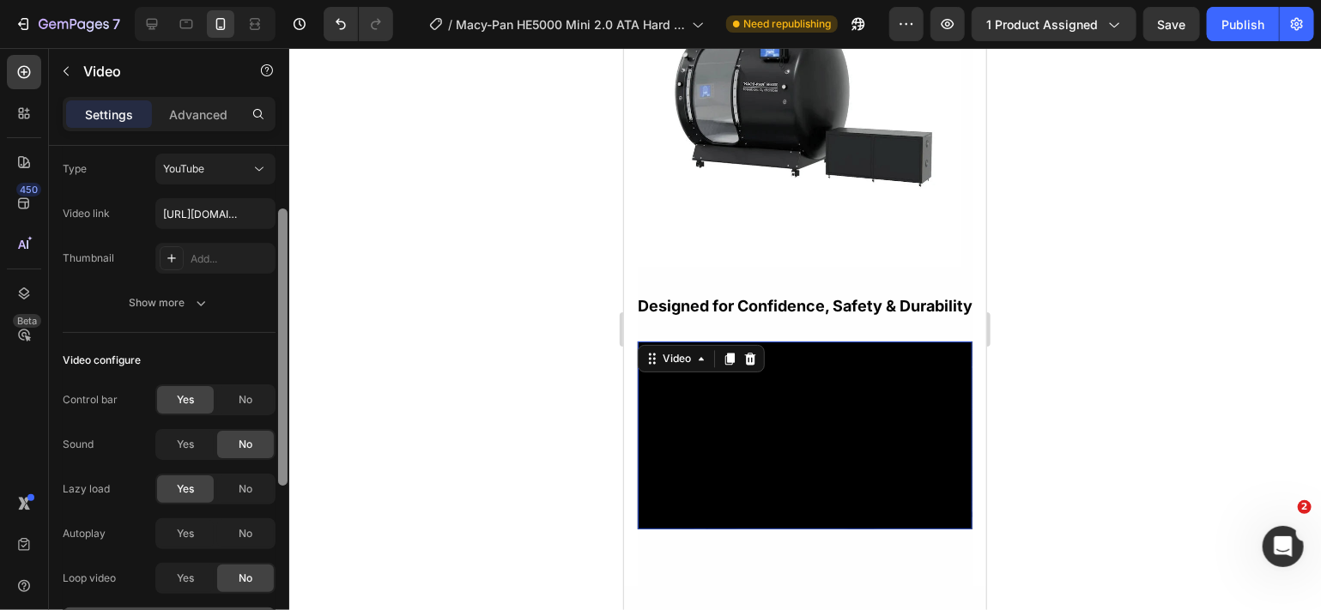
scroll to position [0, 0]
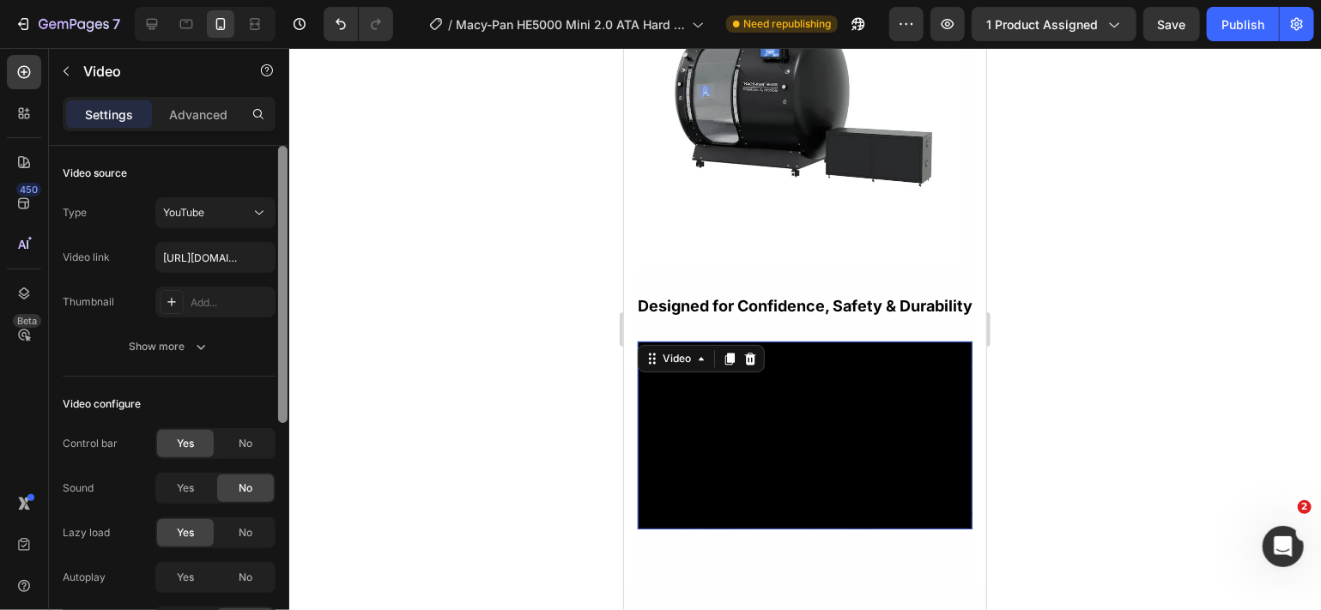
drag, startPoint x: 282, startPoint y: 431, endPoint x: 279, endPoint y: 205, distance: 225.8
click at [279, 205] on div at bounding box center [282, 284] width 9 height 277
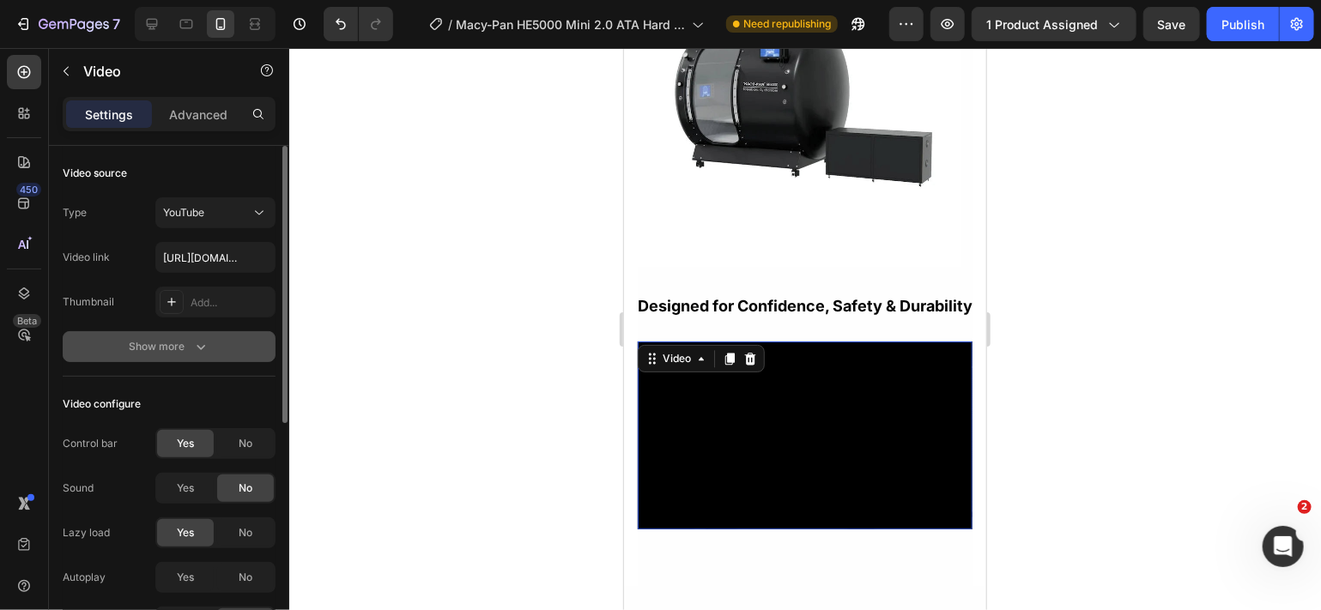
click at [167, 347] on div "Show more" at bounding box center [170, 346] width 80 height 17
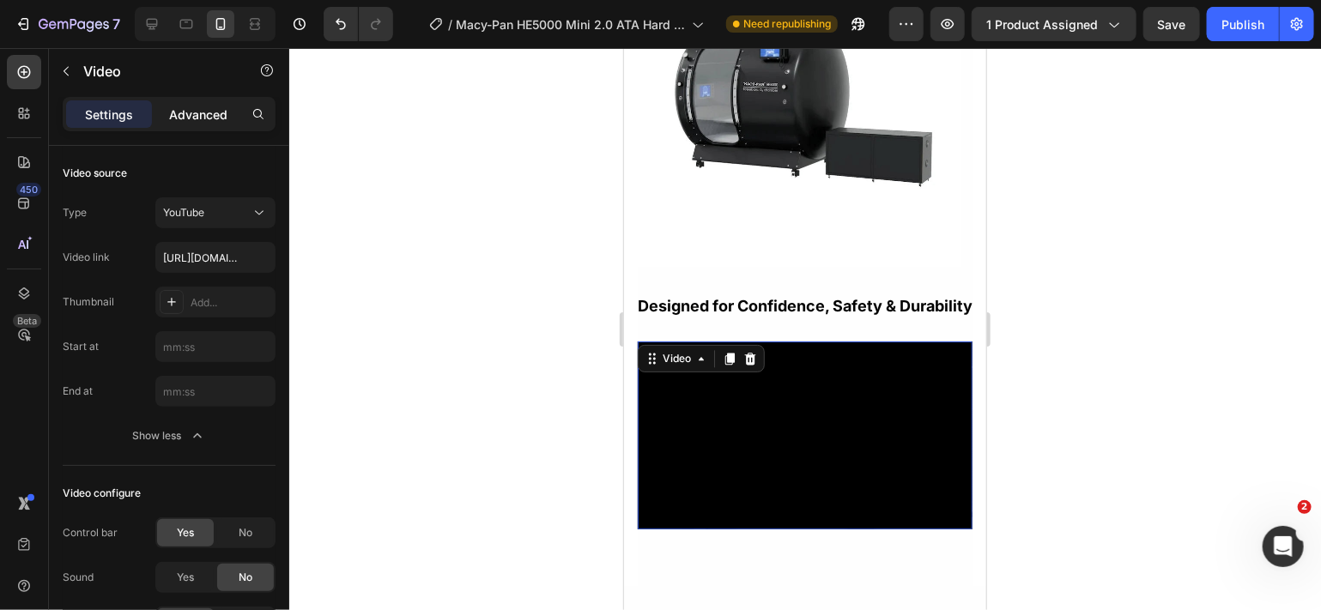
click at [215, 120] on p "Advanced" at bounding box center [198, 115] width 58 height 18
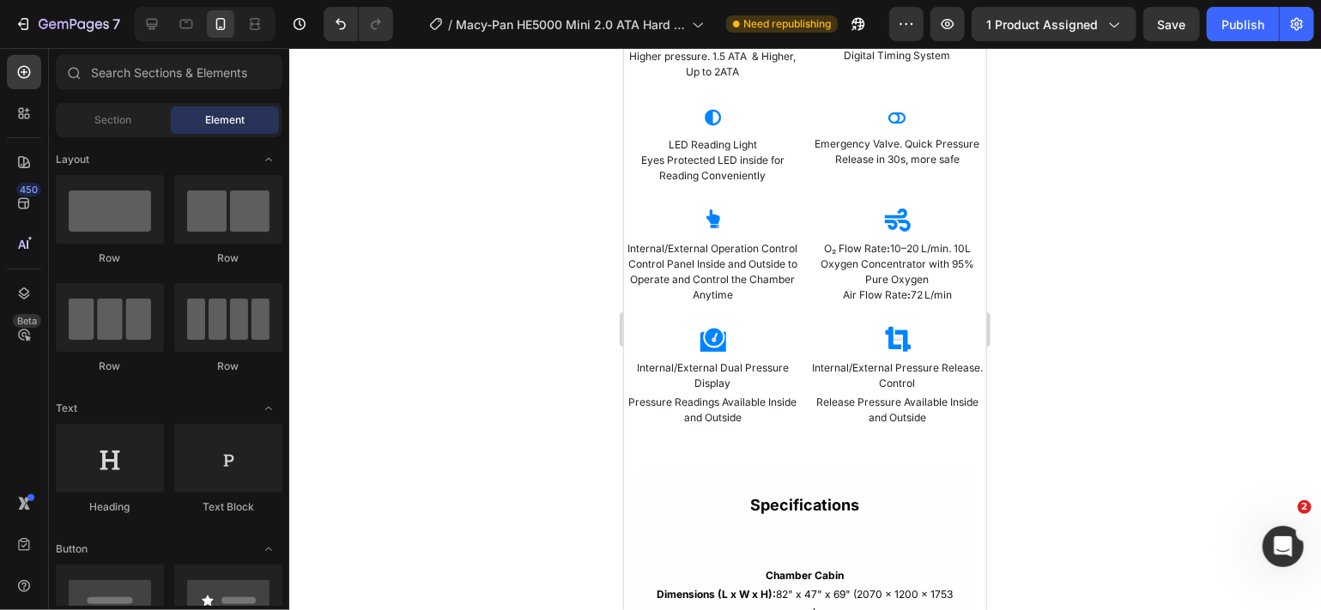
scroll to position [3719, 0]
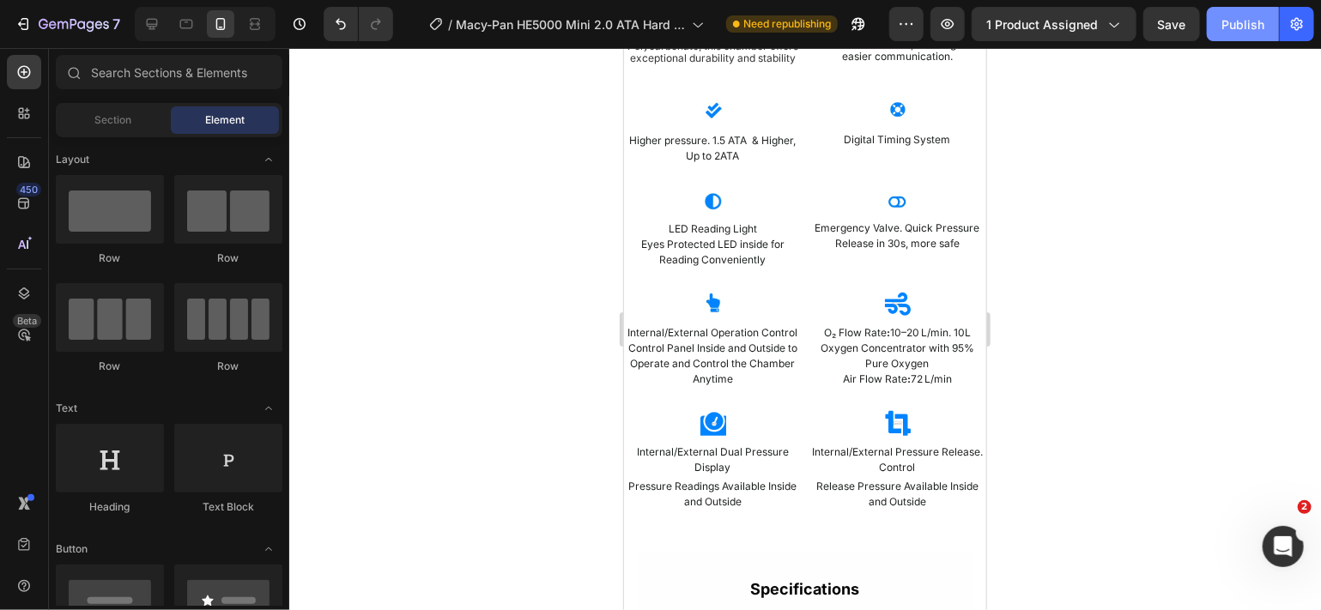
click at [1224, 36] on button "Publish" at bounding box center [1243, 24] width 72 height 34
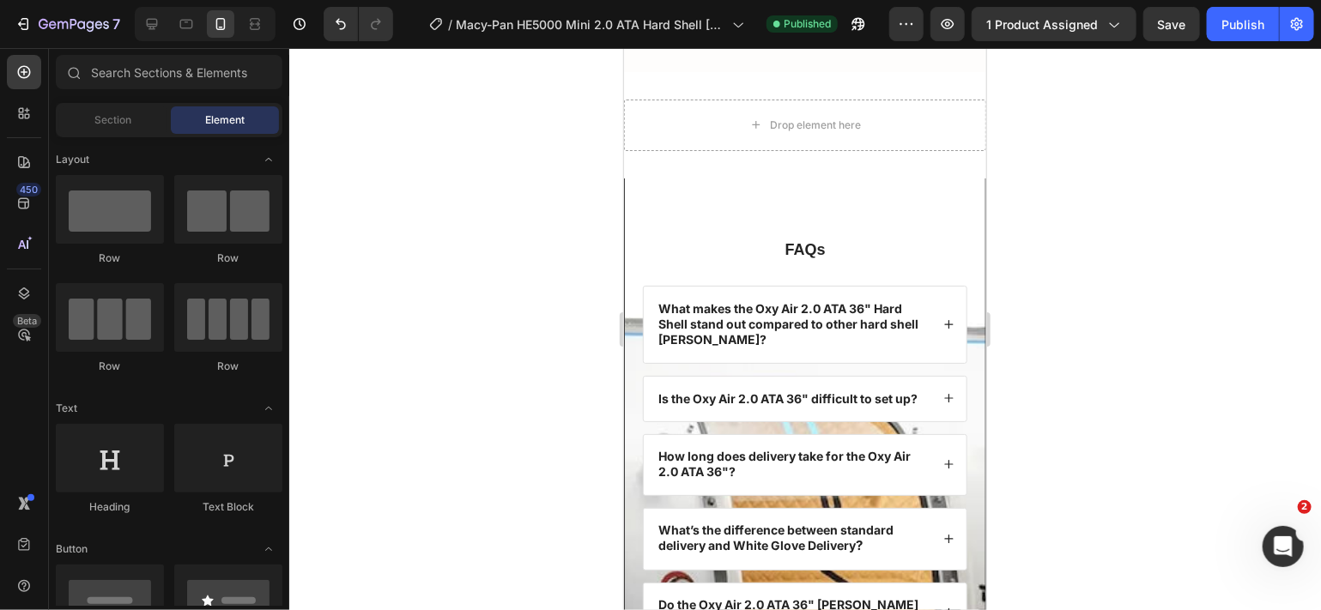
scroll to position [7496, 0]
